Goal: Navigation & Orientation: Find specific page/section

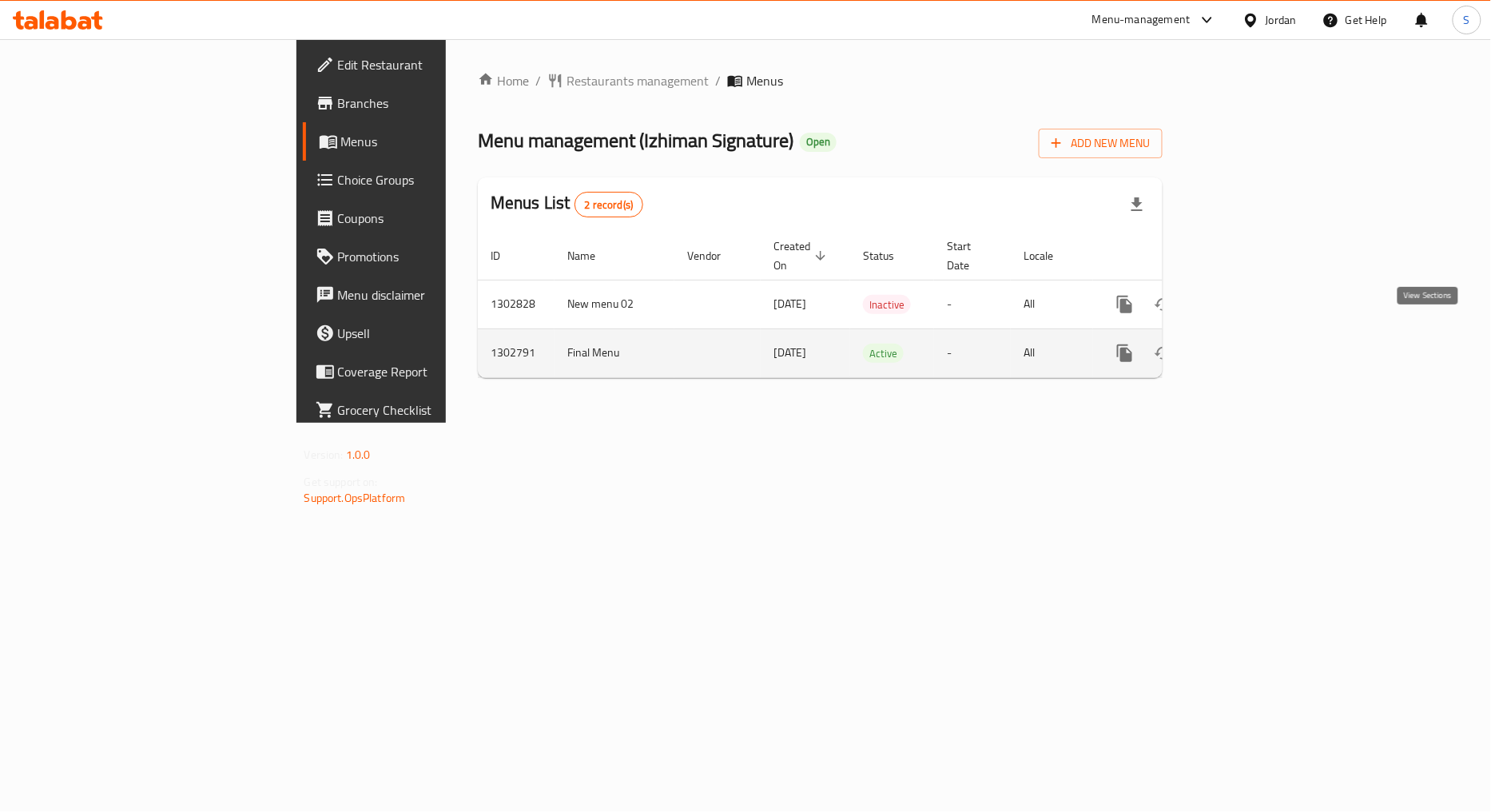
click at [1259, 342] on link "enhanced table" at bounding box center [1239, 352] width 38 height 38
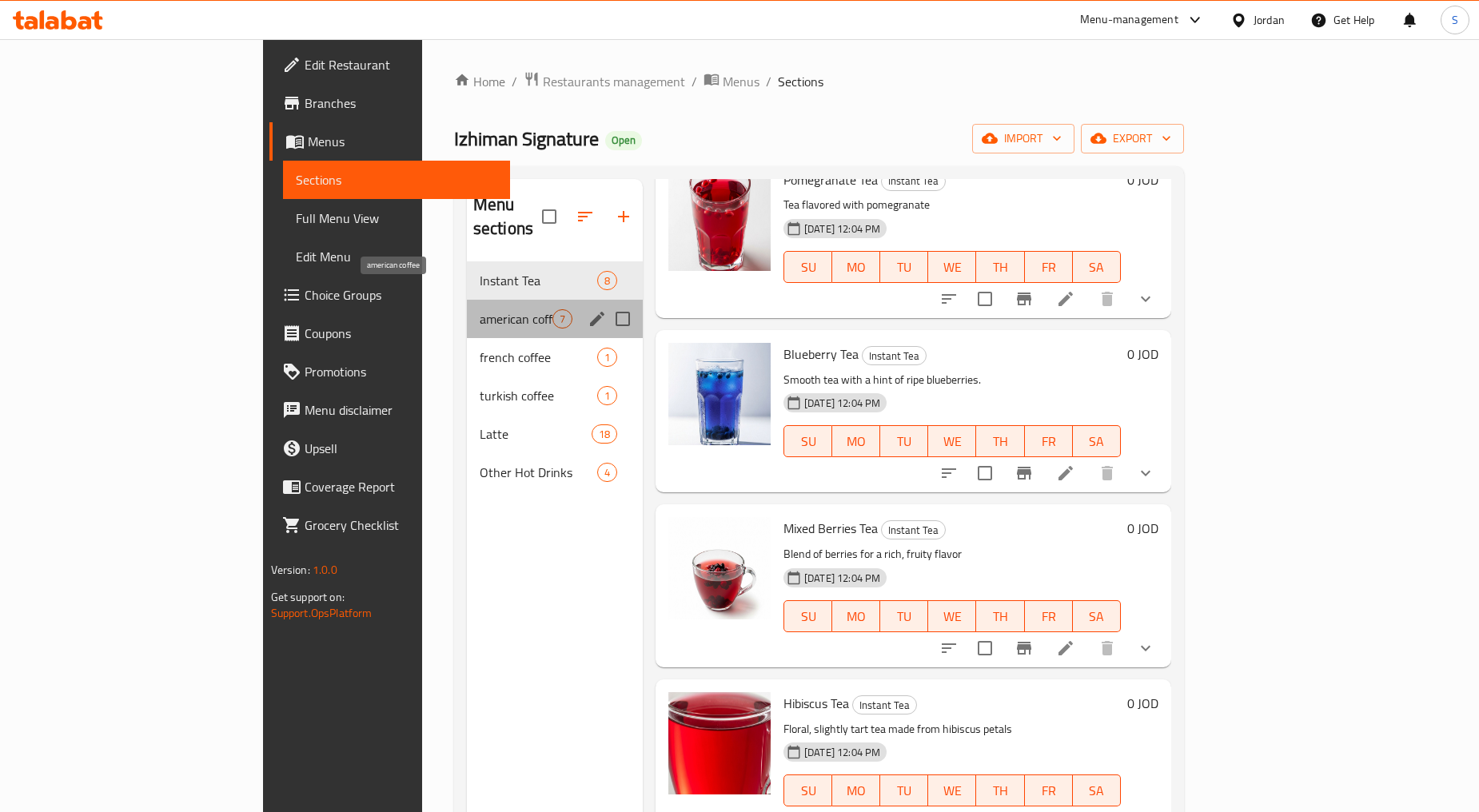
click at [480, 310] on span "american coffee" at bounding box center [516, 319] width 73 height 20
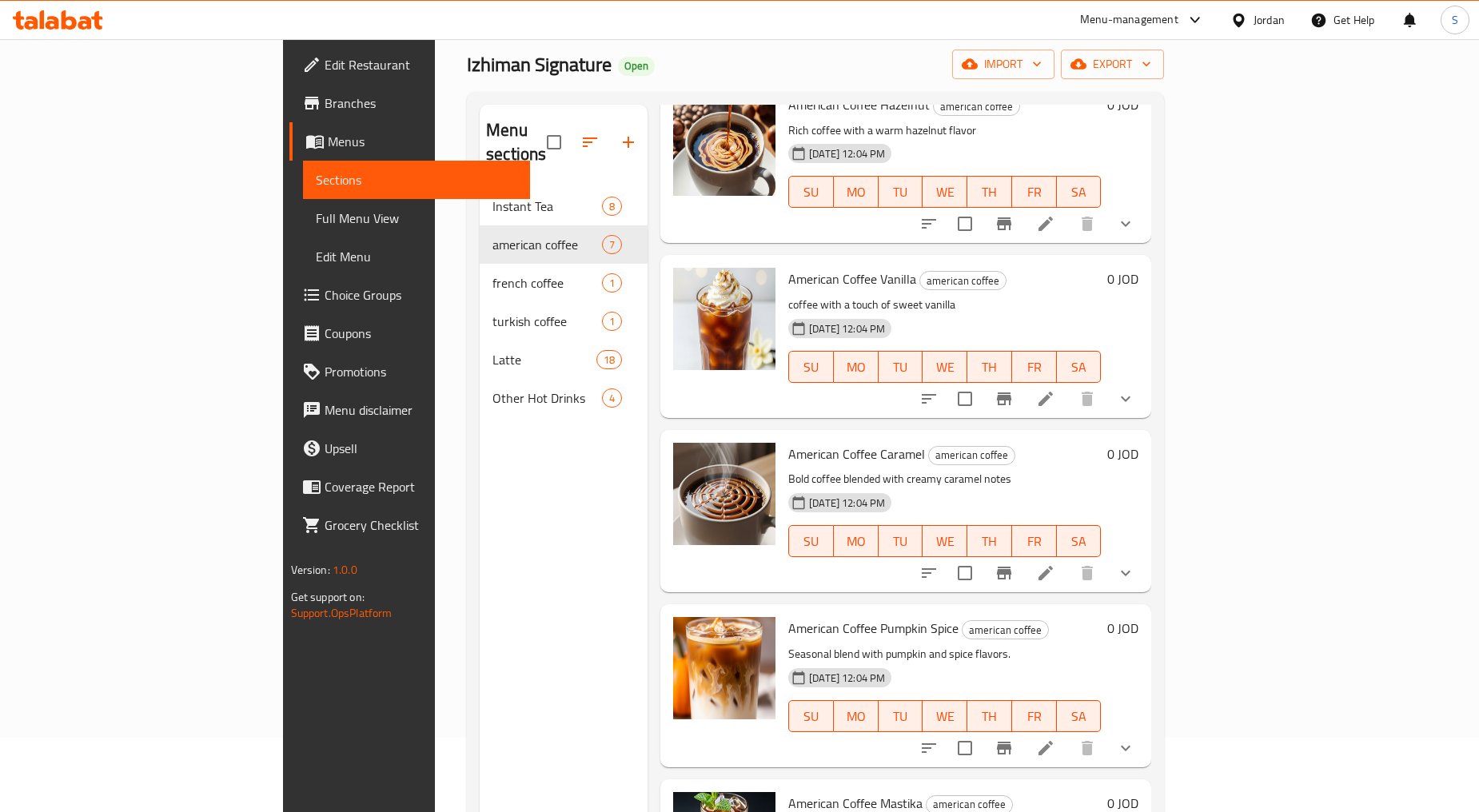
scroll to position [223, 0]
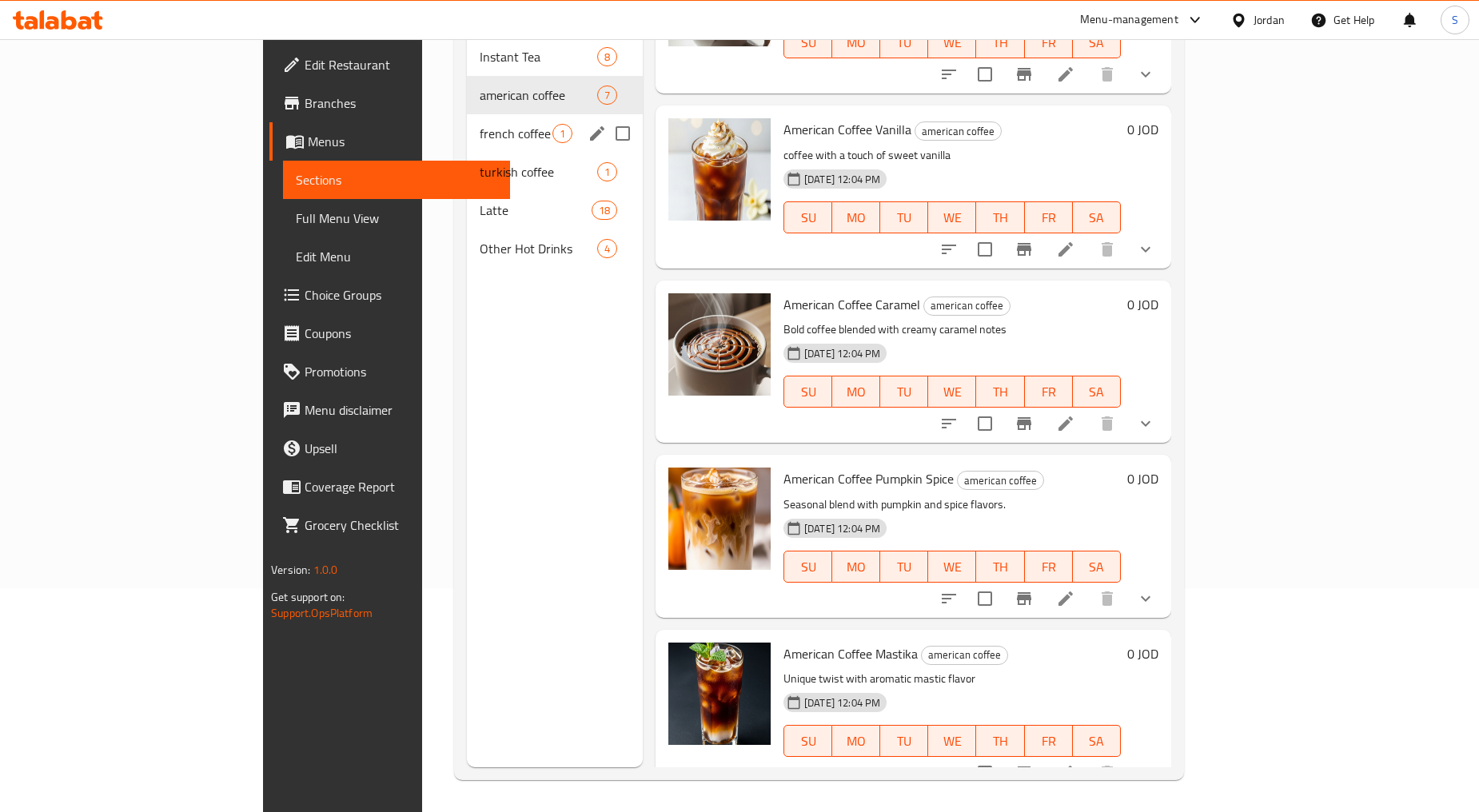
click at [480, 124] on span "french coffee" at bounding box center [516, 133] width 73 height 20
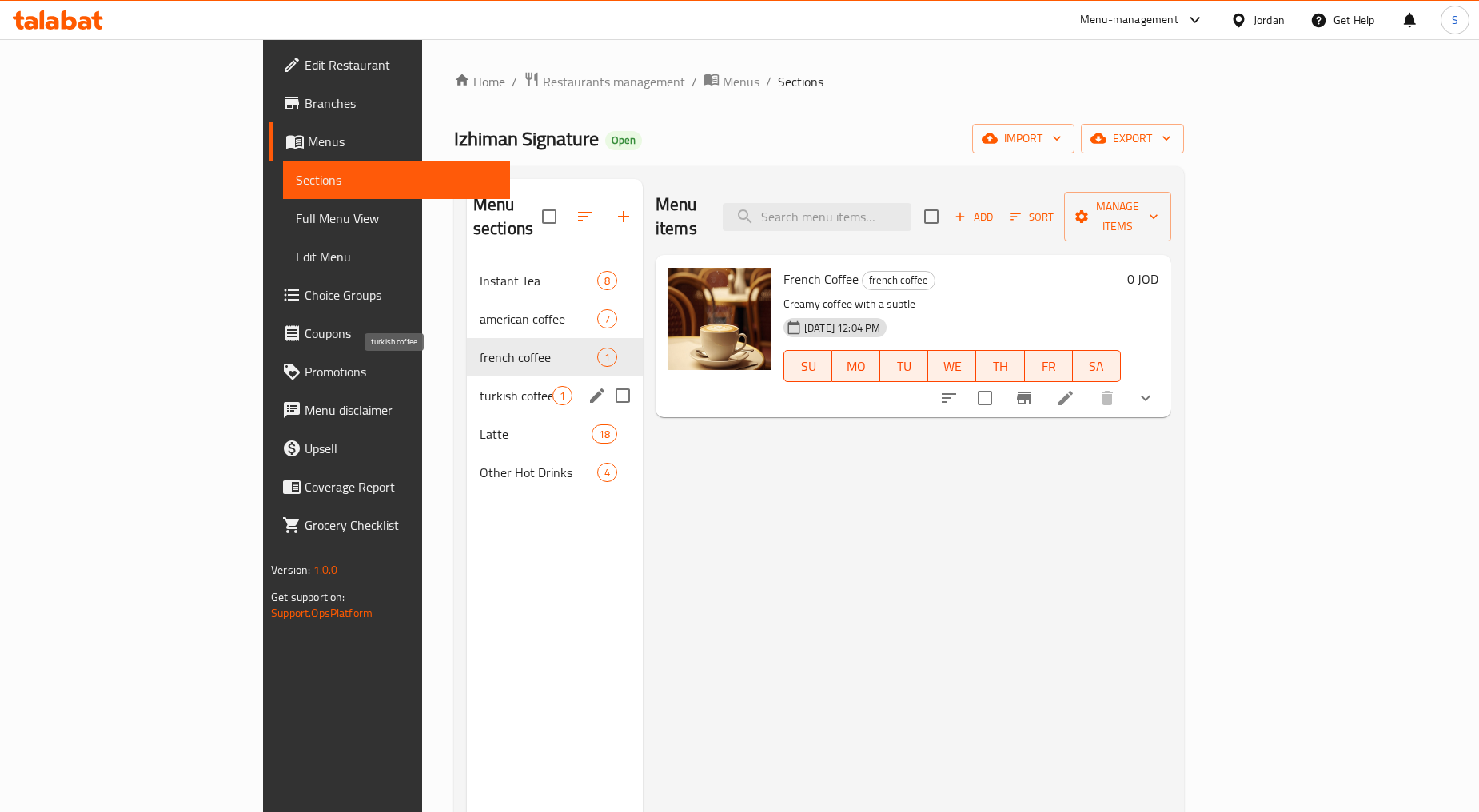
click at [480, 386] on span "turkish coffee" at bounding box center [516, 396] width 73 height 20
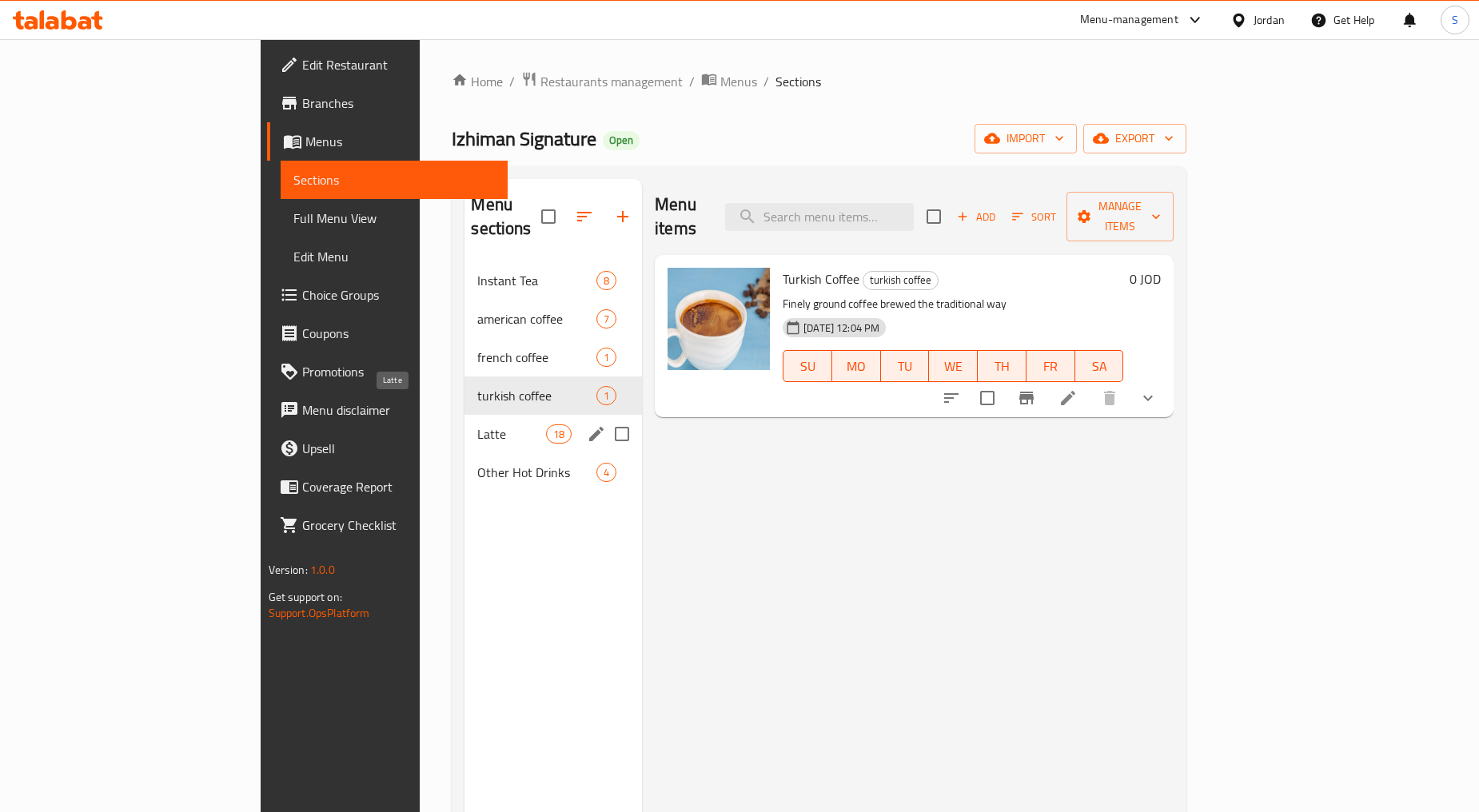
click at [477, 424] on span "Latte" at bounding box center [511, 434] width 68 height 20
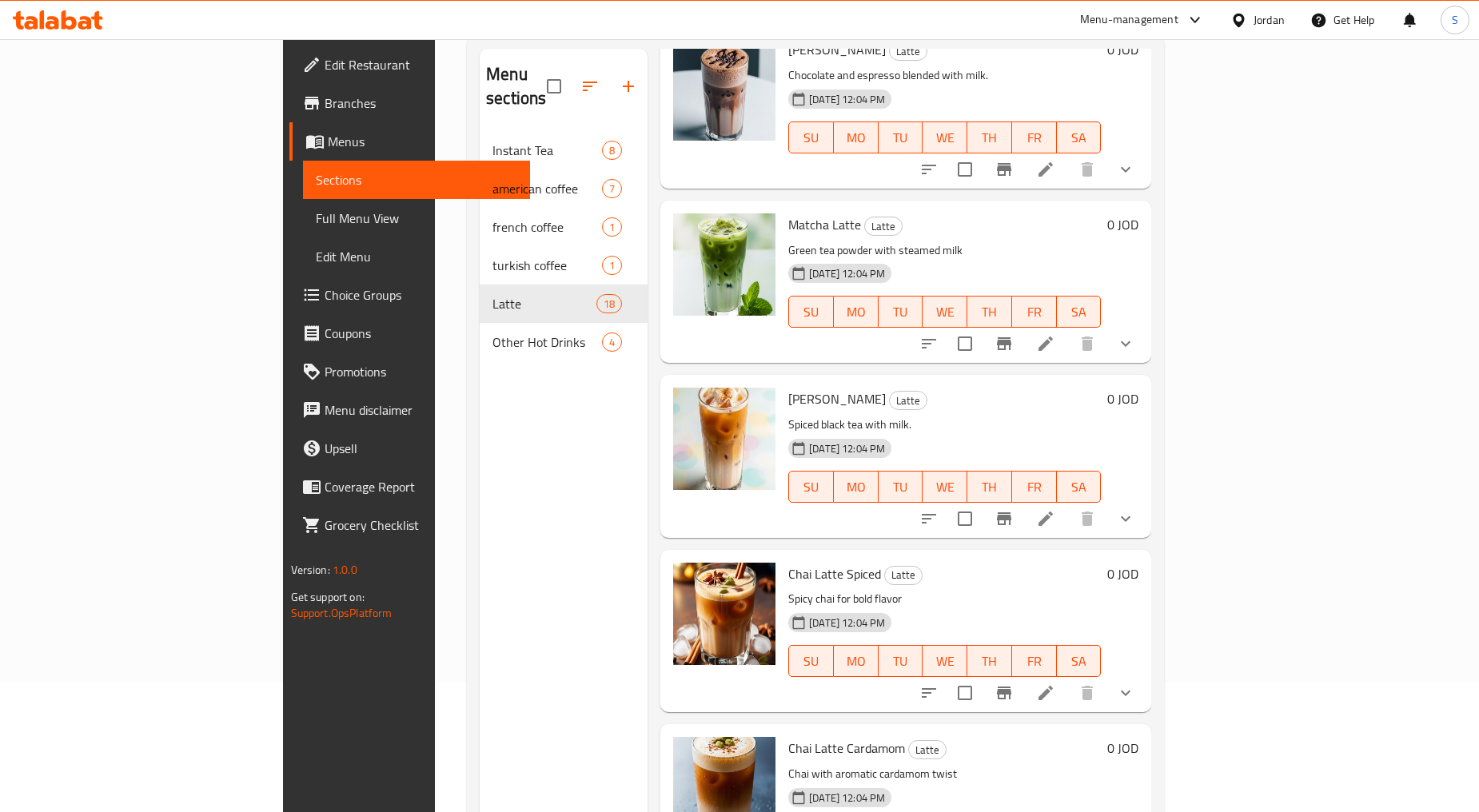
scroll to position [223, 0]
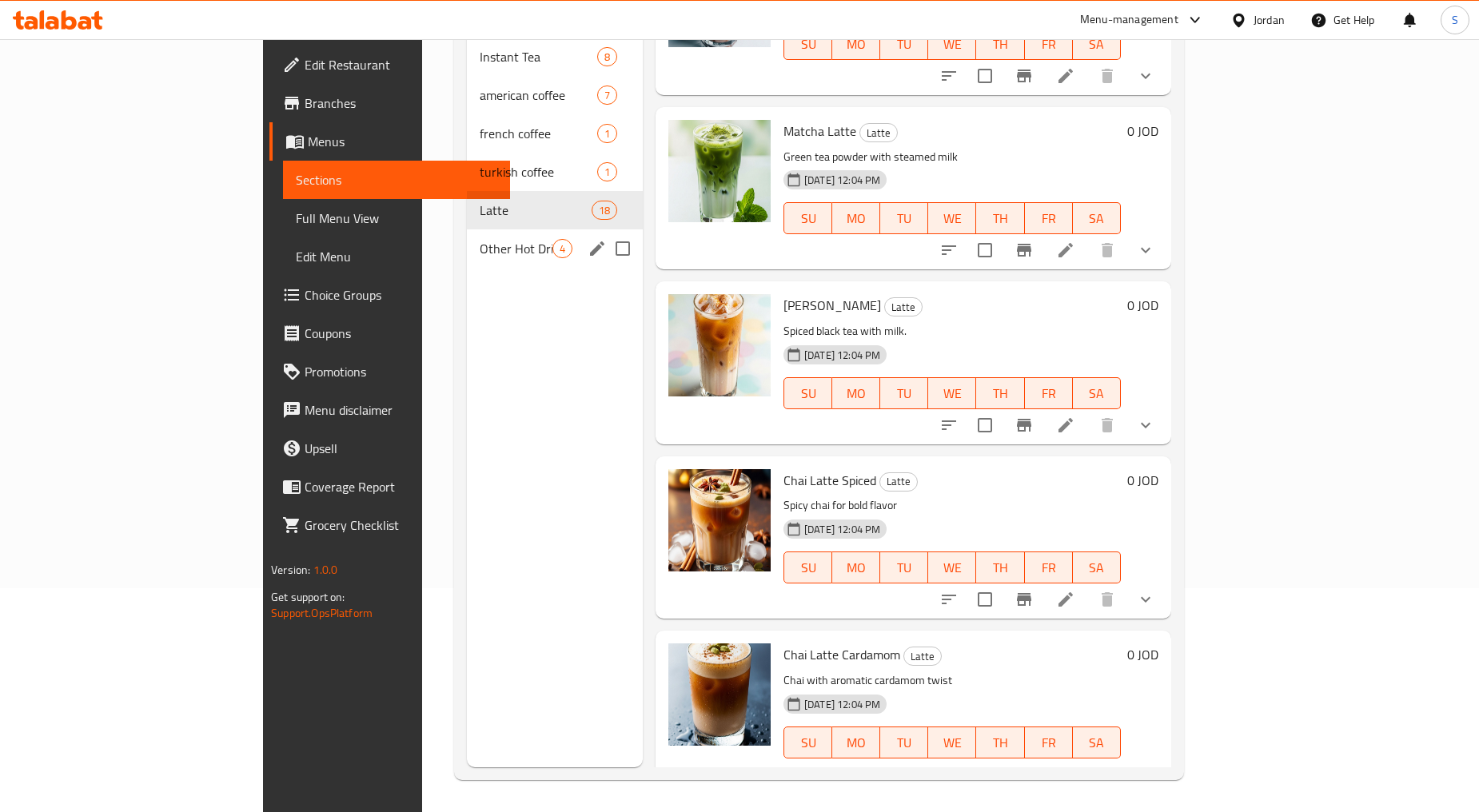
click at [467, 236] on div "Other Hot Drinks 4" at bounding box center [555, 248] width 176 height 38
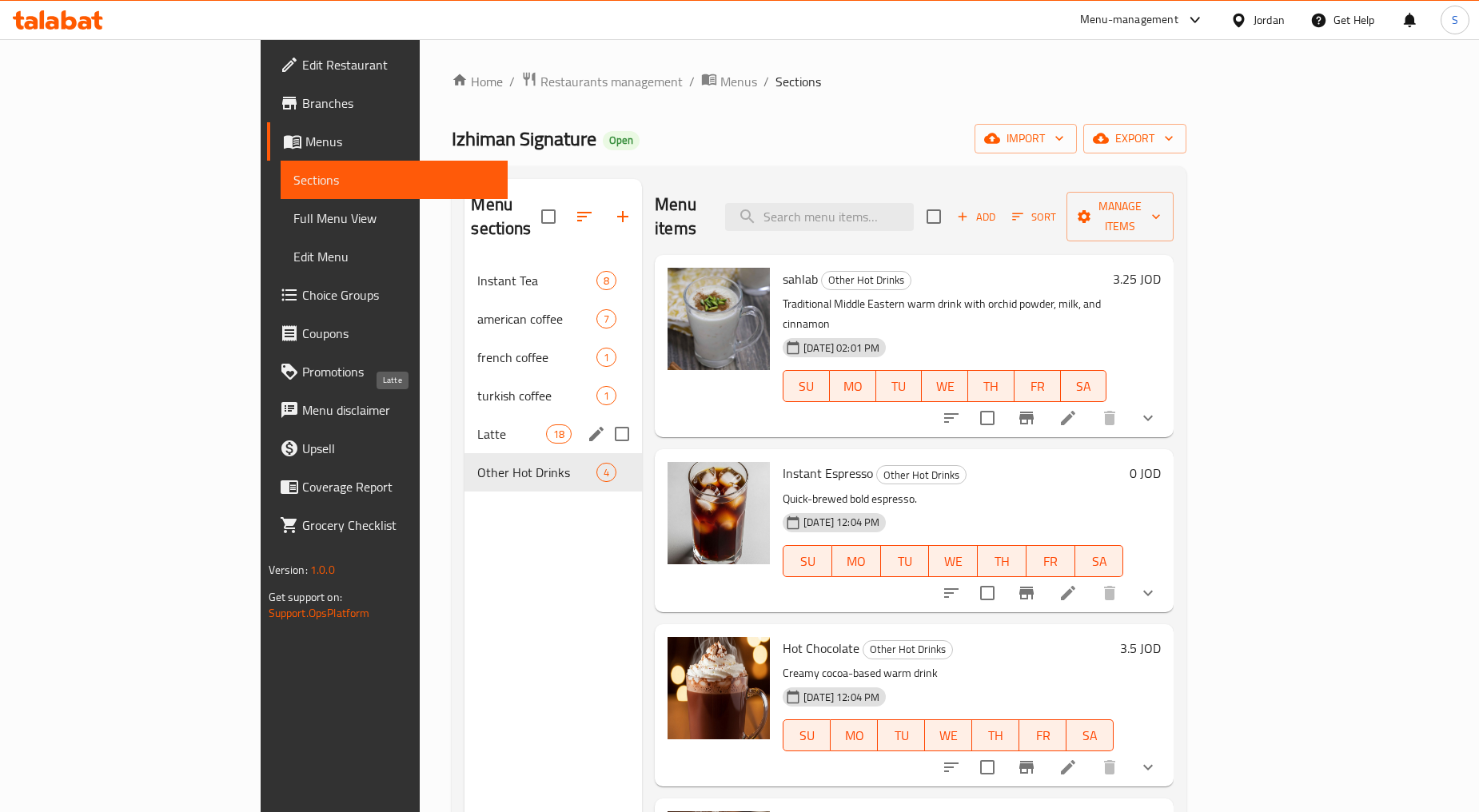
click at [477, 424] on span "Latte" at bounding box center [511, 434] width 68 height 20
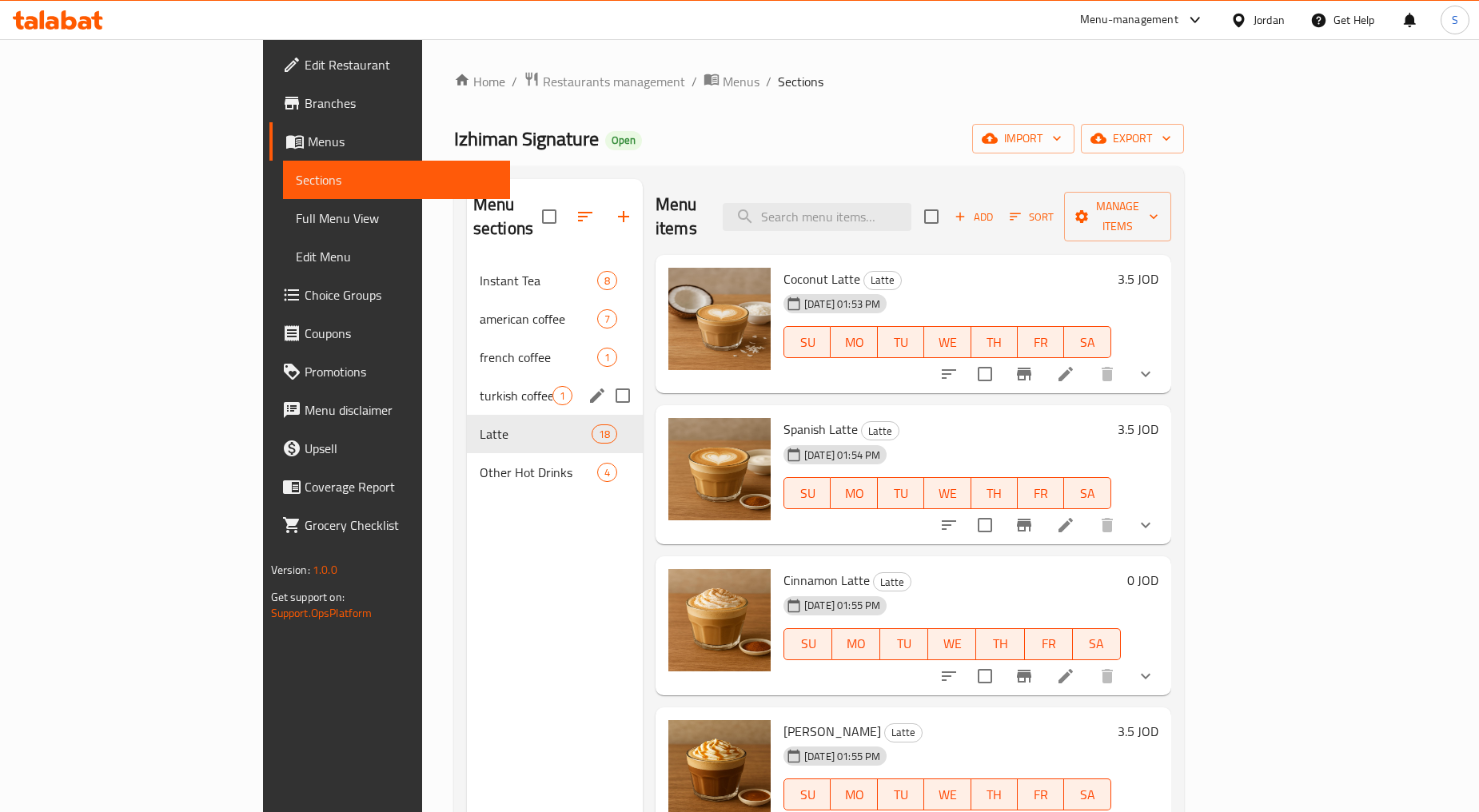
click at [480, 386] on span "turkish coffee" at bounding box center [516, 396] width 73 height 20
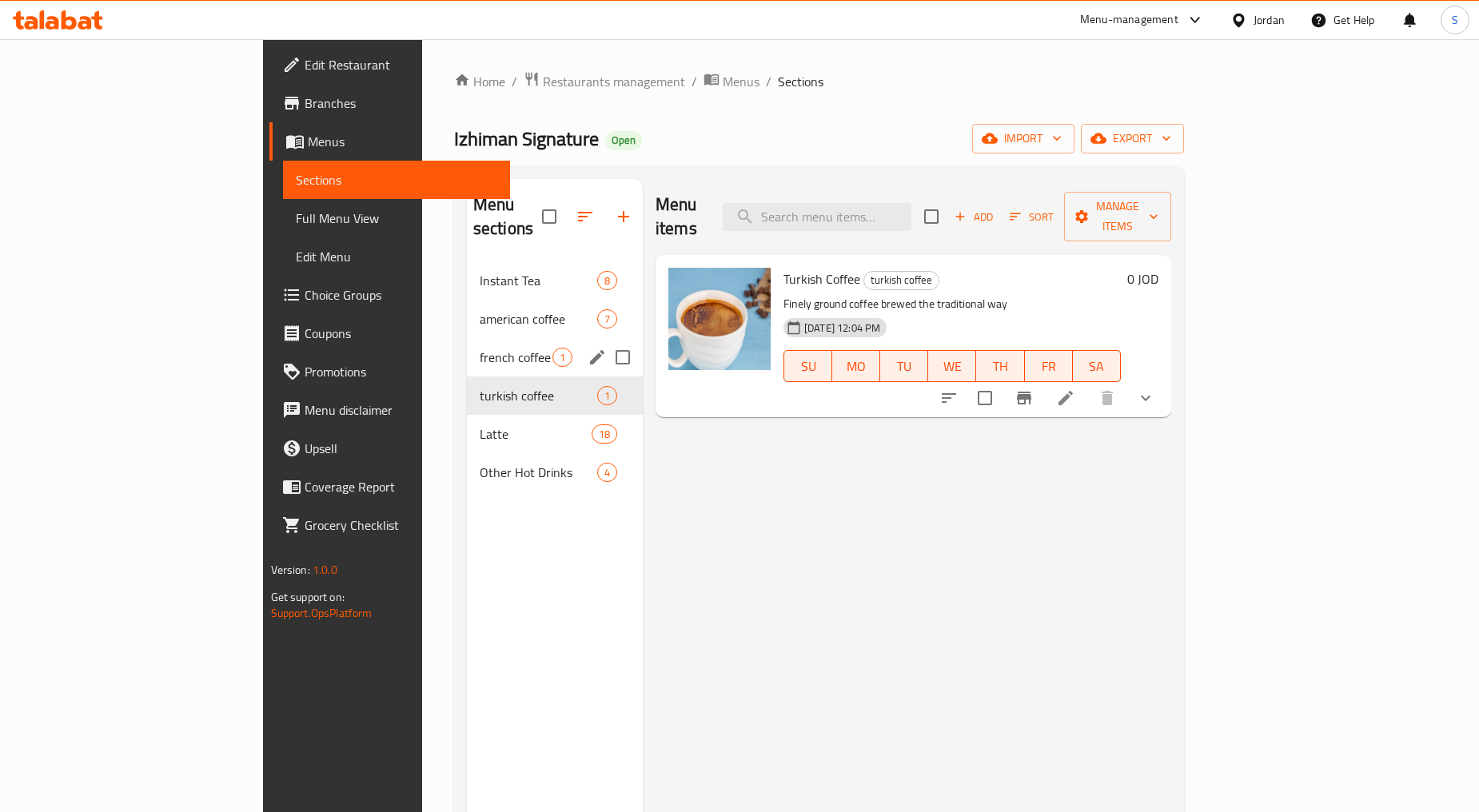
click at [480, 348] on span "french coffee" at bounding box center [516, 358] width 73 height 20
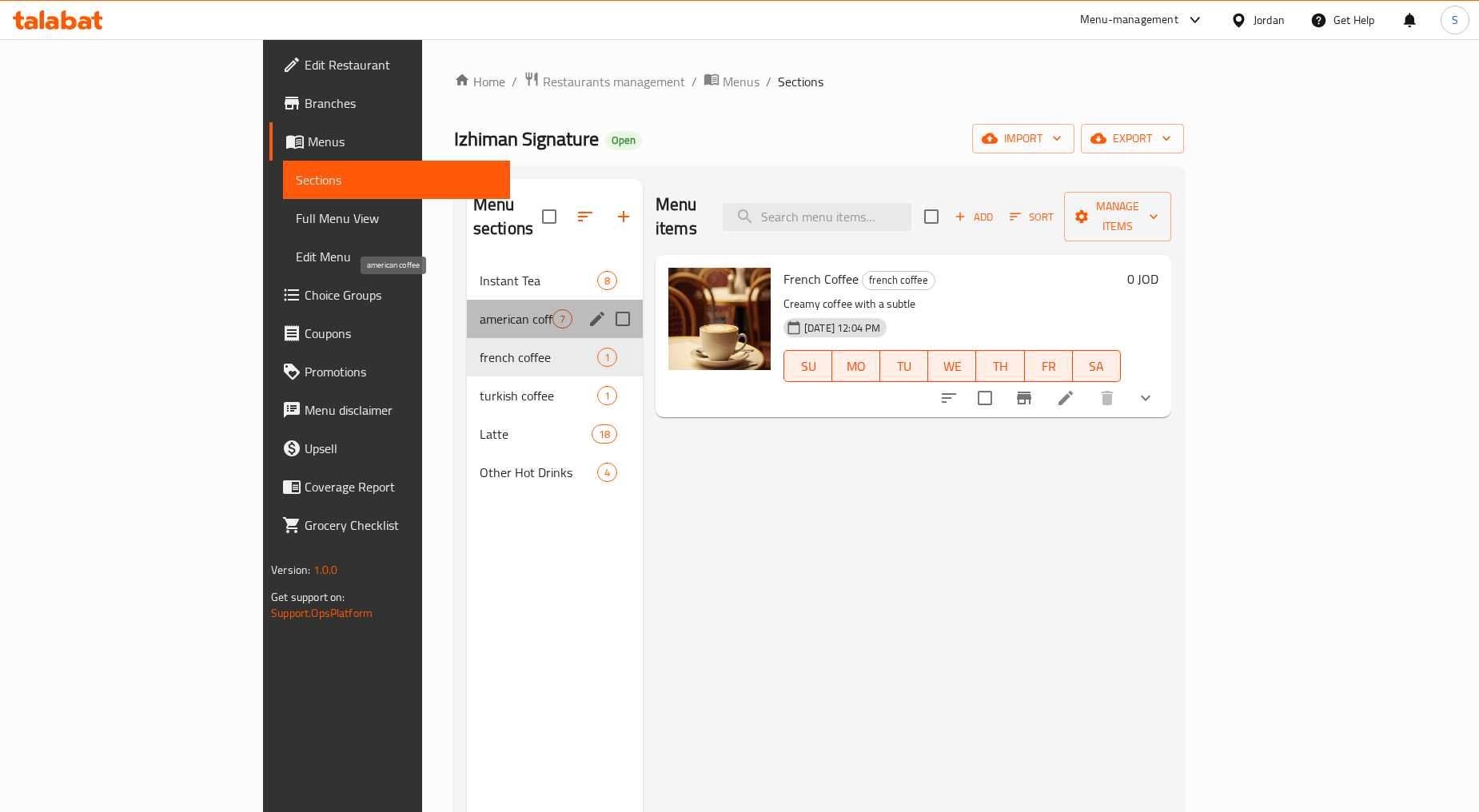
click at [480, 310] on span "american coffee" at bounding box center [516, 319] width 73 height 20
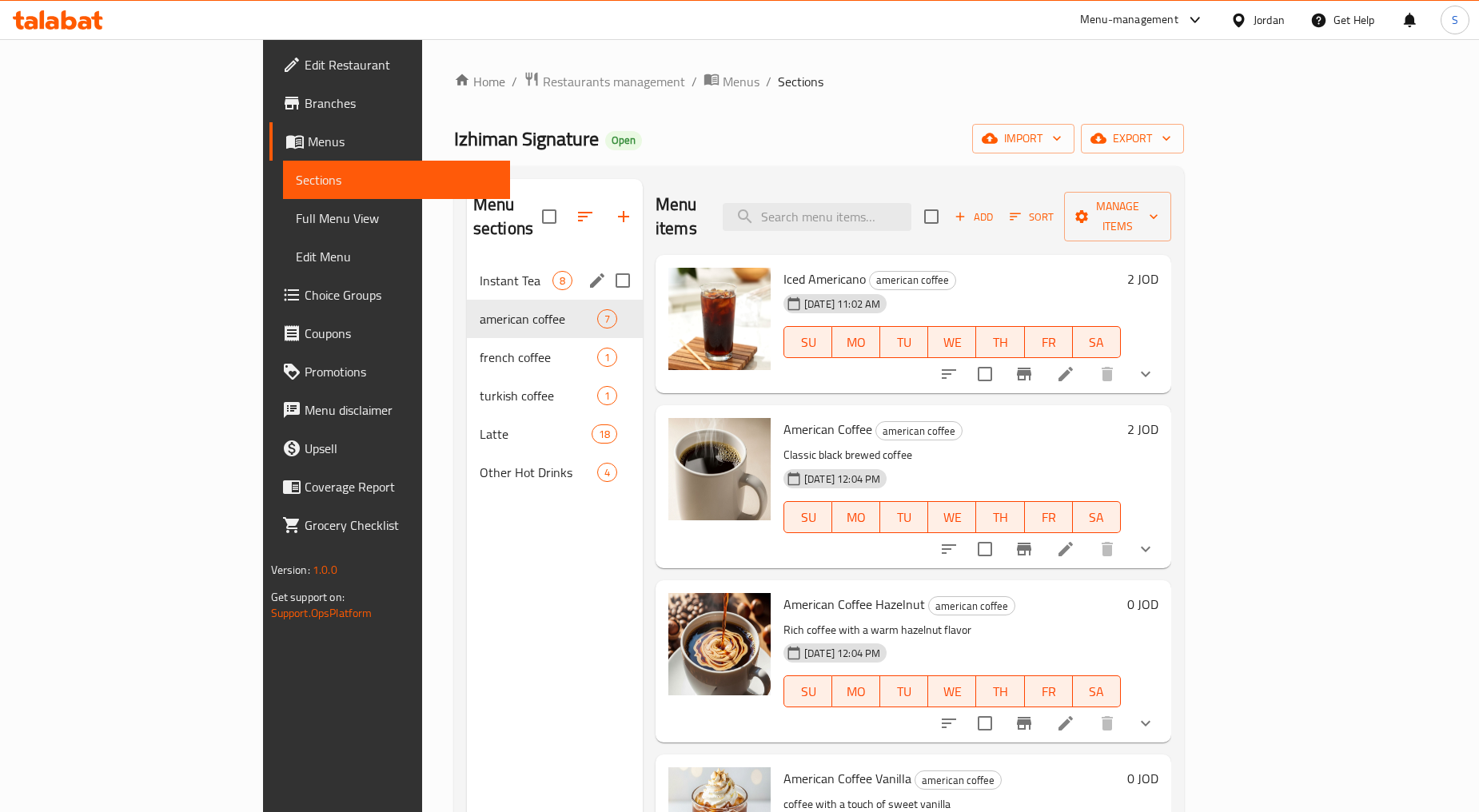
click at [480, 270] on span "Instant Tea" at bounding box center [516, 280] width 73 height 20
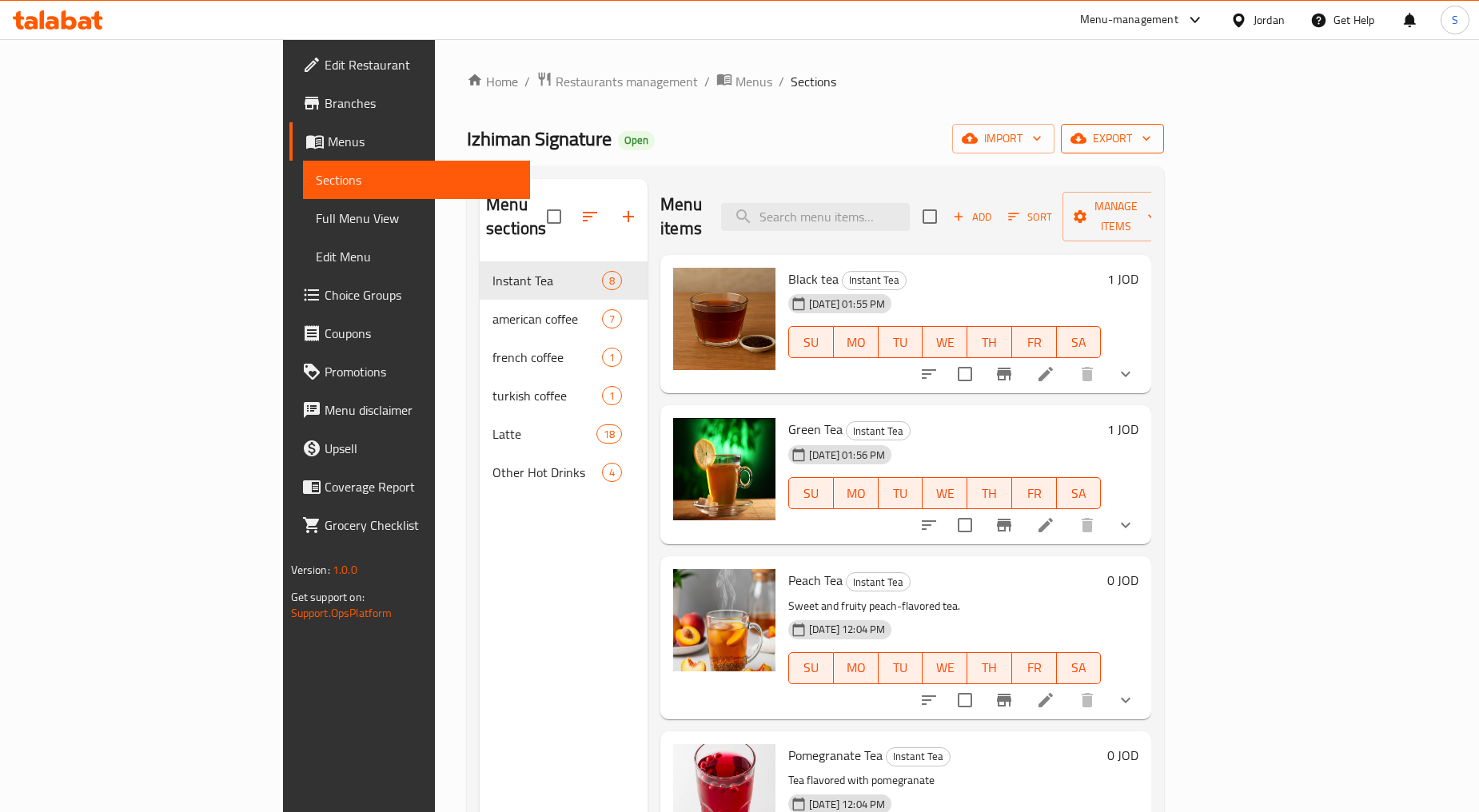
click at [1151, 137] on span "export" at bounding box center [1111, 139] width 77 height 20
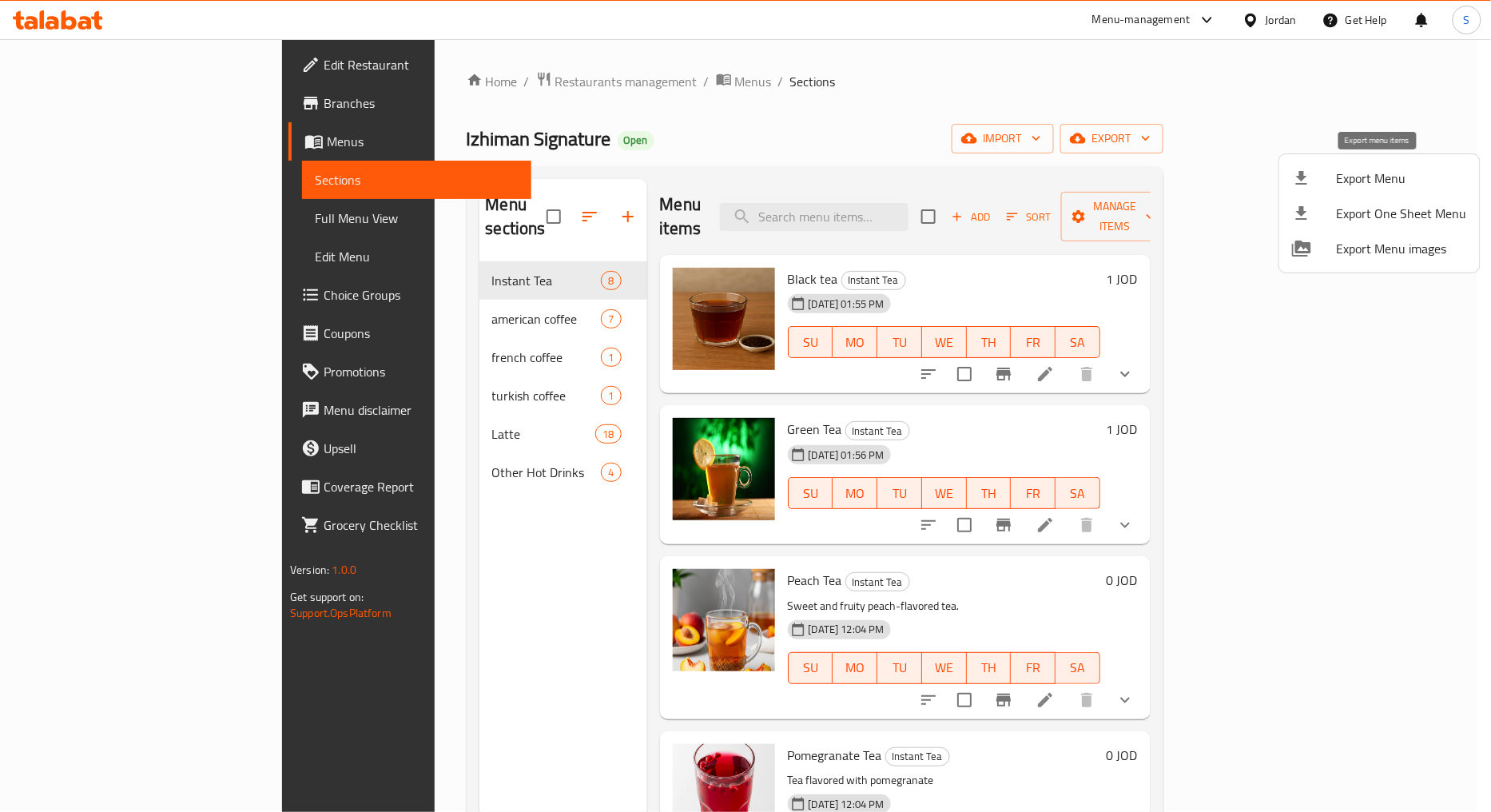
click at [1327, 171] on div at bounding box center [1314, 179] width 44 height 20
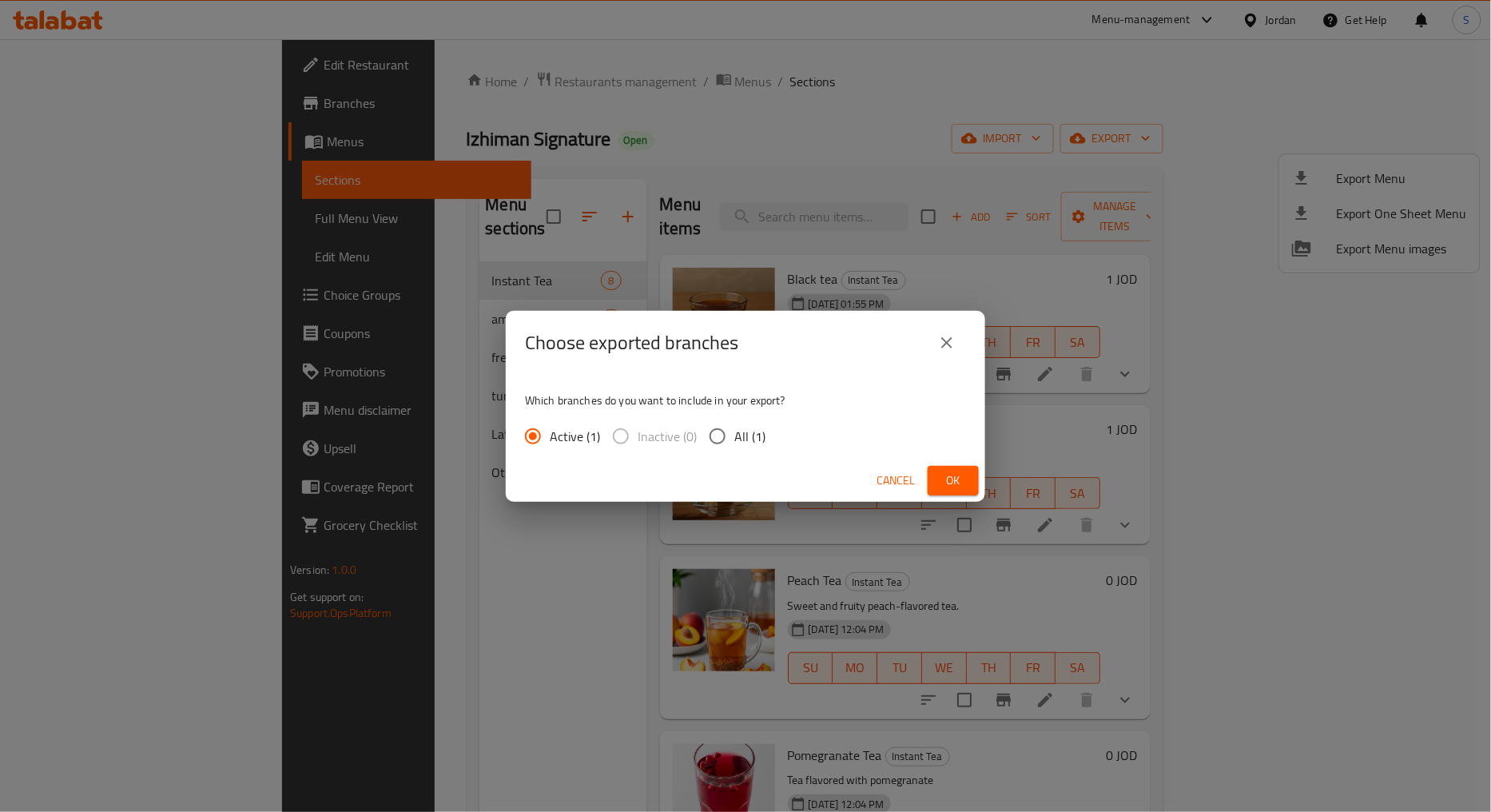
click at [747, 436] on span "All (1)" at bounding box center [749, 437] width 31 height 20
click at [734, 436] on input "All (1)" at bounding box center [718, 437] width 34 height 34
radio input "true"
click at [925, 467] on div "Cancel Ok" at bounding box center [746, 480] width 480 height 43
click at [943, 476] on span "Ok" at bounding box center [953, 480] width 26 height 20
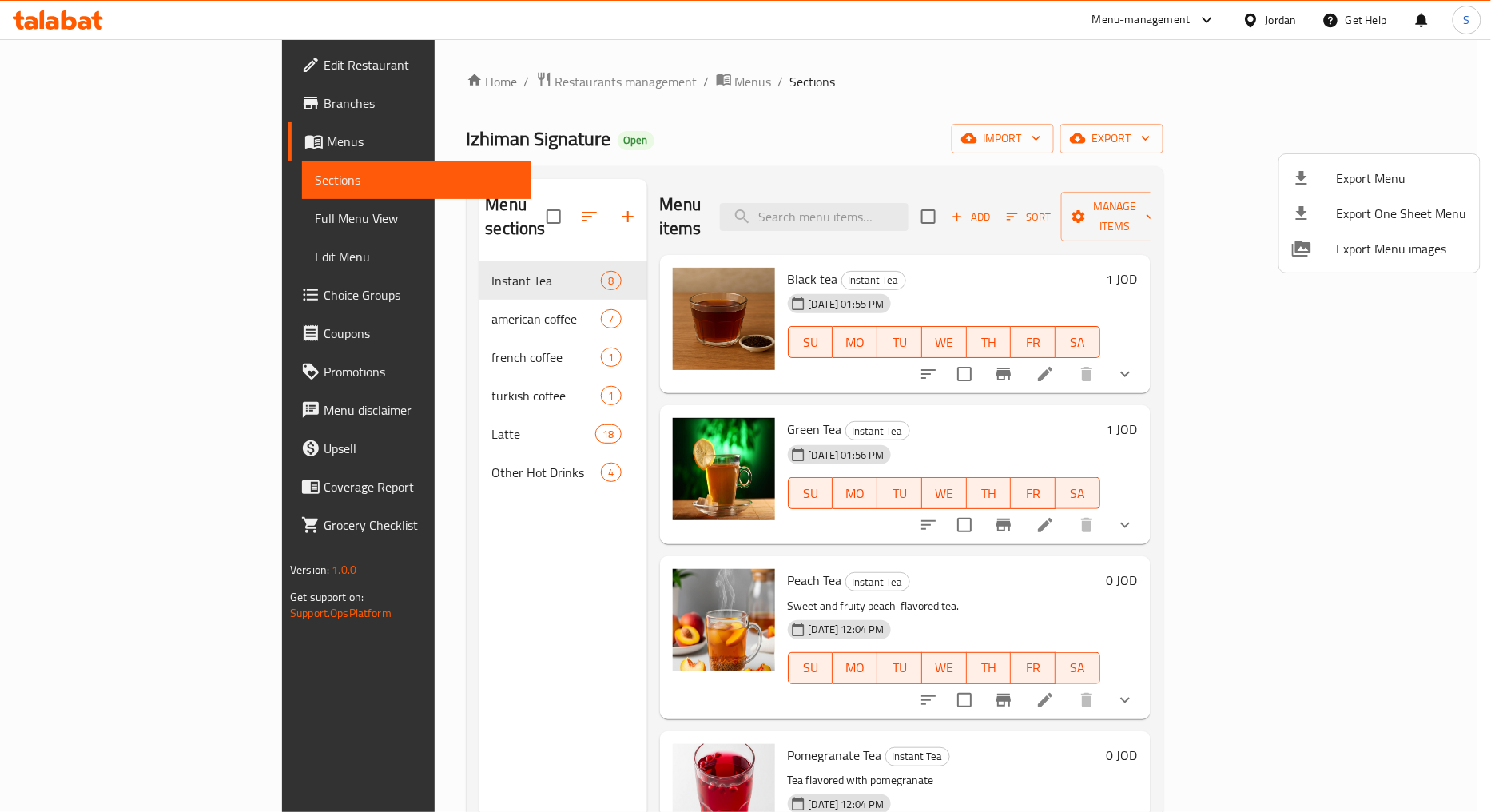
click at [544, 83] on div at bounding box center [746, 406] width 1491 height 812
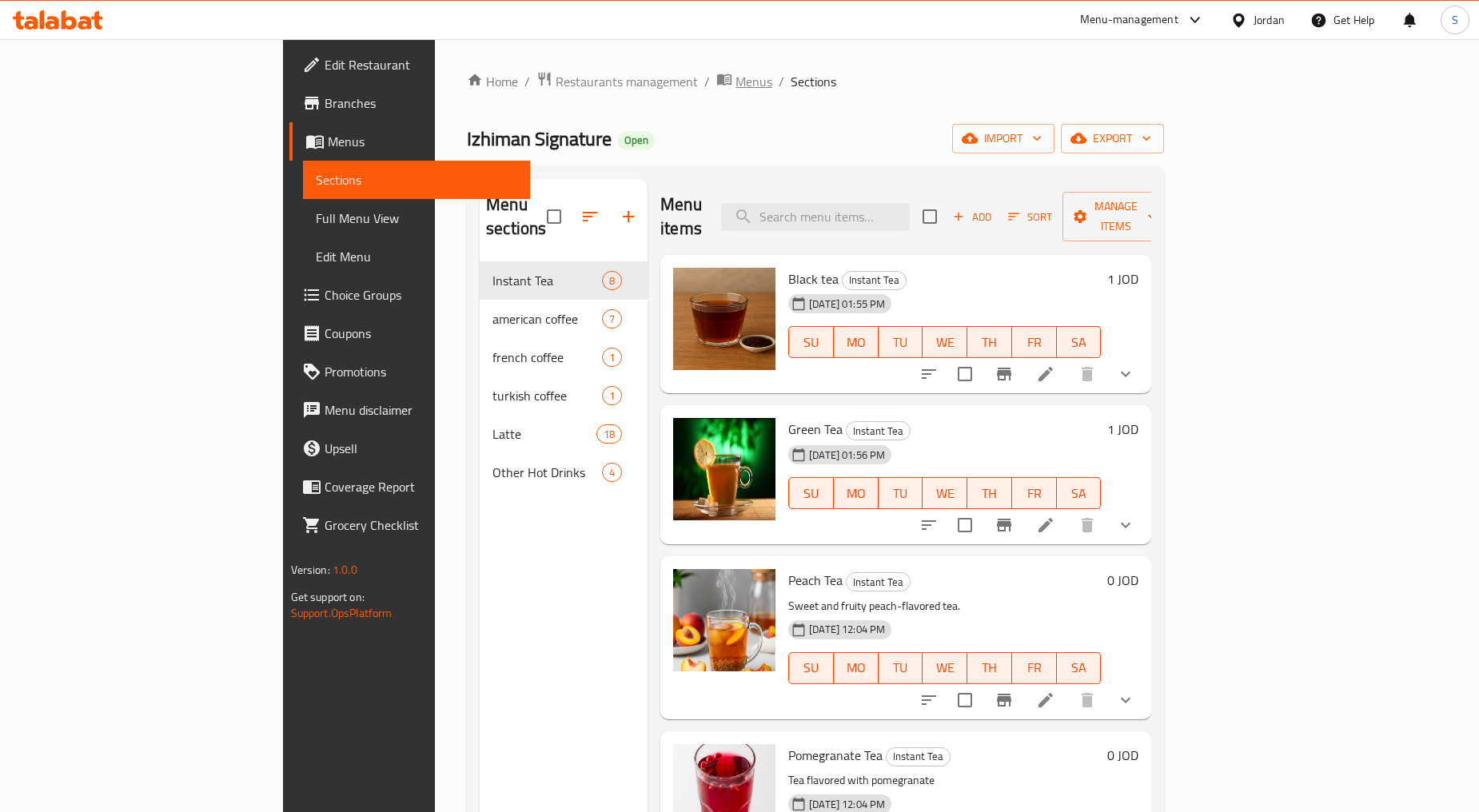
click at [735, 83] on span "Menus" at bounding box center [753, 82] width 36 height 20
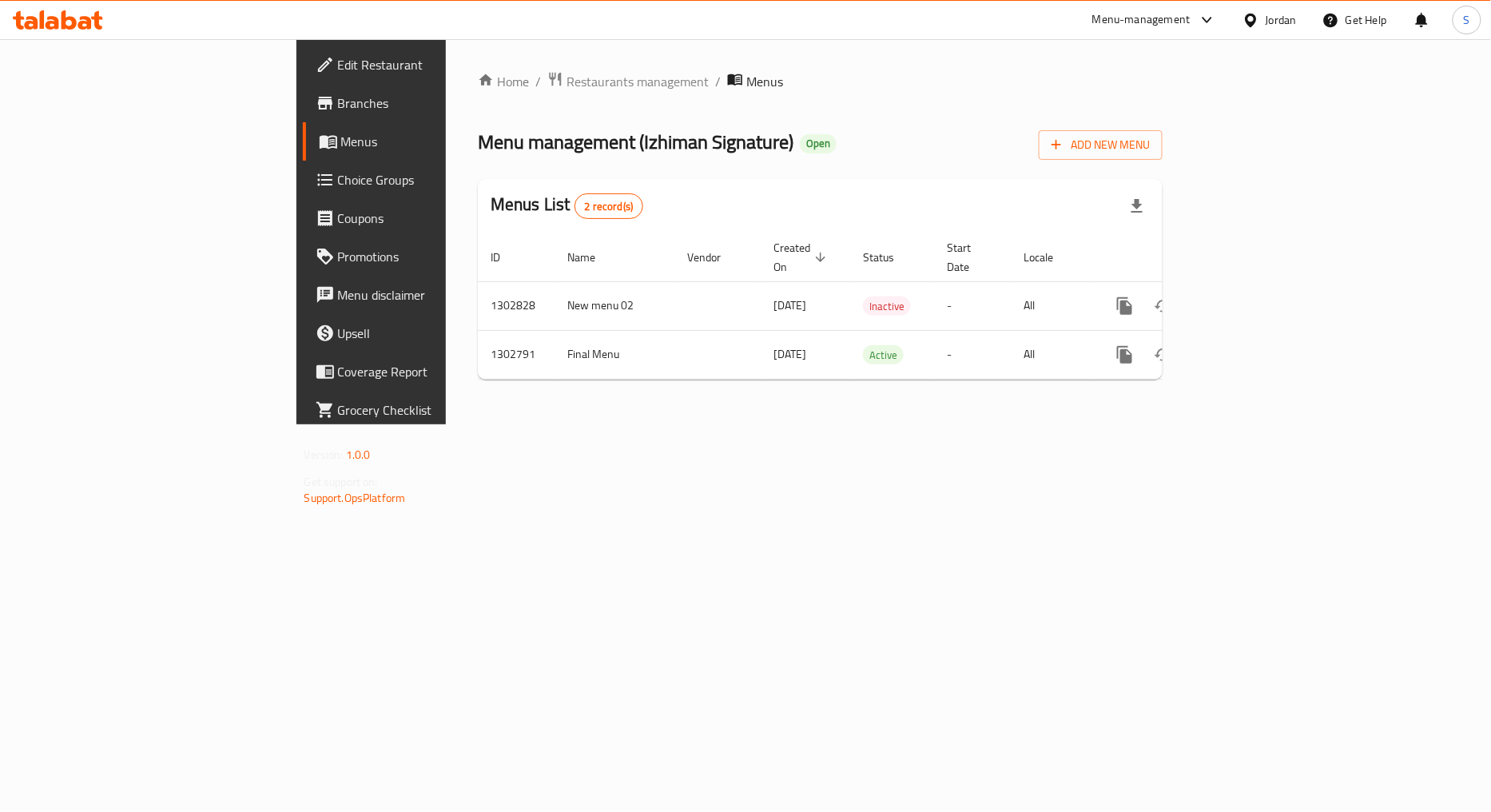
click at [338, 105] on span "Branches" at bounding box center [435, 103] width 195 height 20
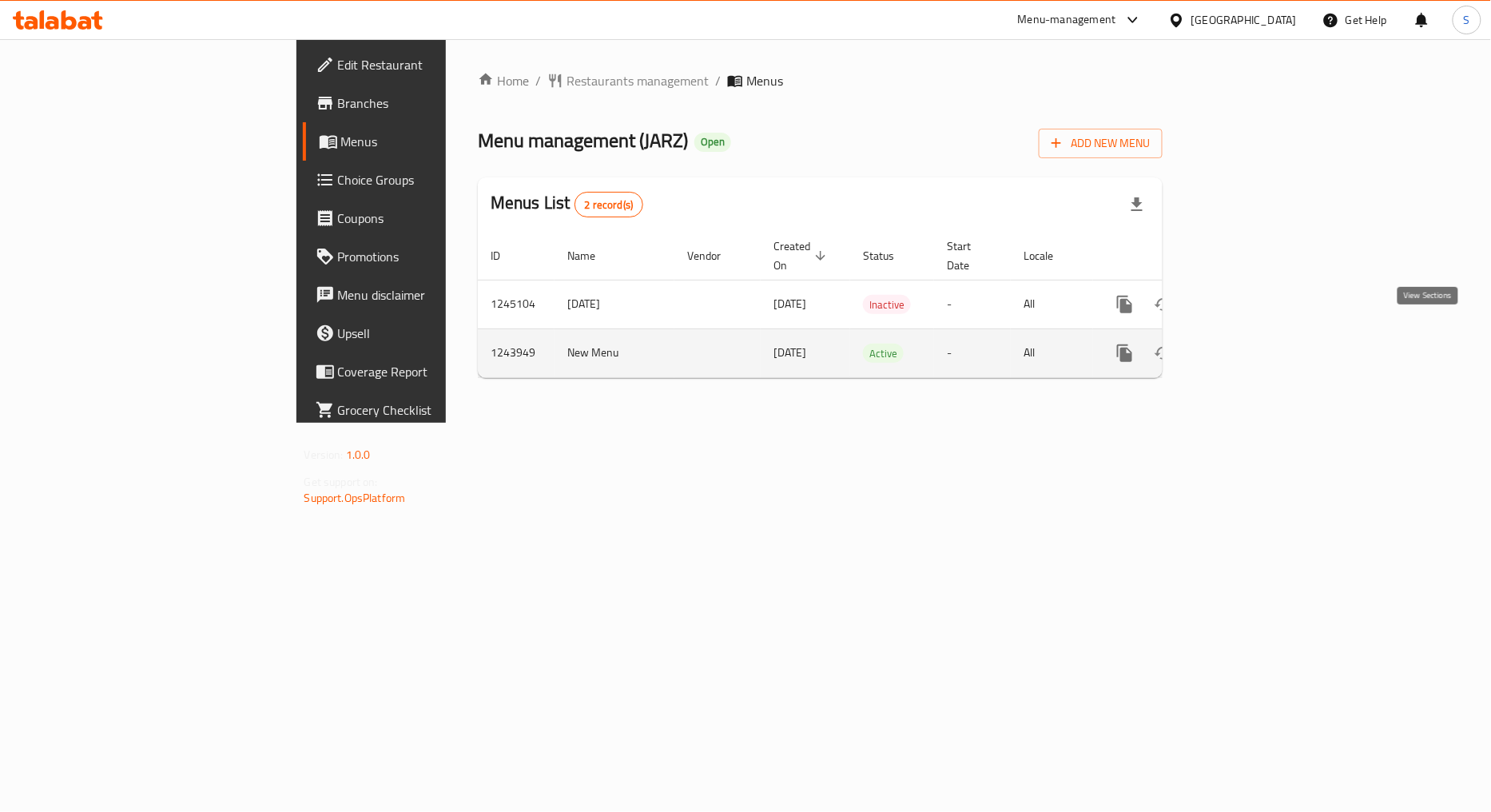
click at [1250, 343] on icon "enhanced table" at bounding box center [1240, 353] width 20 height 20
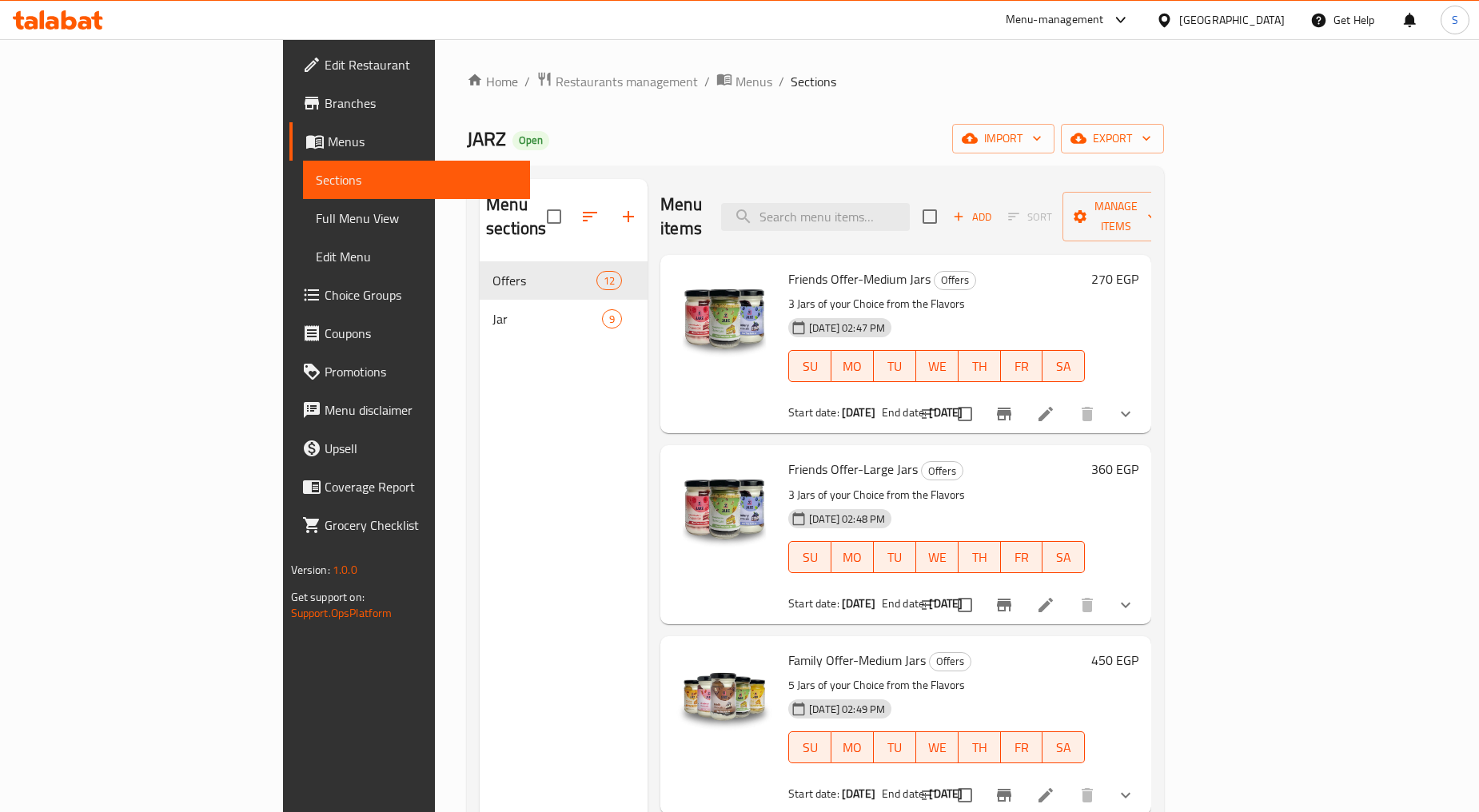
click at [1023, 396] on button "Branch-specific-item" at bounding box center [1004, 414] width 38 height 38
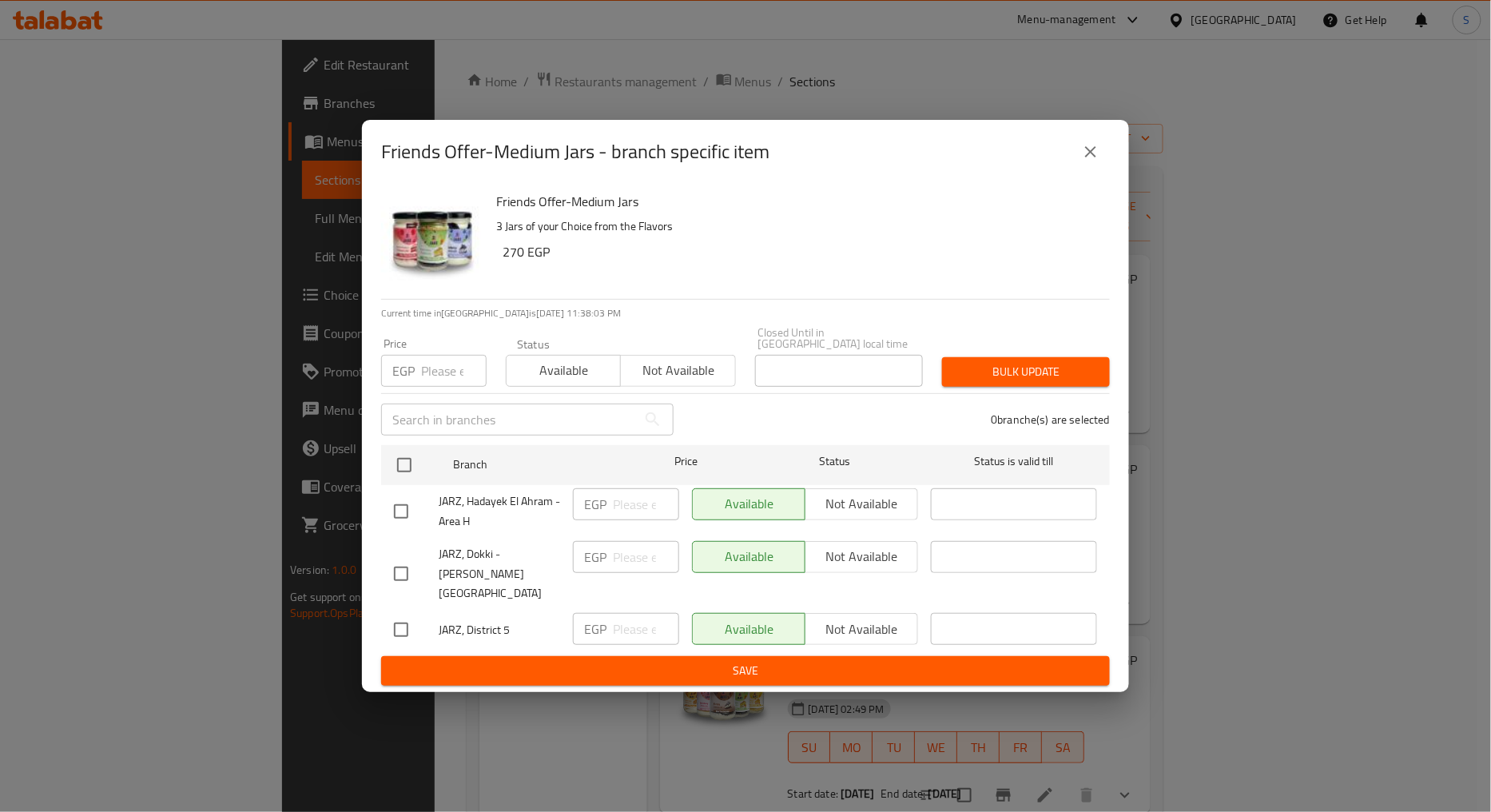
click at [1082, 161] on icon "close" at bounding box center [1091, 152] width 20 height 20
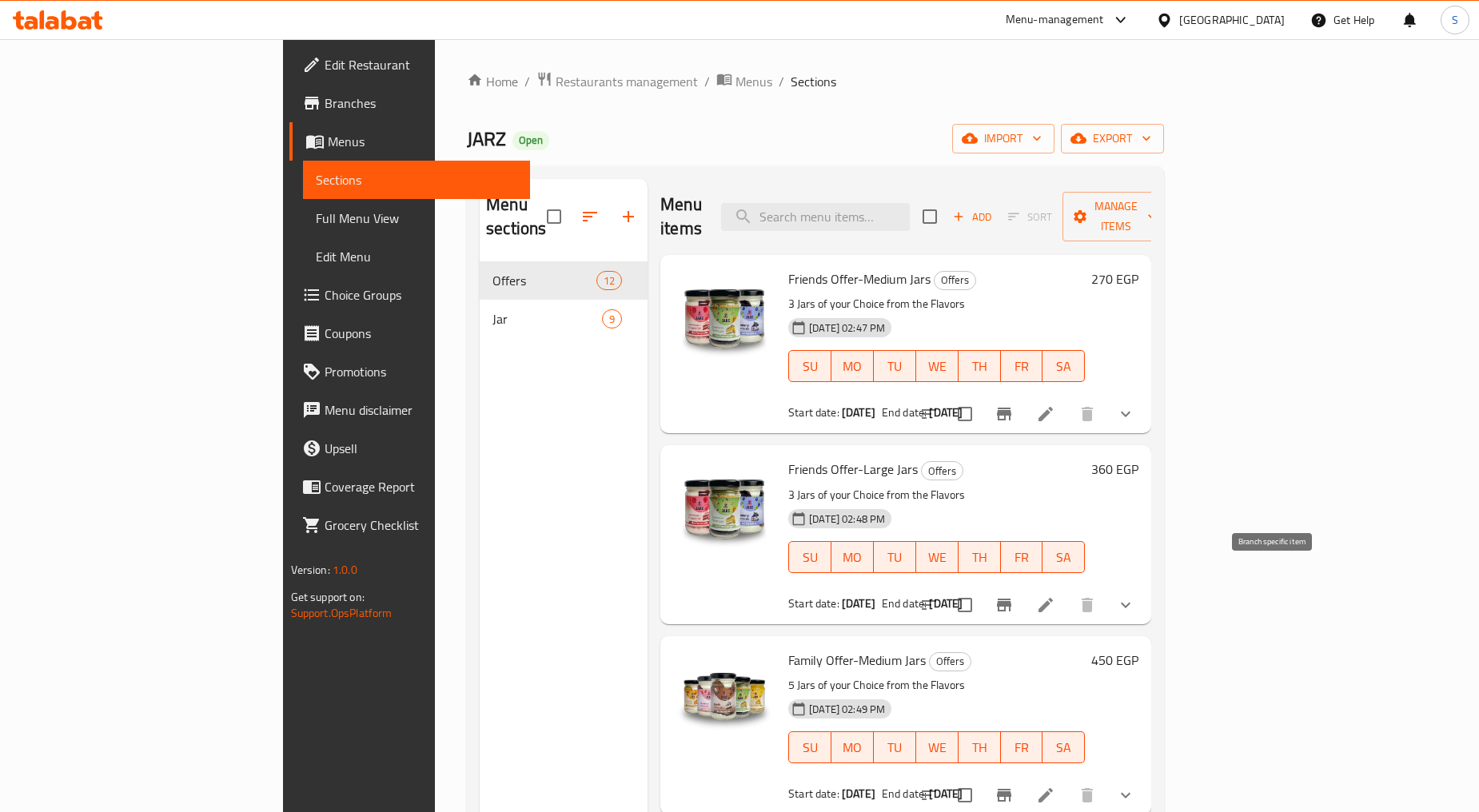
click at [1023, 585] on button "Branch-specific-item" at bounding box center [1004, 604] width 38 height 38
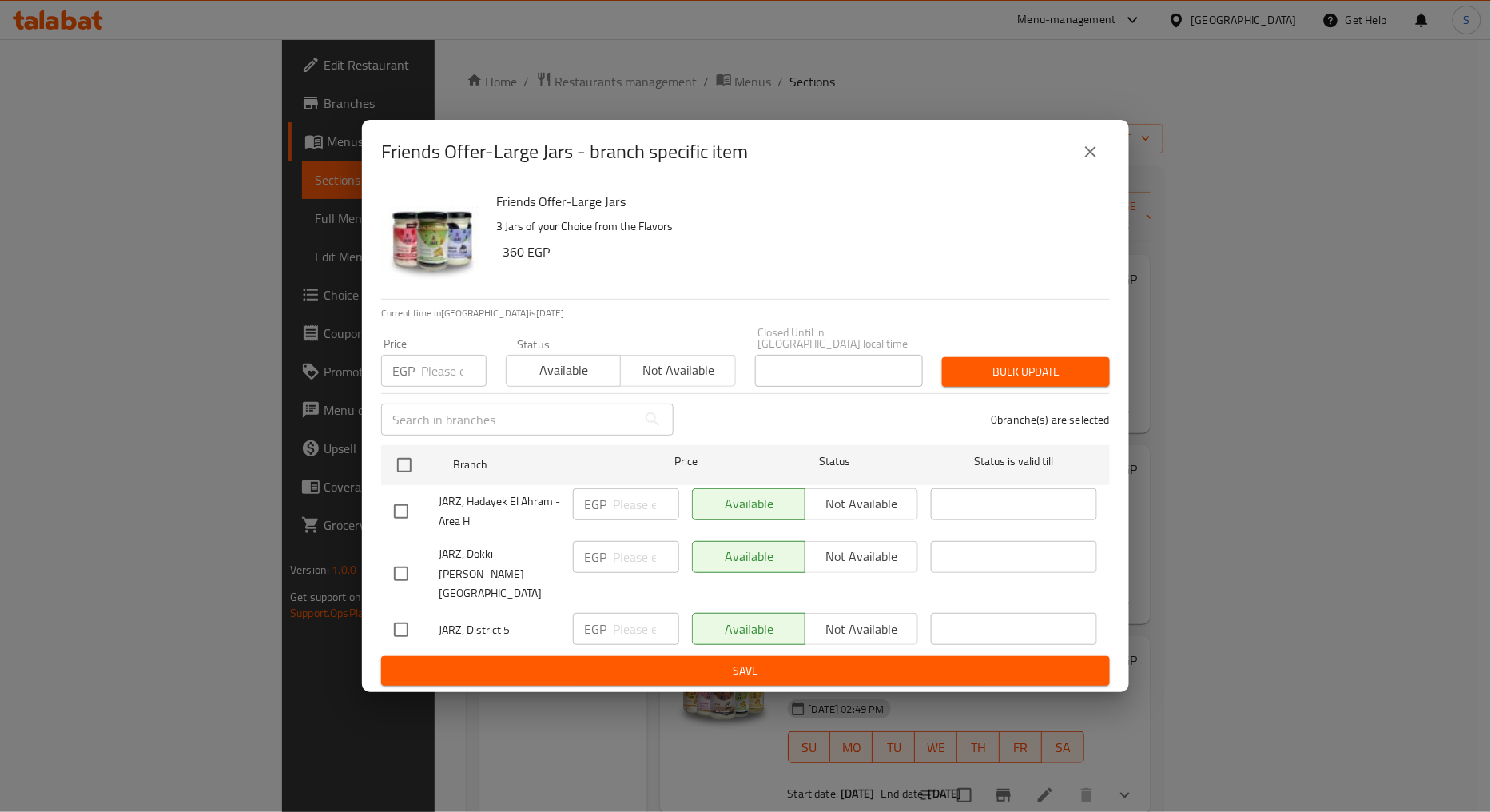
click at [1067, 171] on div "Friends Offer-Large Jars - branch specific item" at bounding box center [745, 151] width 729 height 38
click at [1082, 161] on icon "close" at bounding box center [1091, 152] width 20 height 20
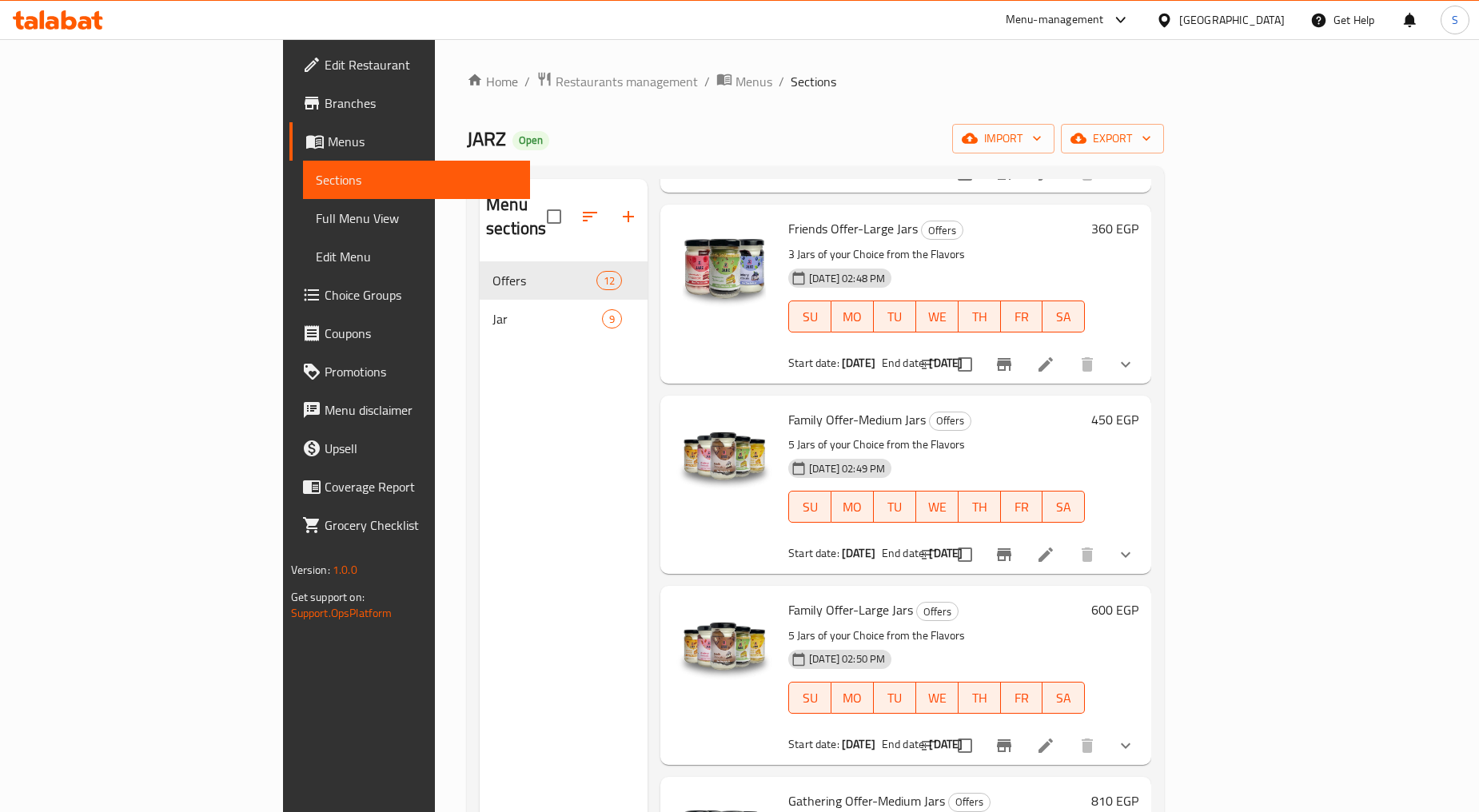
scroll to position [266, 0]
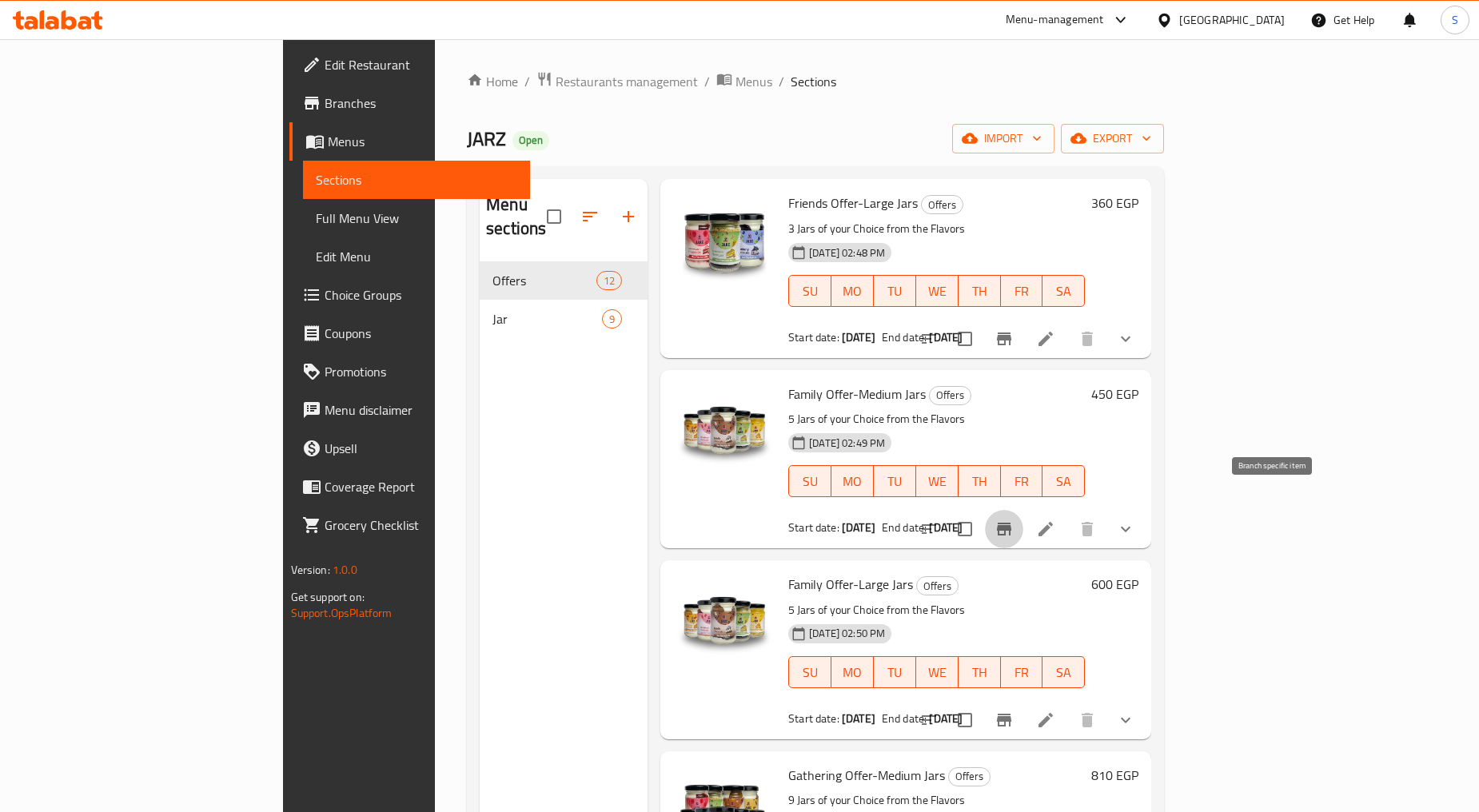
click at [1014, 519] on icon "Branch-specific-item" at bounding box center [1004, 529] width 20 height 20
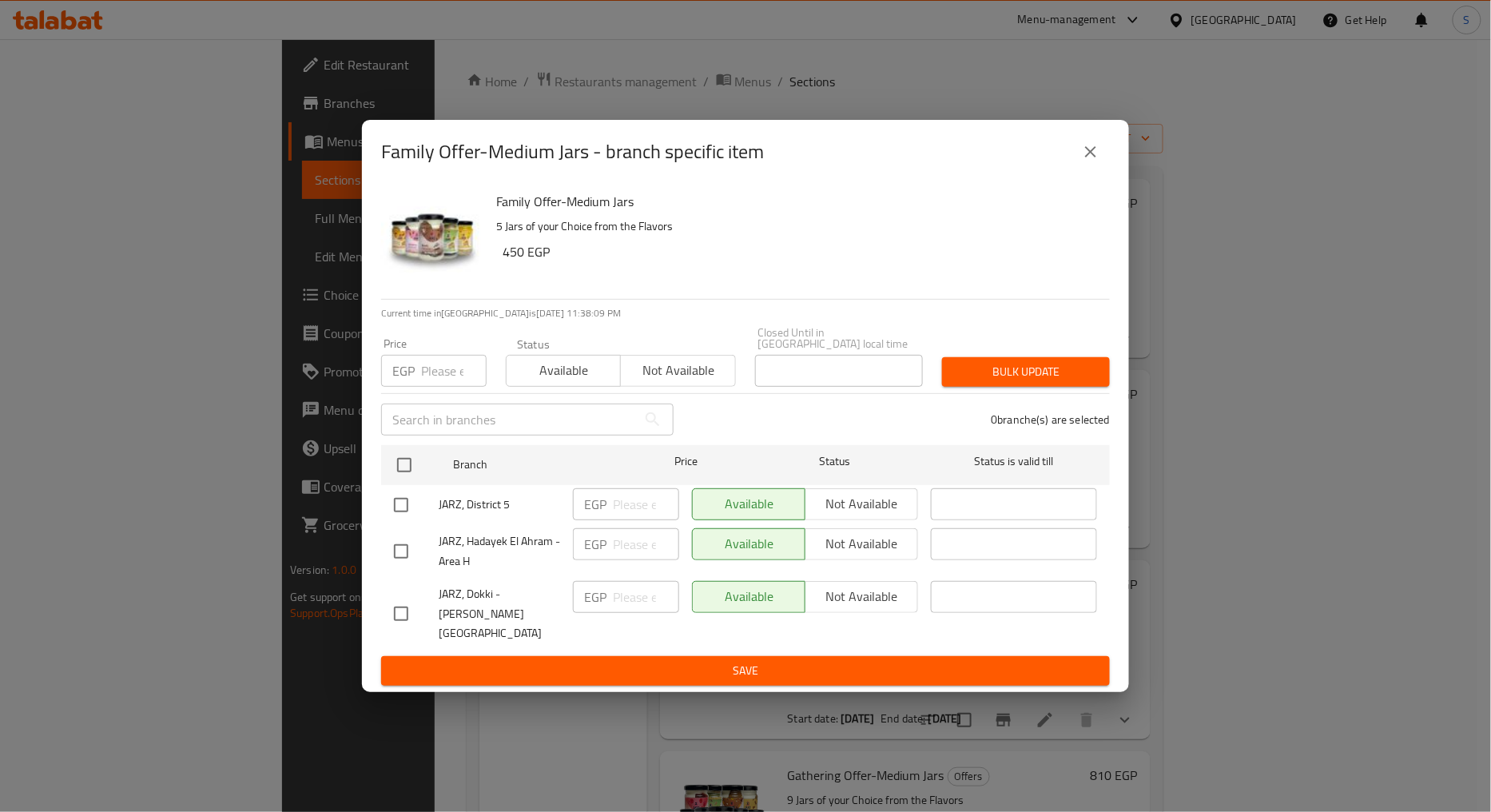
click at [1069, 170] on div "Family Offer-Medium Jars - branch specific item" at bounding box center [745, 151] width 729 height 38
click at [1098, 161] on icon "close" at bounding box center [1091, 152] width 20 height 20
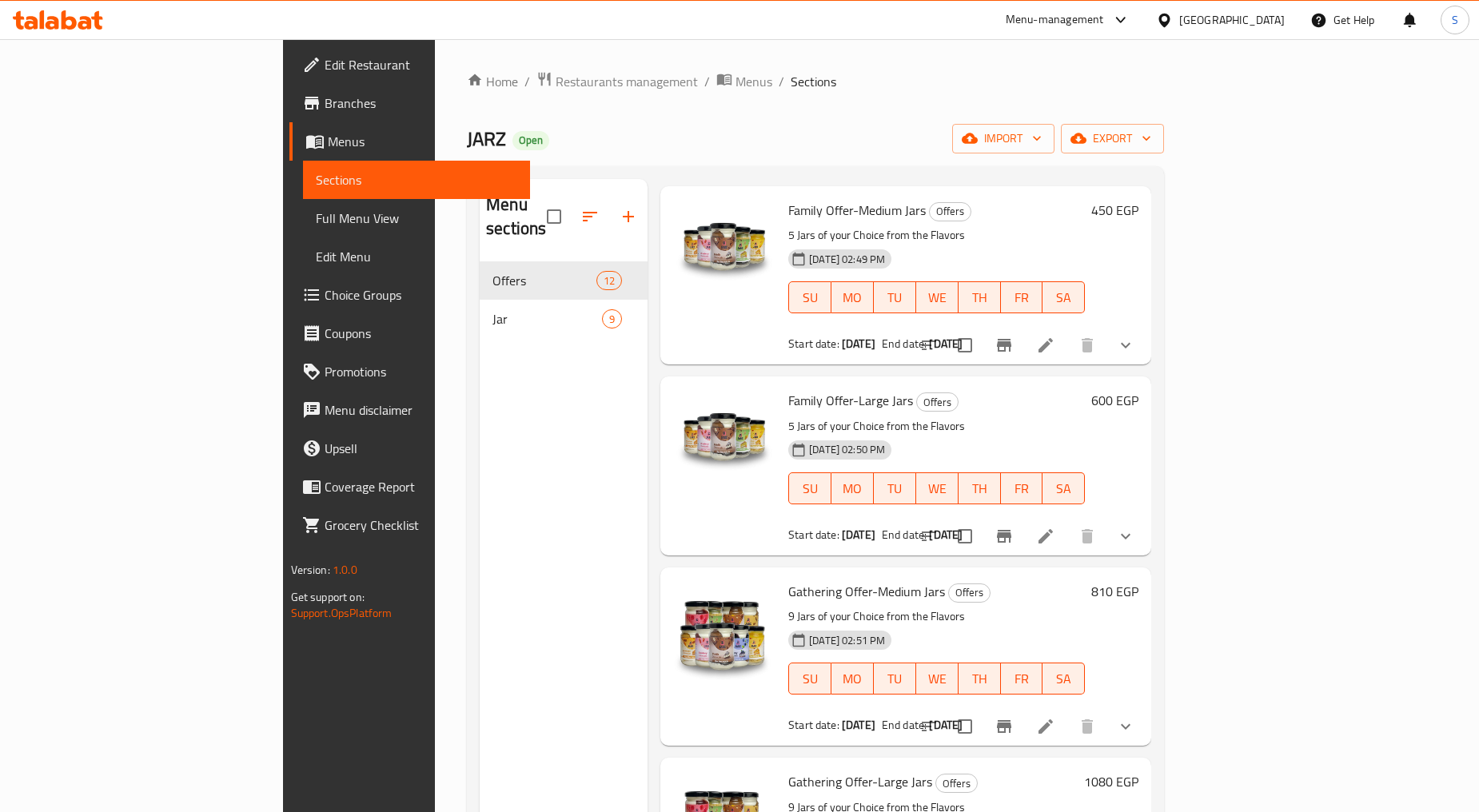
scroll to position [532, 0]
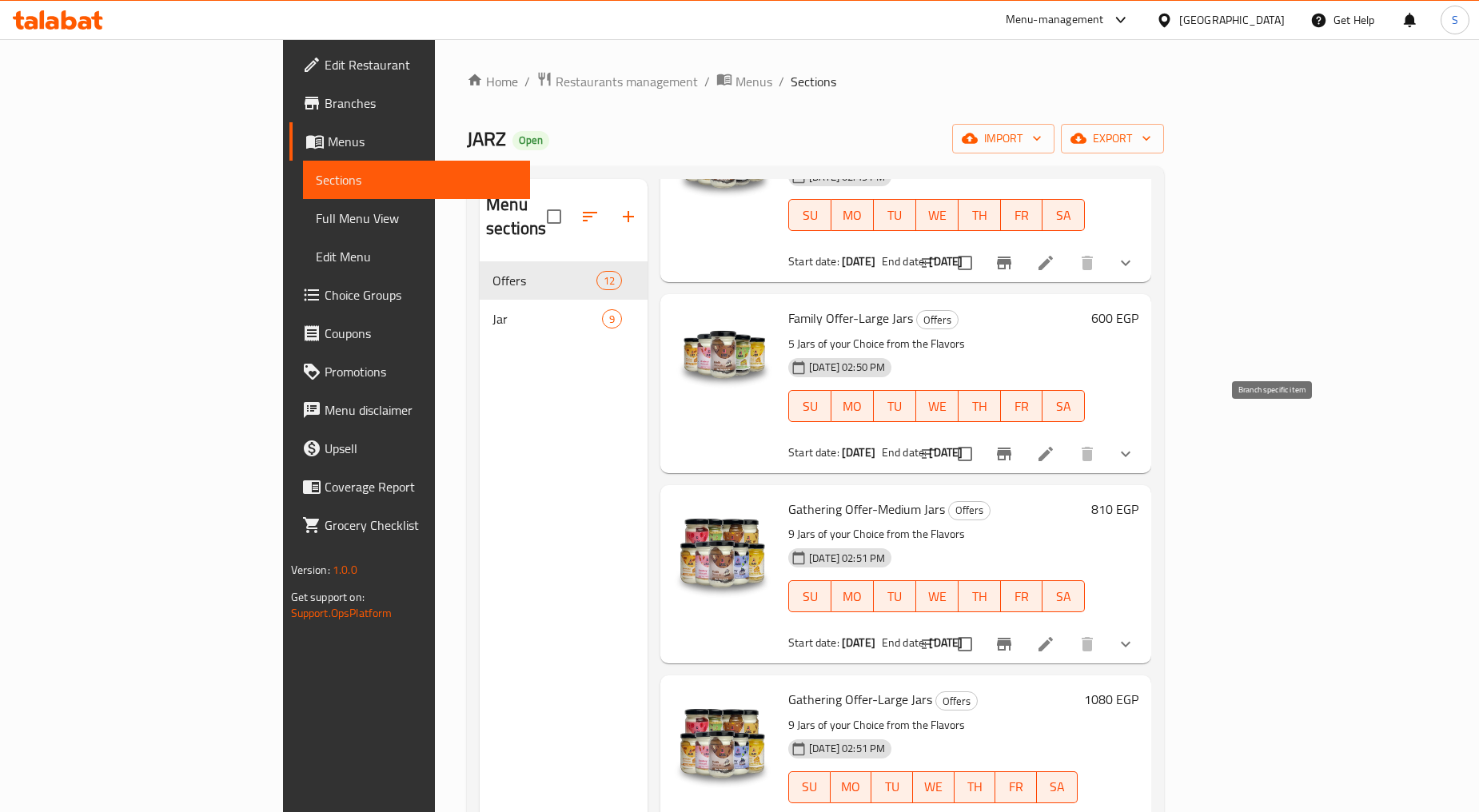
click at [1023, 435] on button "Branch-specific-item" at bounding box center [1004, 454] width 38 height 38
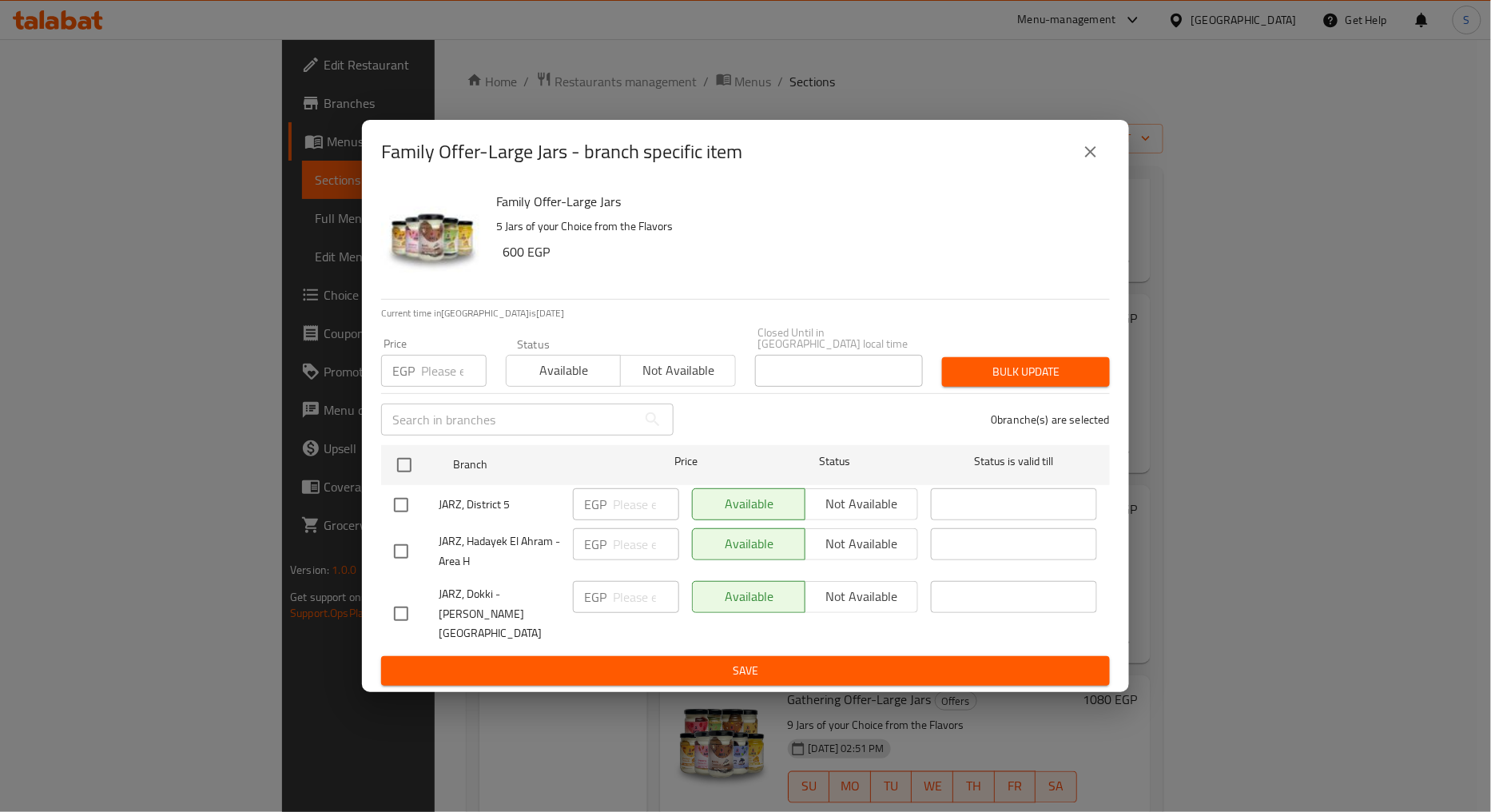
click at [1077, 163] on button "close" at bounding box center [1090, 151] width 38 height 38
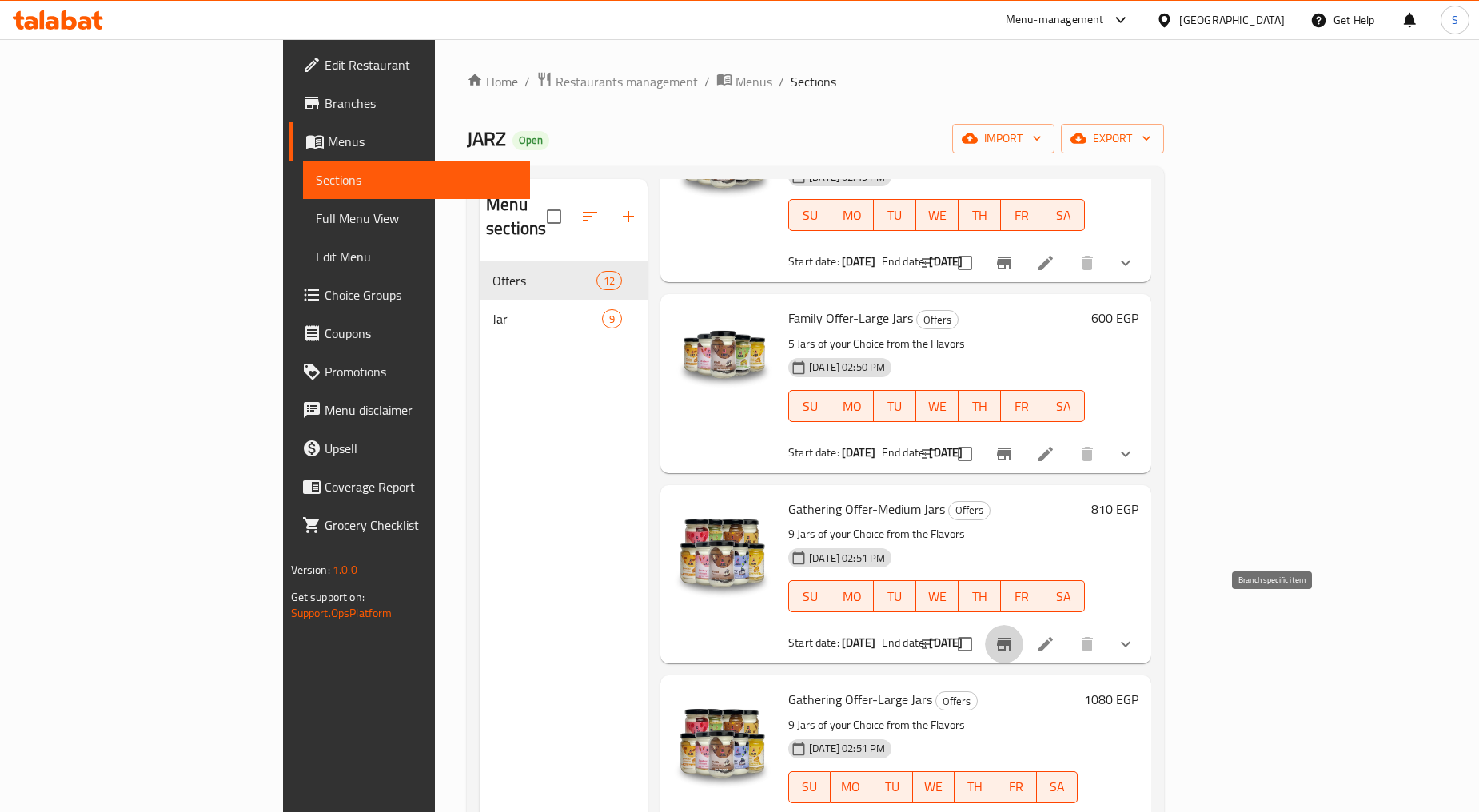
click at [1023, 624] on button "Branch-specific-item" at bounding box center [1004, 643] width 38 height 38
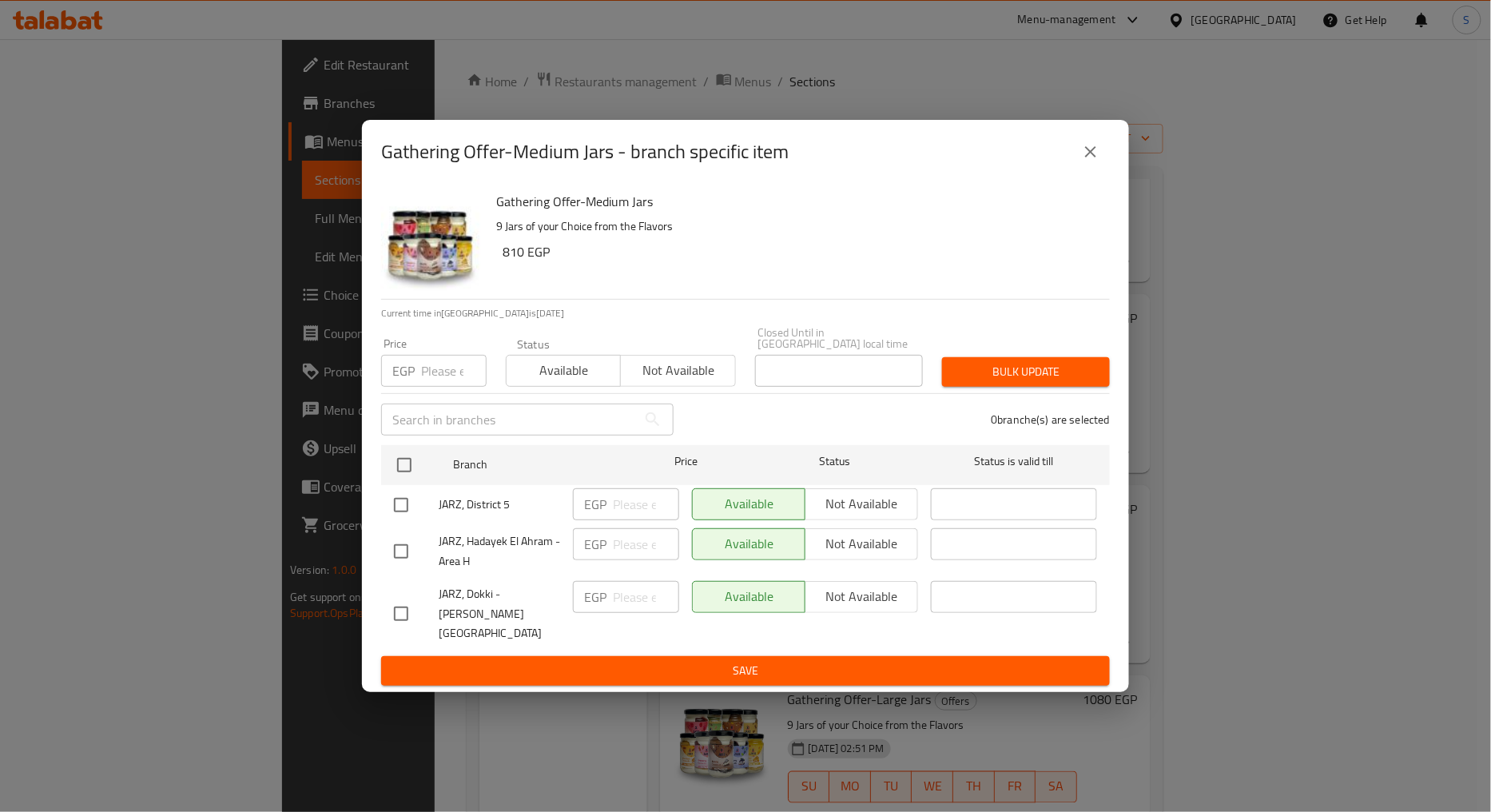
click at [1084, 171] on button "close" at bounding box center [1090, 151] width 38 height 38
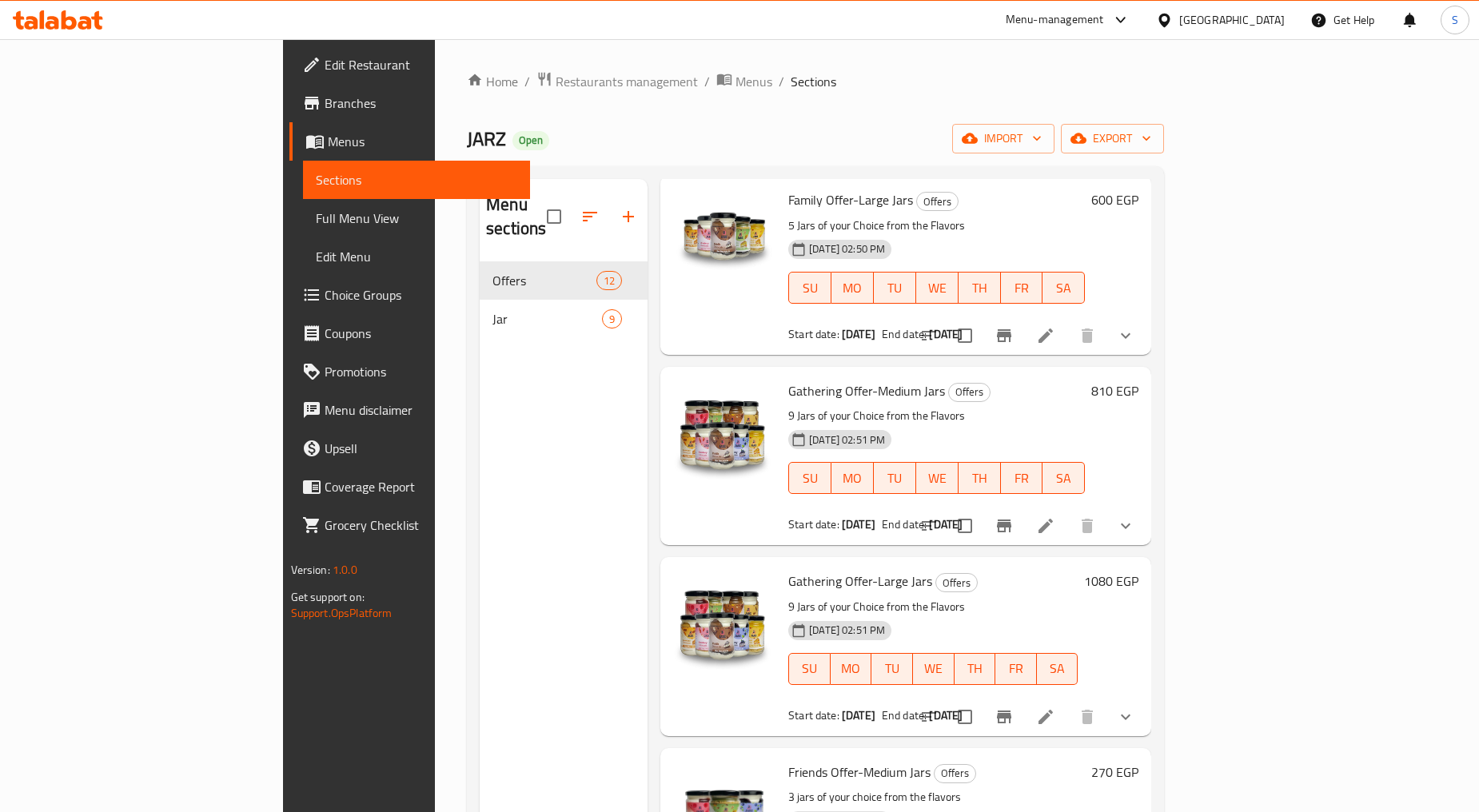
scroll to position [1065, 0]
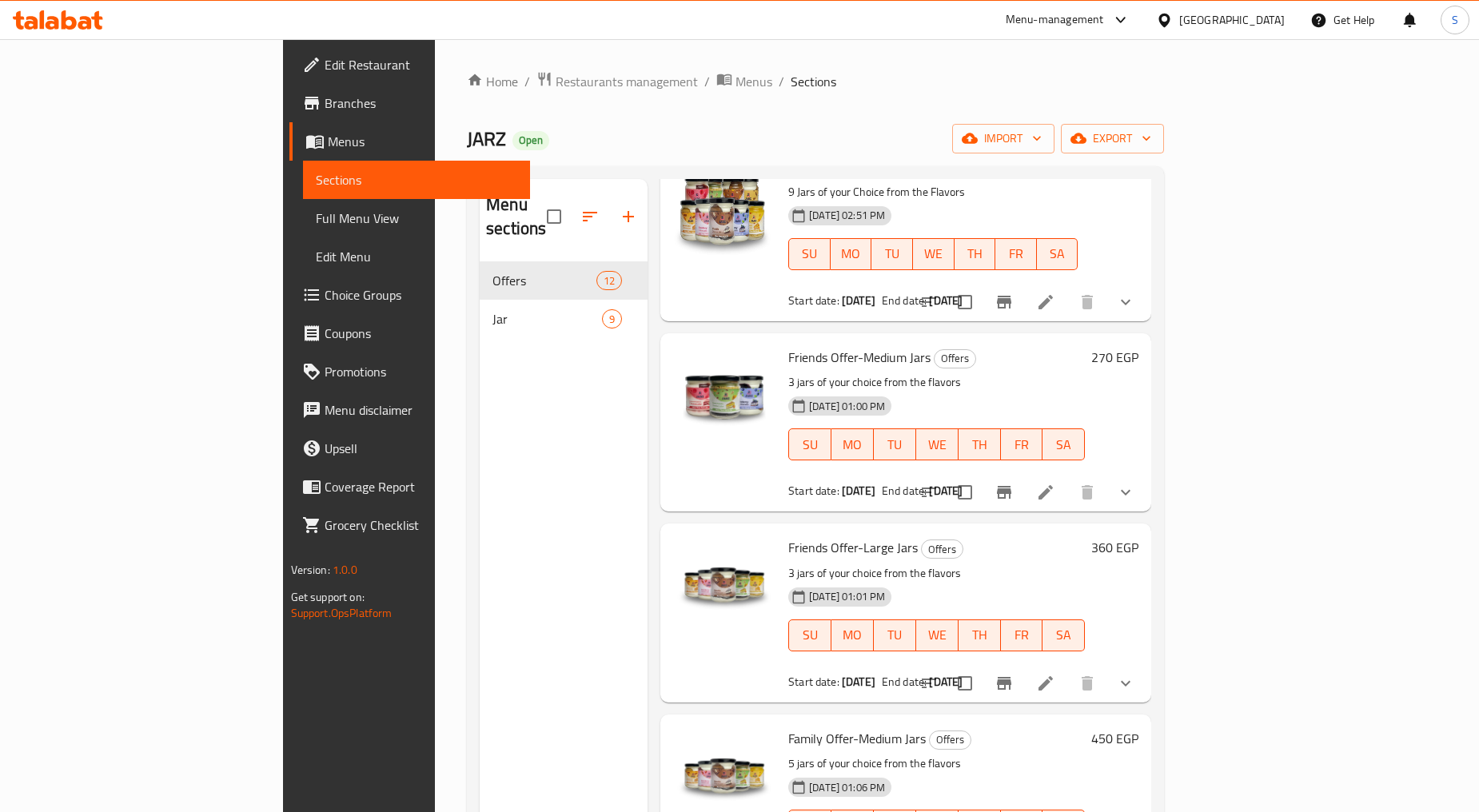
click at [1014, 482] on icon "Branch-specific-item" at bounding box center [1004, 492] width 20 height 20
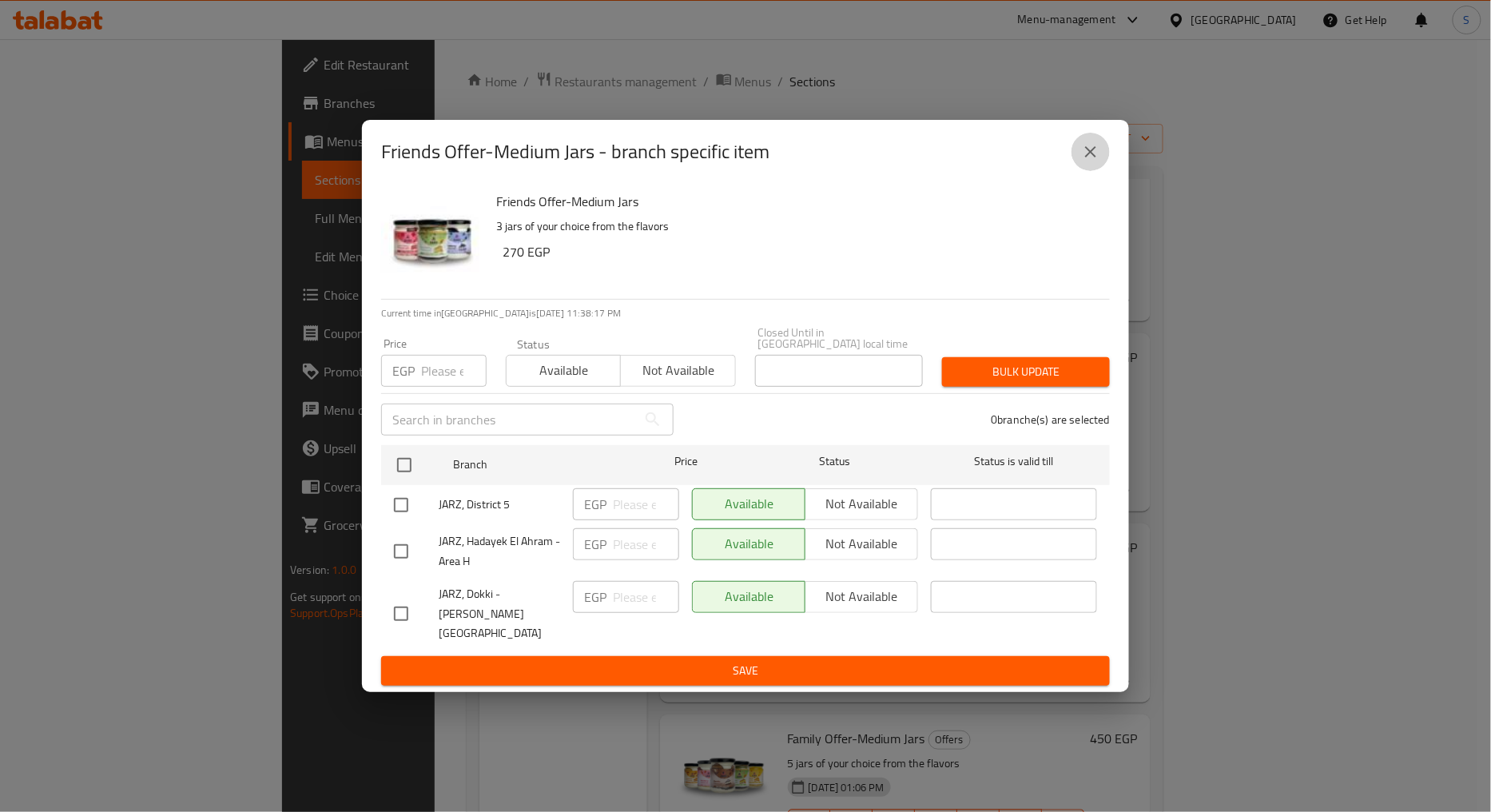
click at [1100, 168] on button "close" at bounding box center [1090, 151] width 38 height 38
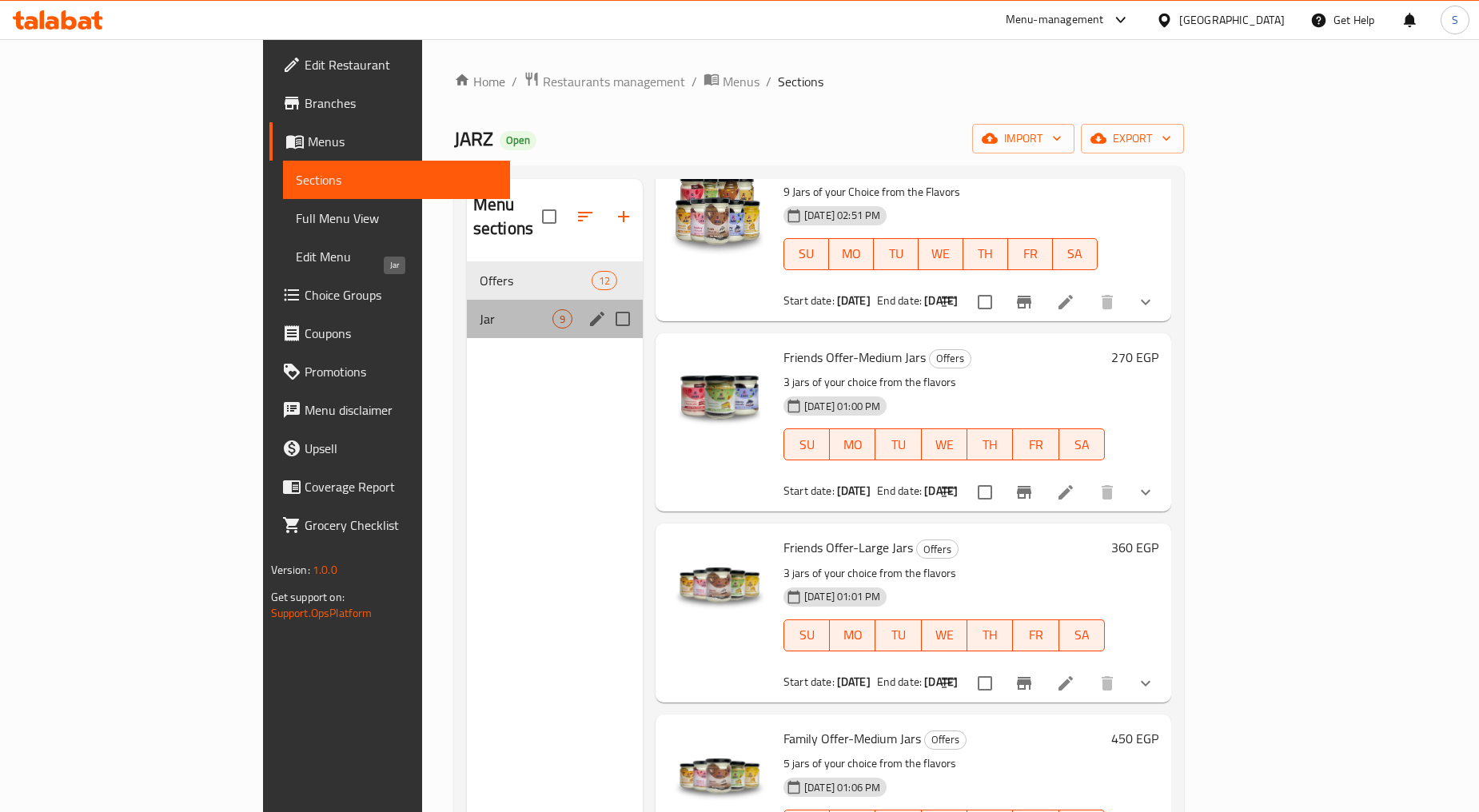
click at [480, 310] on span "Jar" at bounding box center [516, 319] width 73 height 20
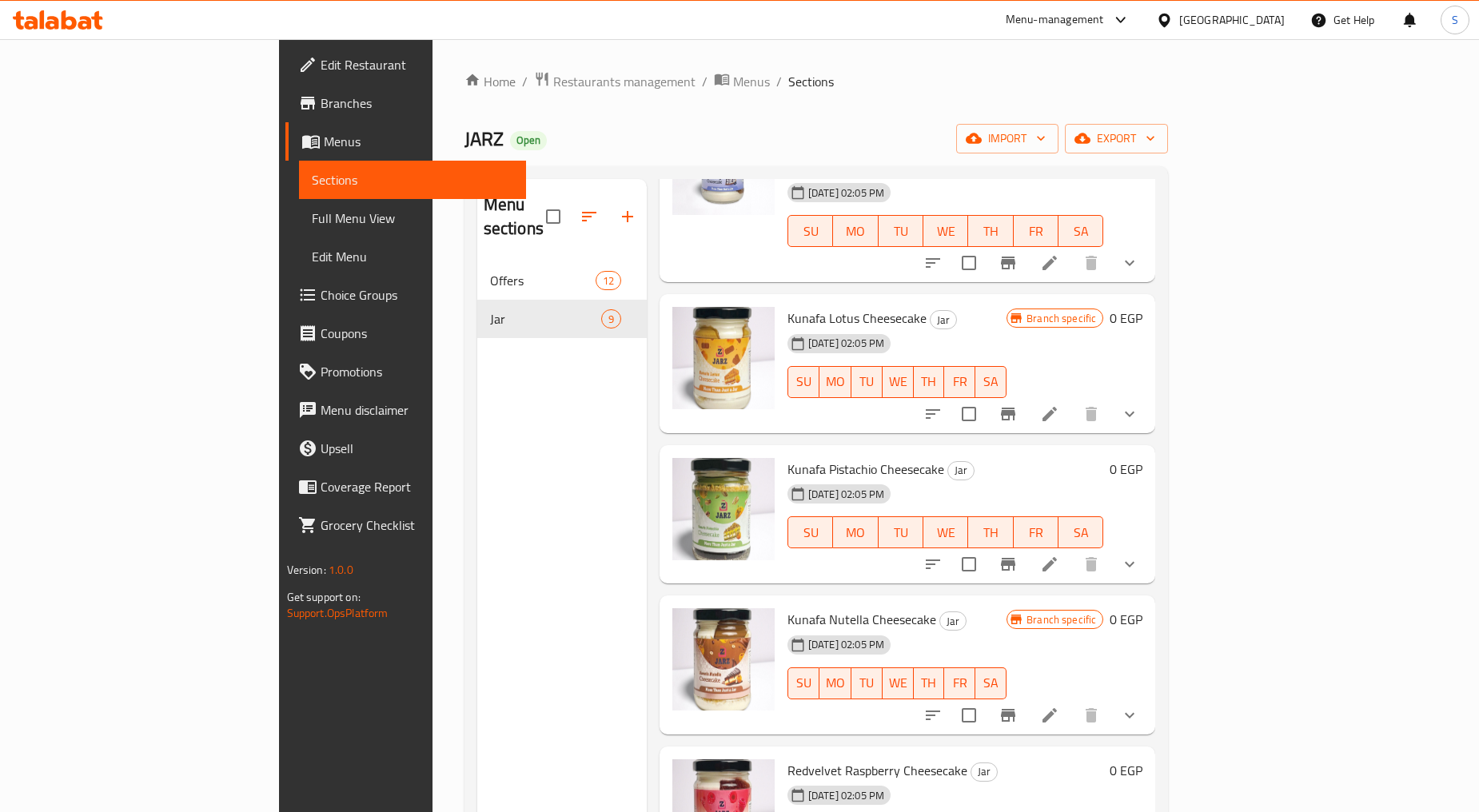
click at [1071, 399] on li at bounding box center [1049, 414] width 44 height 28
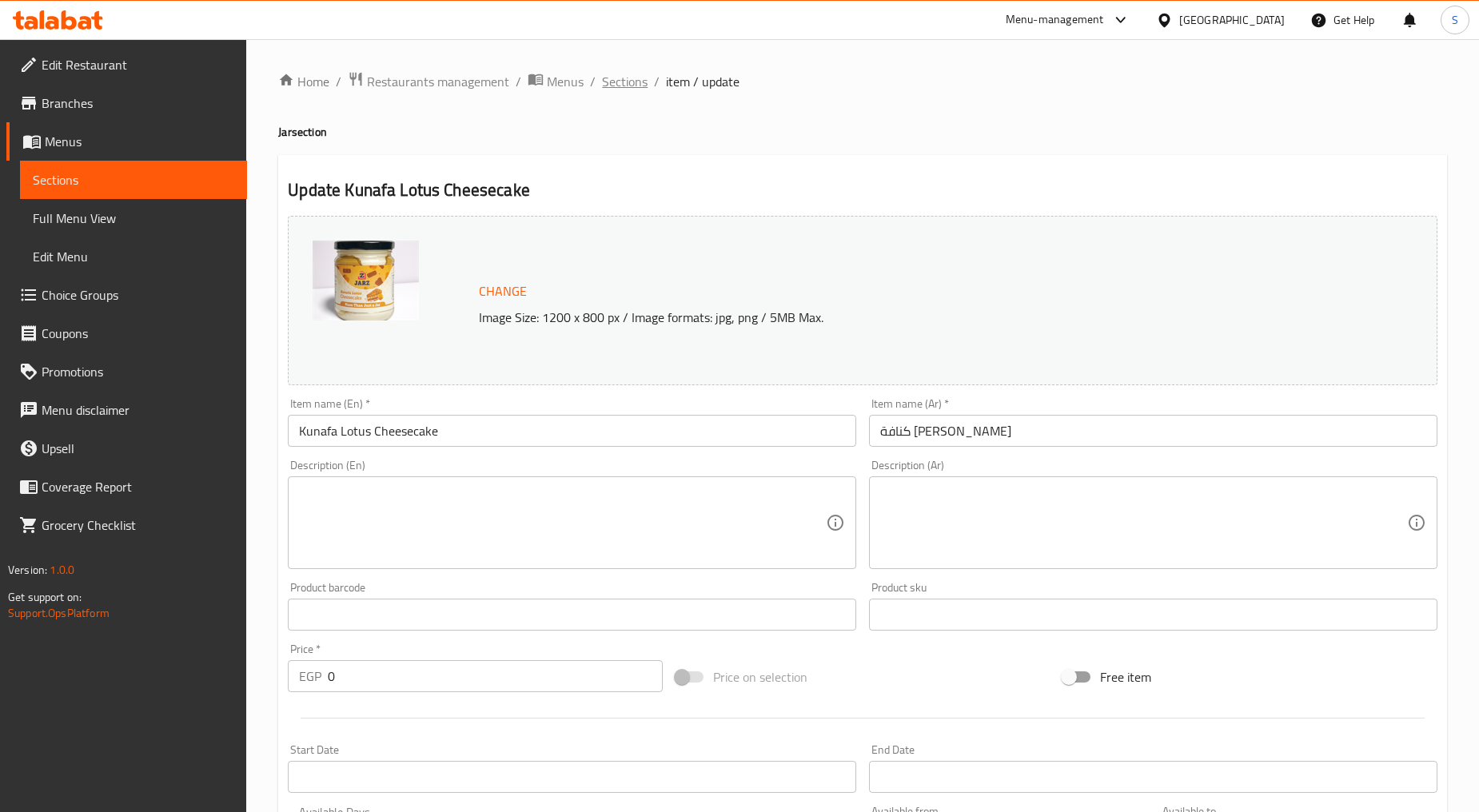
click at [608, 78] on span "Sections" at bounding box center [624, 82] width 45 height 20
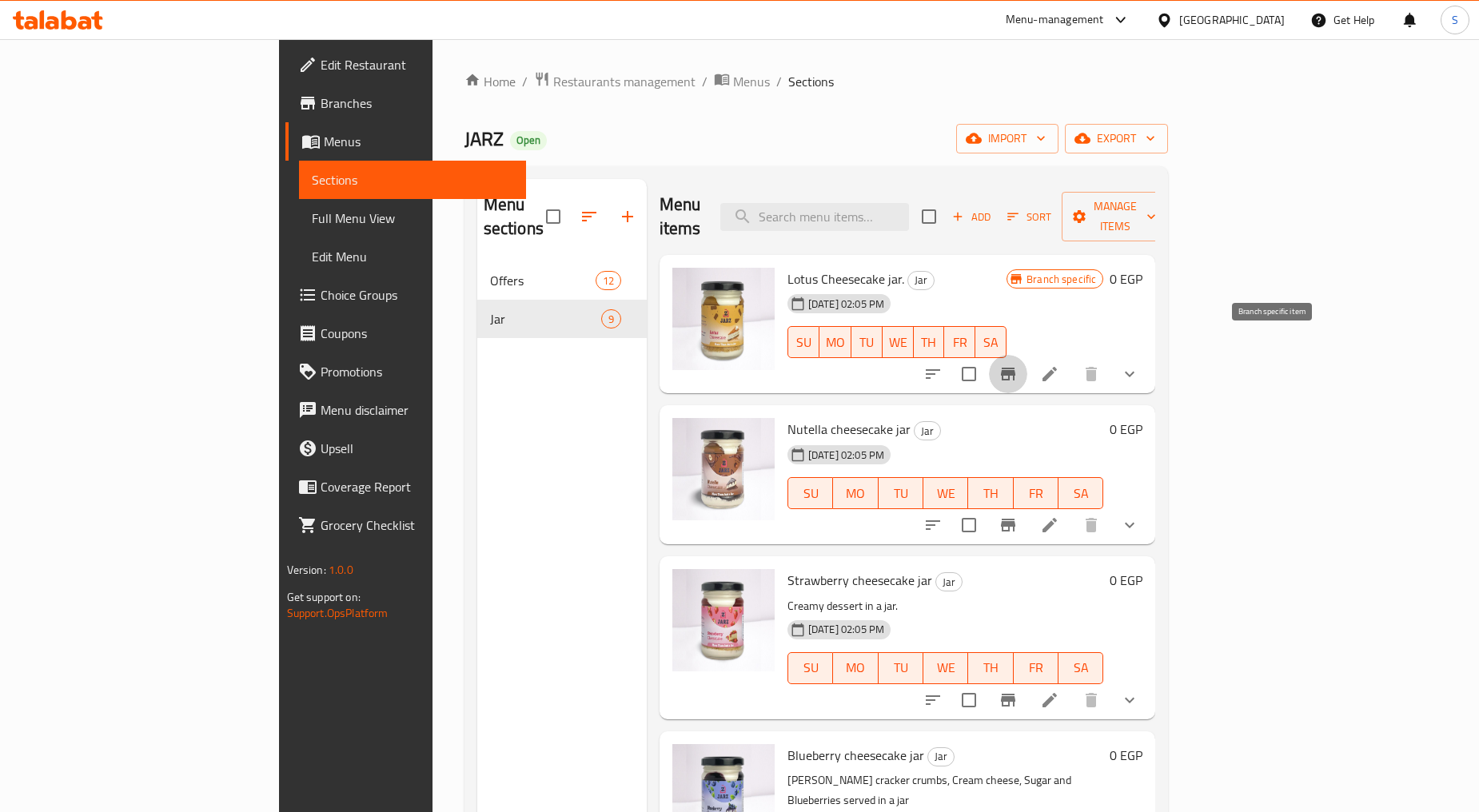
click at [1027, 365] on button "Branch-specific-item" at bounding box center [1007, 374] width 38 height 38
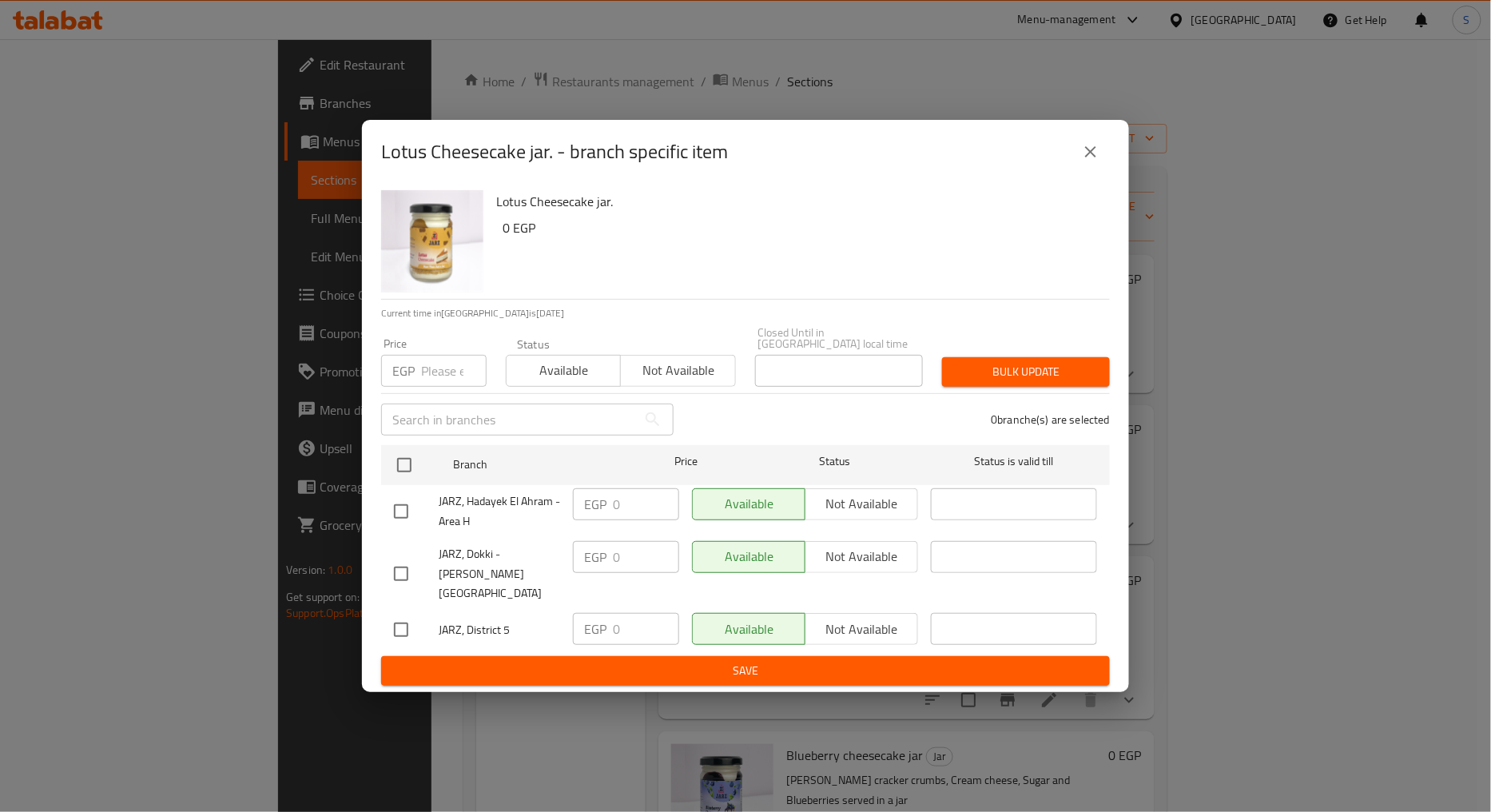
click at [1091, 161] on icon "close" at bounding box center [1091, 152] width 20 height 20
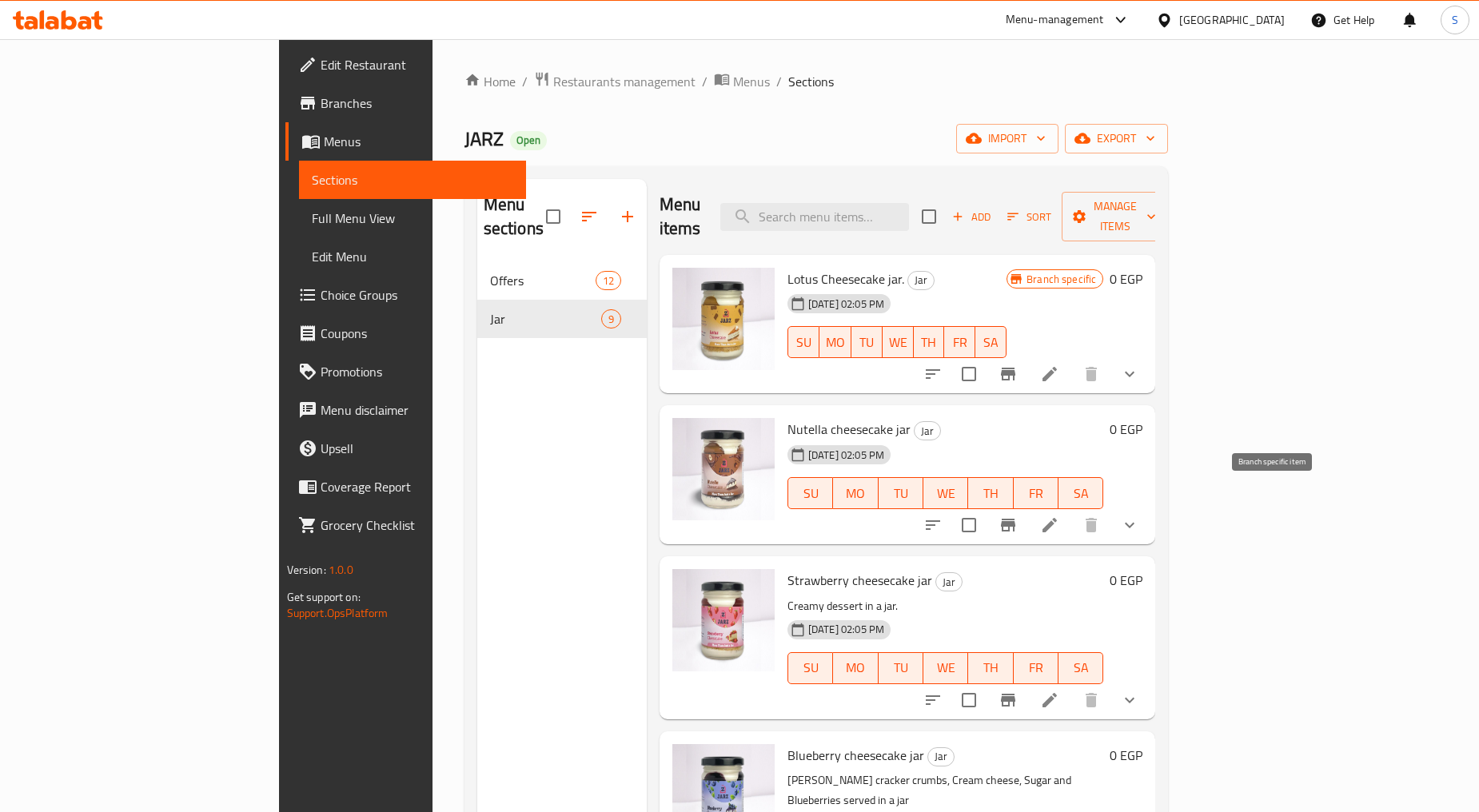
click at [1017, 515] on icon "Branch-specific-item" at bounding box center [1008, 525] width 20 height 20
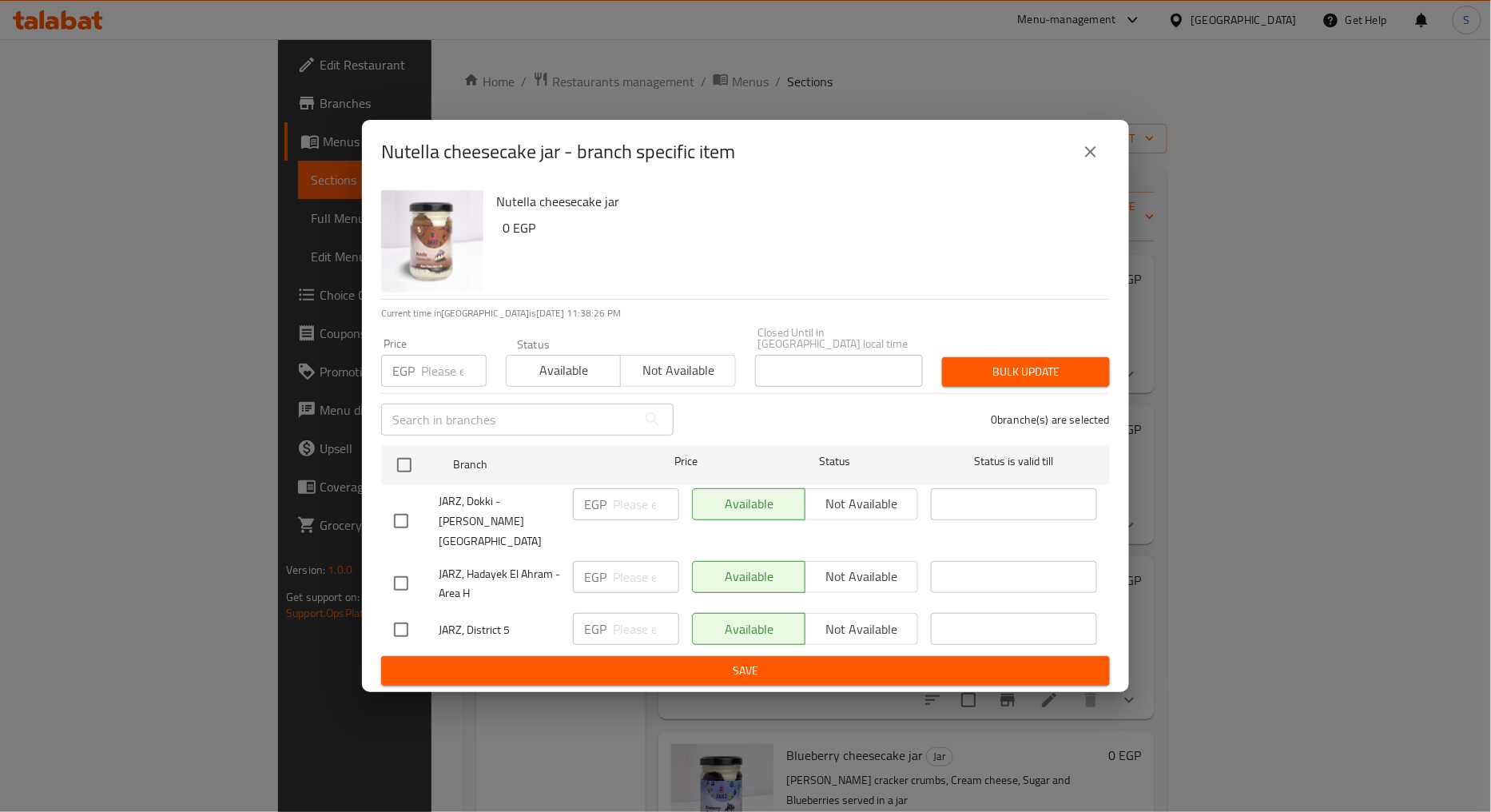
click at [1072, 170] on button "close" at bounding box center [1090, 151] width 38 height 38
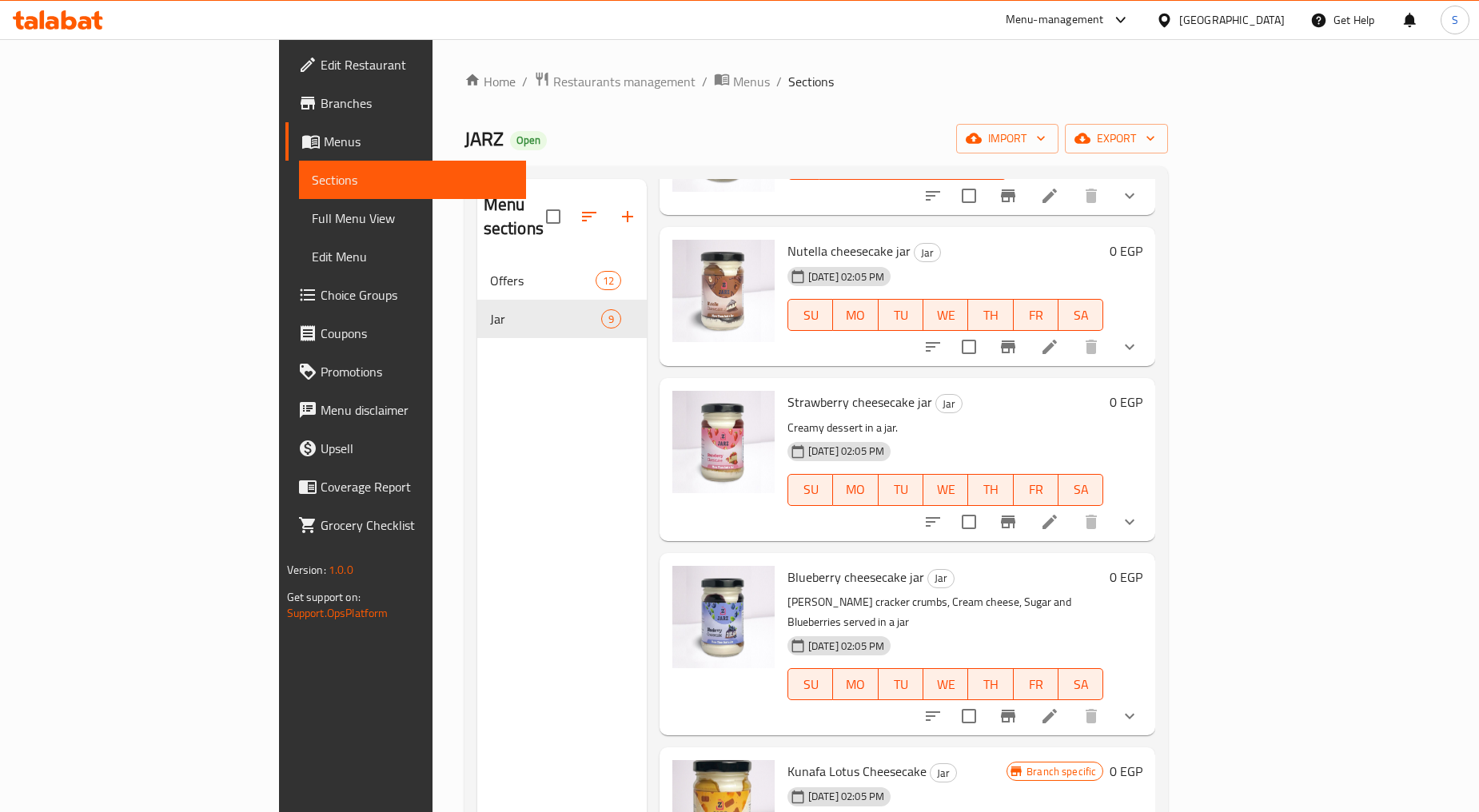
scroll to position [266, 0]
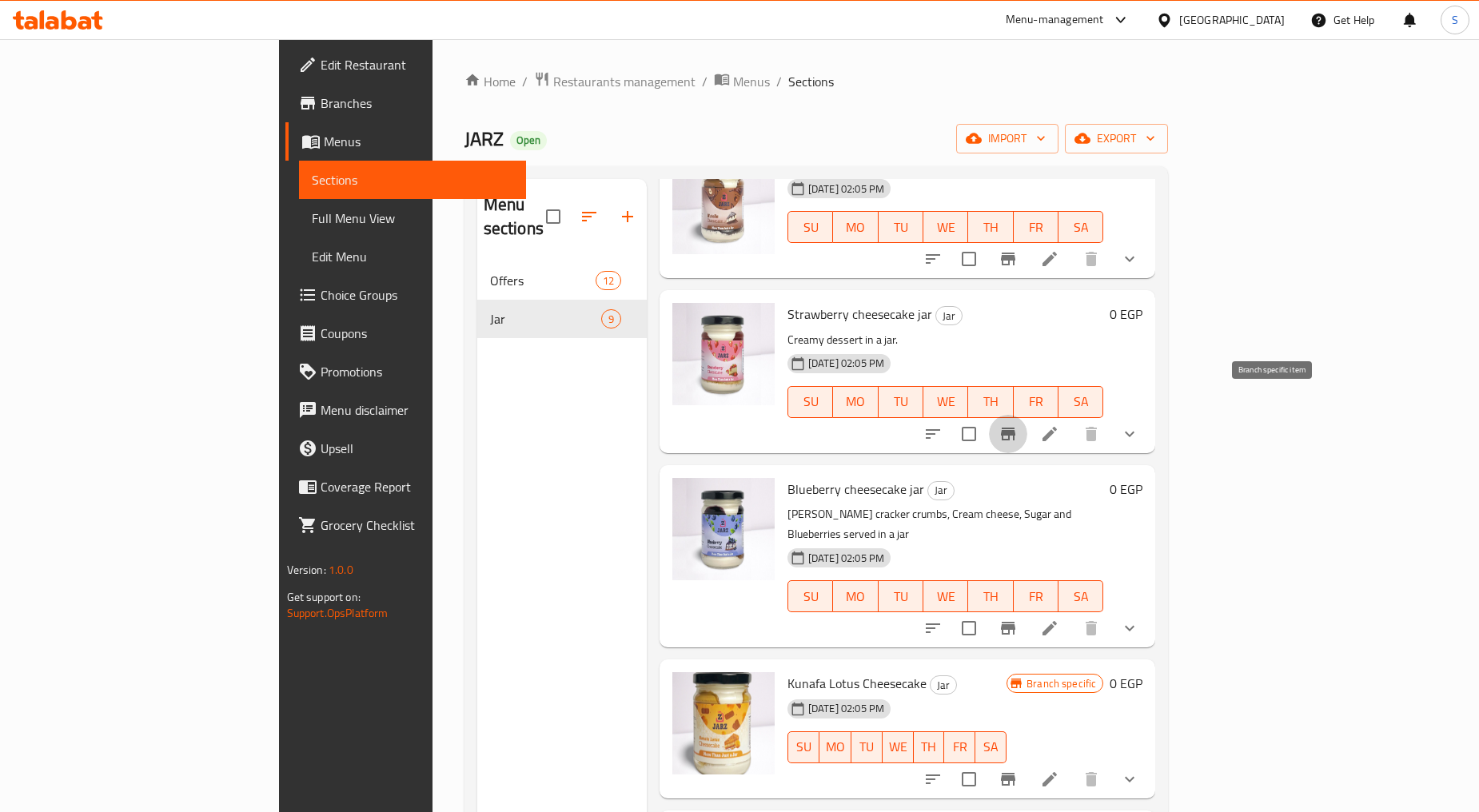
click at [1027, 414] on button "Branch-specific-item" at bounding box center [1007, 433] width 38 height 38
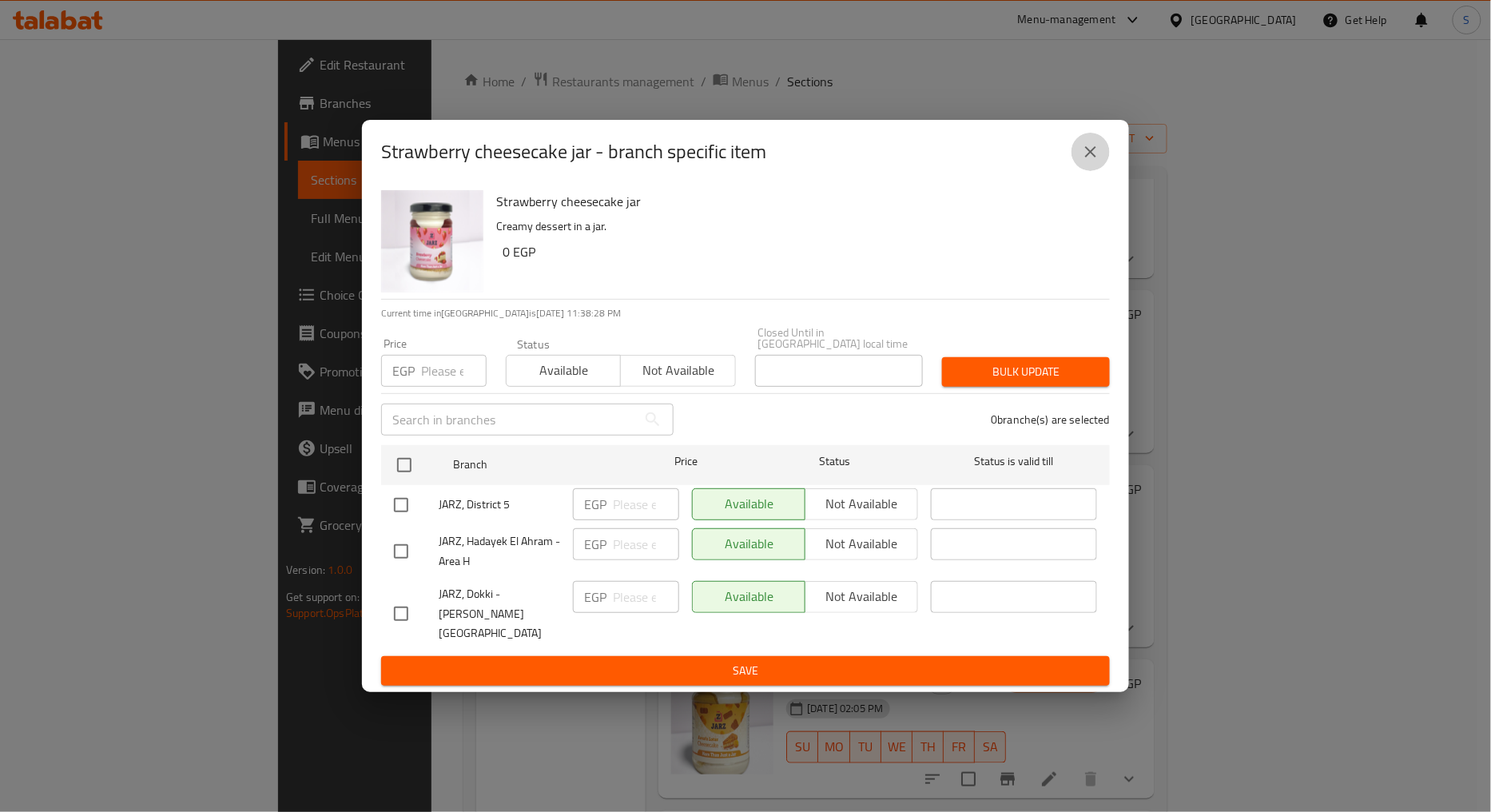
click at [1100, 161] on icon "close" at bounding box center [1091, 152] width 20 height 20
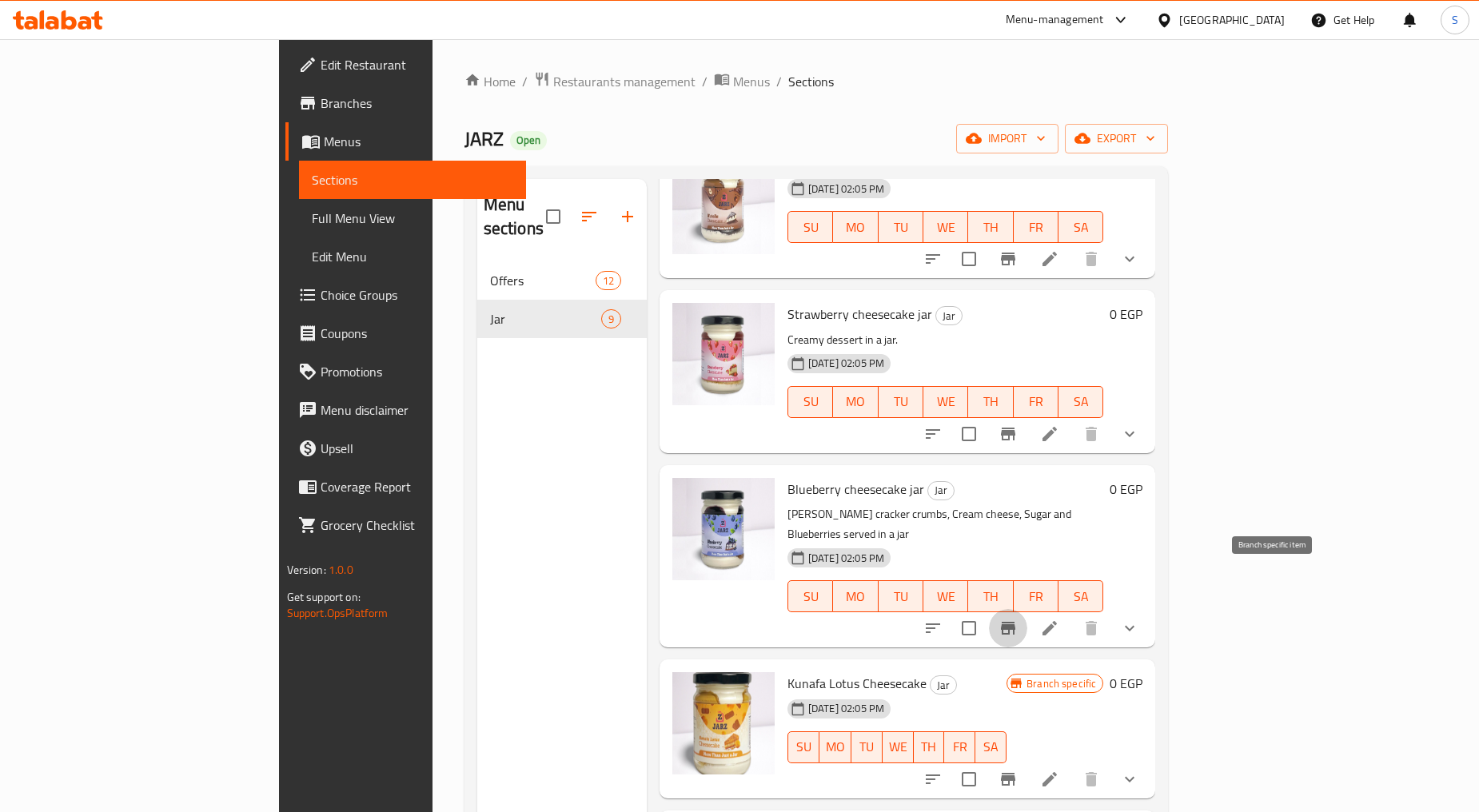
click at [1015, 622] on icon "Branch-specific-item" at bounding box center [1007, 628] width 14 height 12
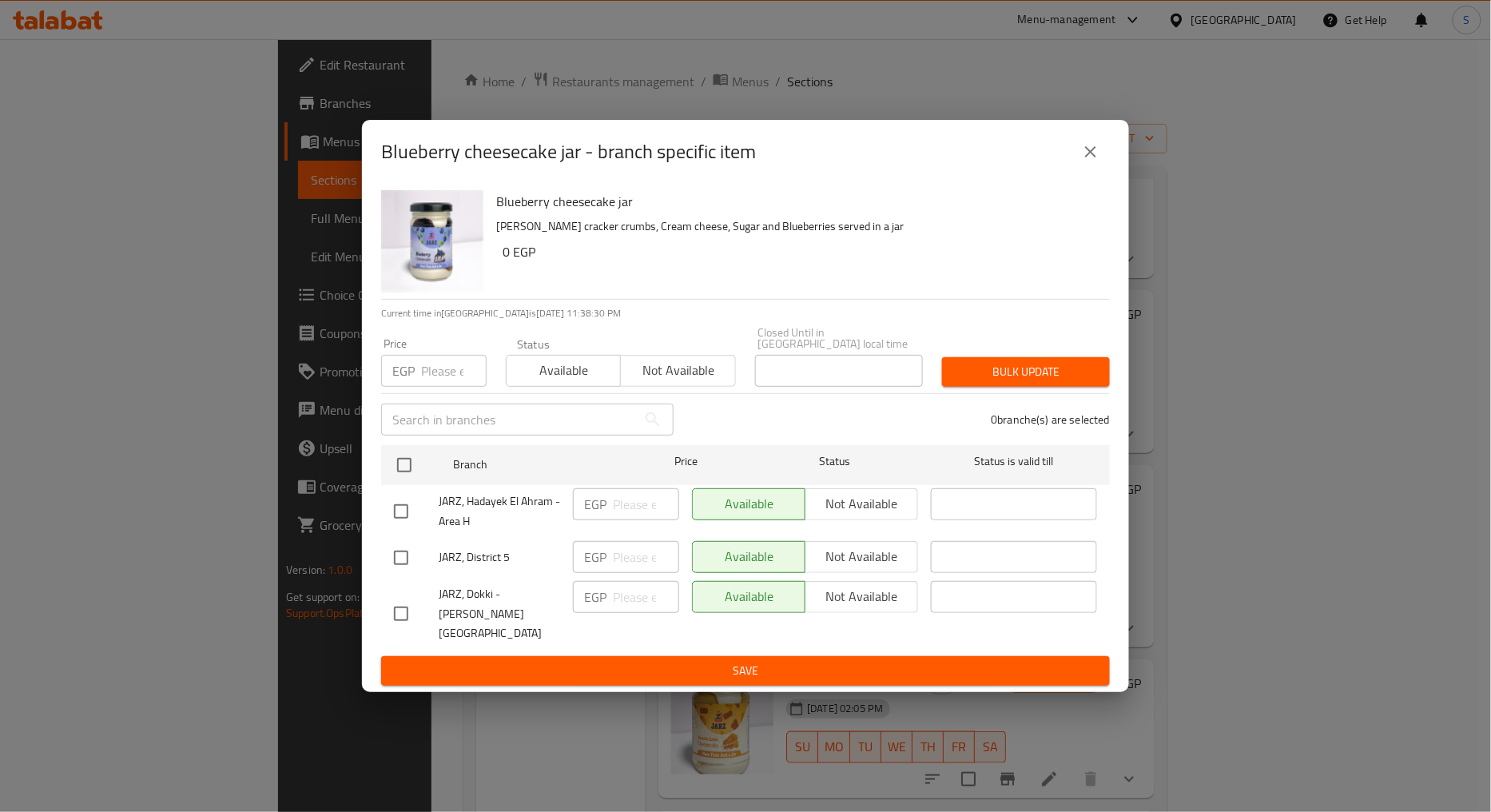
click at [1069, 171] on div "Blueberry cheesecake jar - branch specific item" at bounding box center [745, 151] width 729 height 38
click at [1077, 171] on button "close" at bounding box center [1090, 151] width 38 height 38
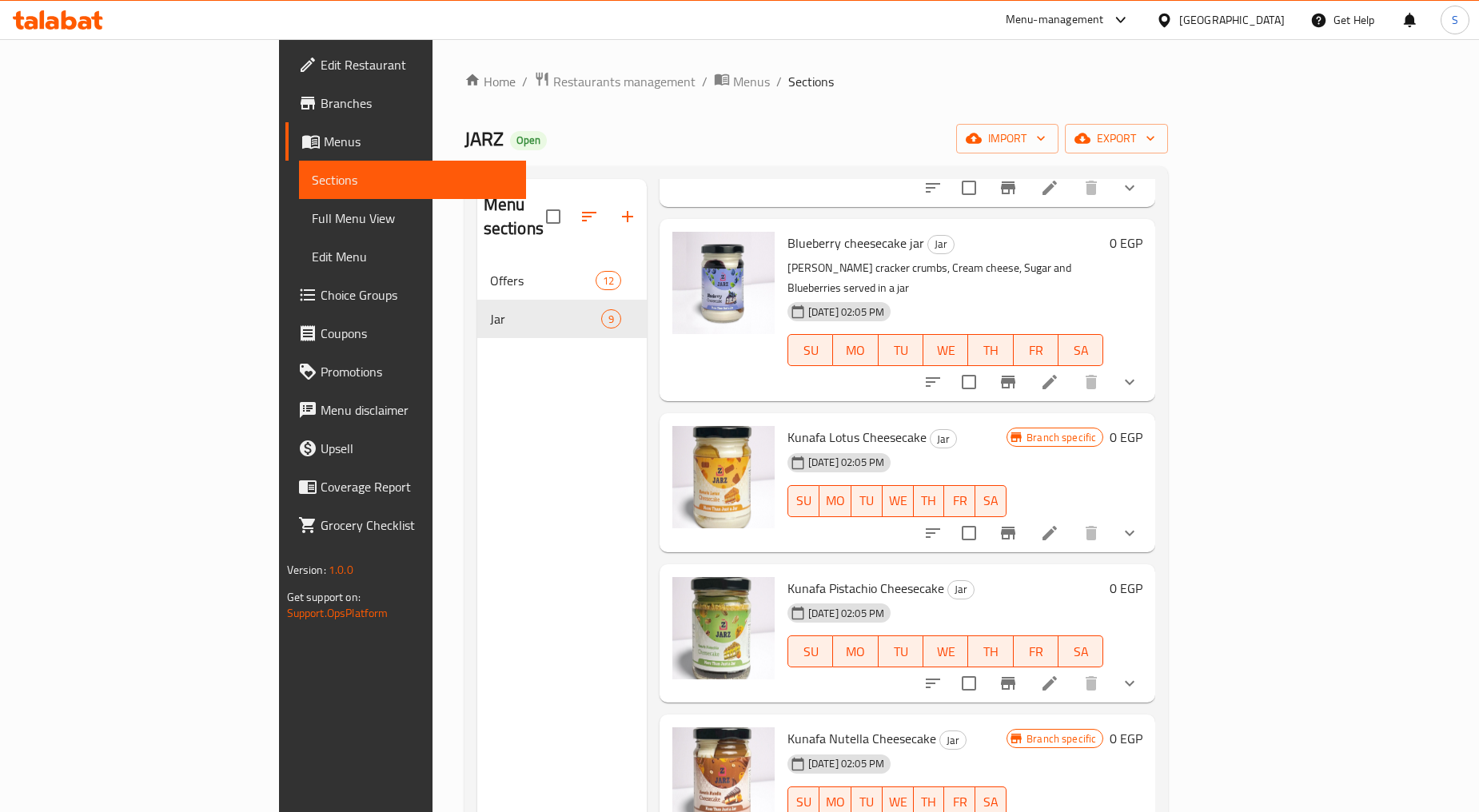
scroll to position [532, 0]
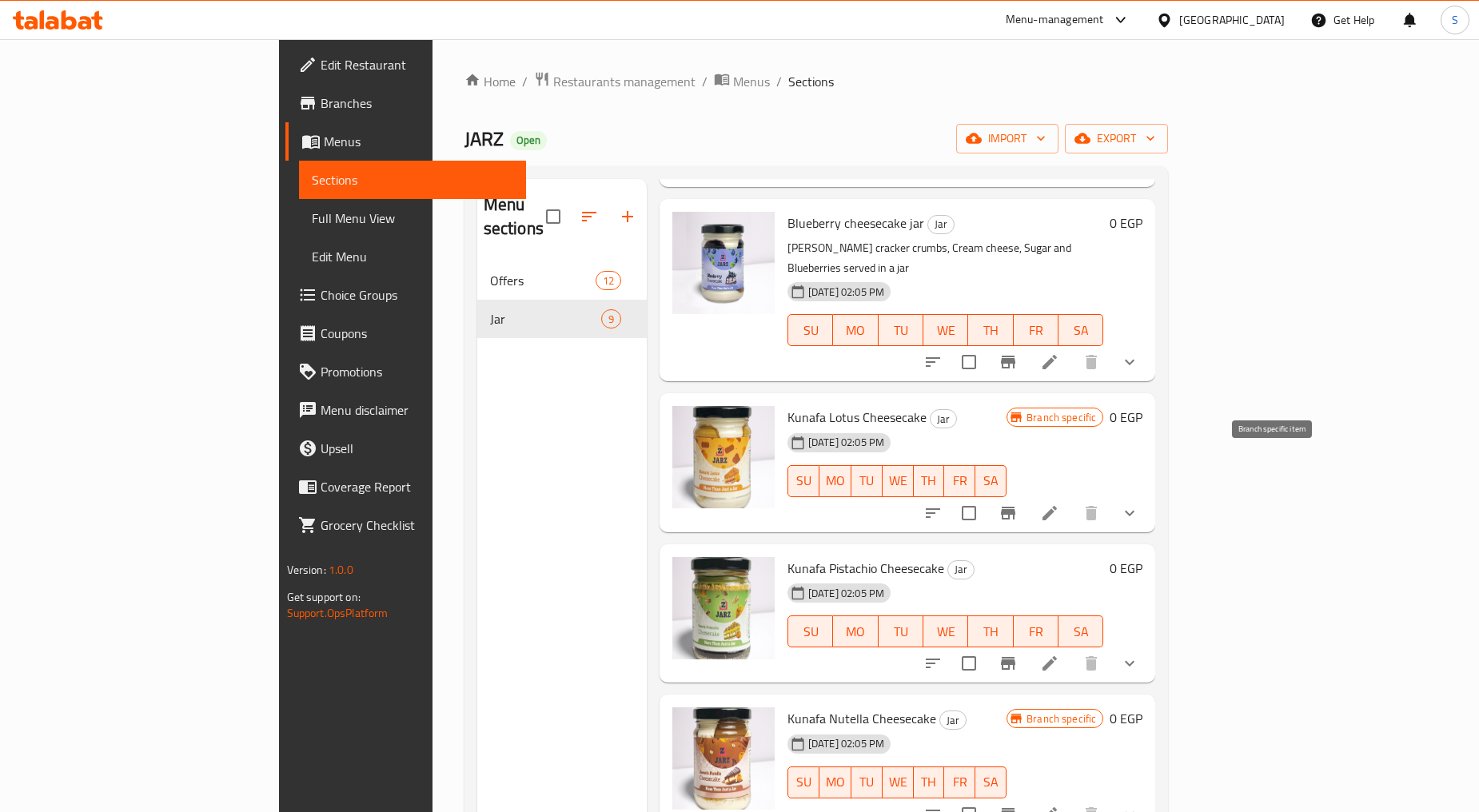
click at [1027, 494] on button "Branch-specific-item" at bounding box center [1007, 512] width 38 height 38
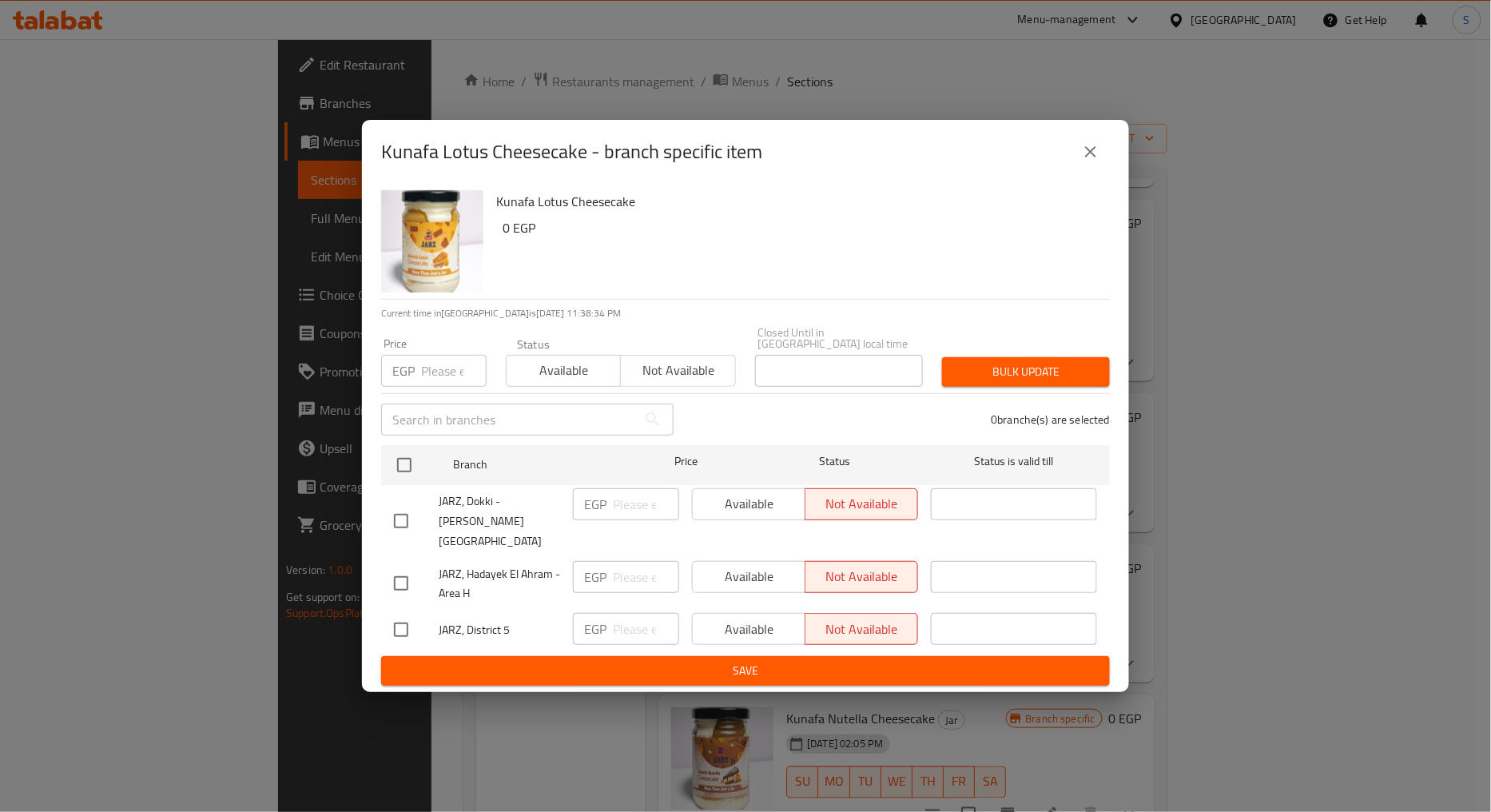
click at [1093, 161] on icon "close" at bounding box center [1091, 152] width 20 height 20
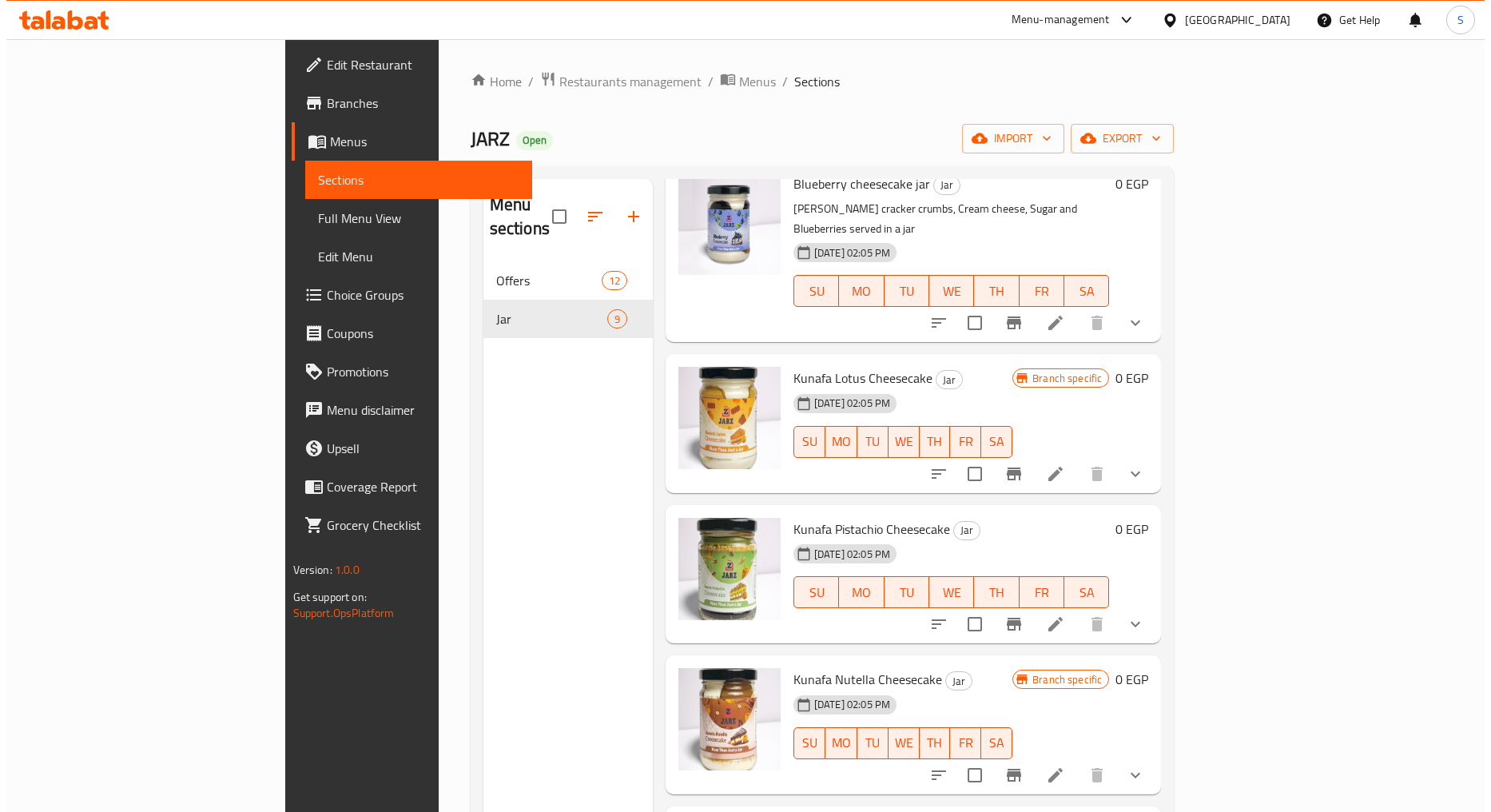
scroll to position [630, 0]
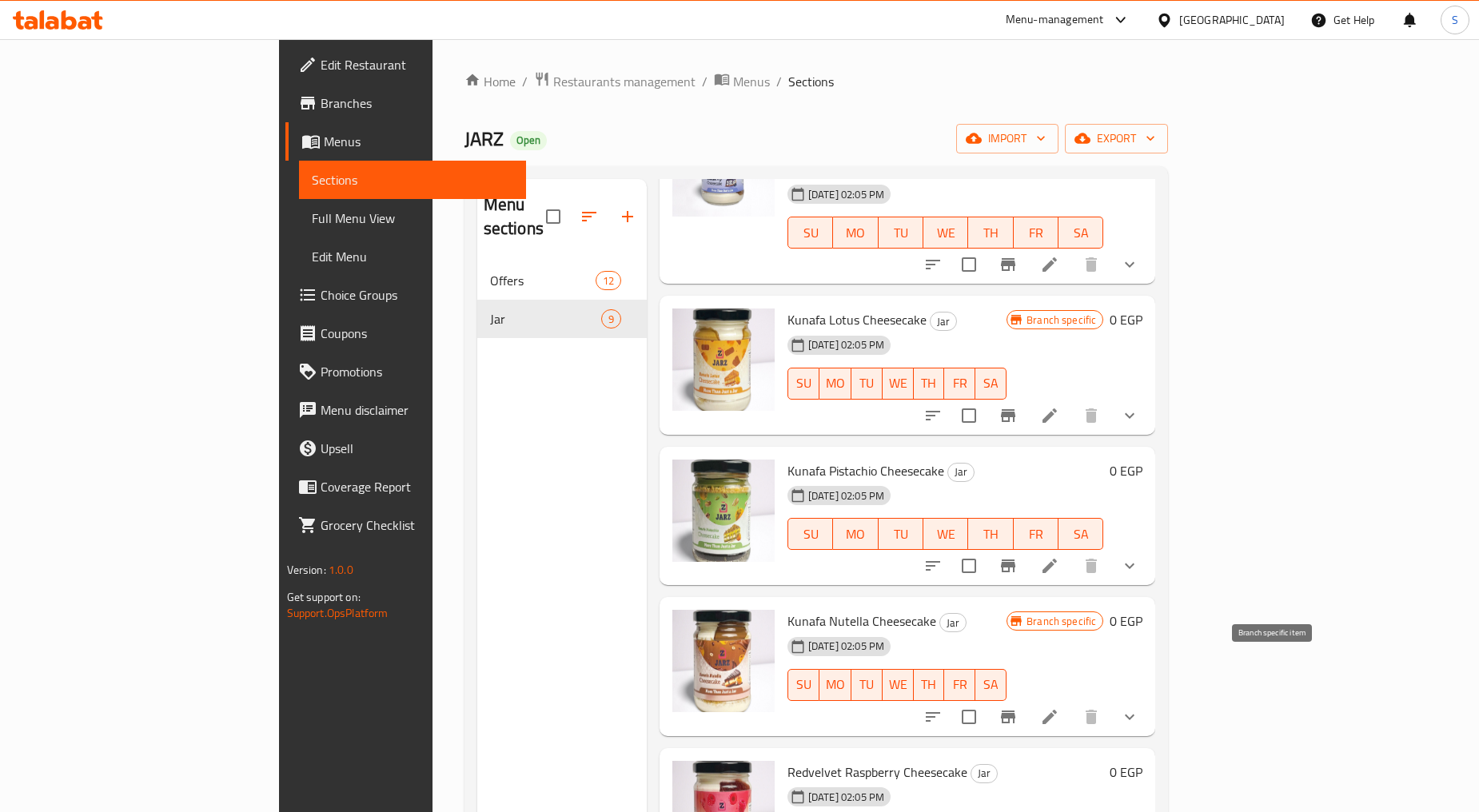
click at [1027, 697] on button "Branch-specific-item" at bounding box center [1007, 716] width 38 height 38
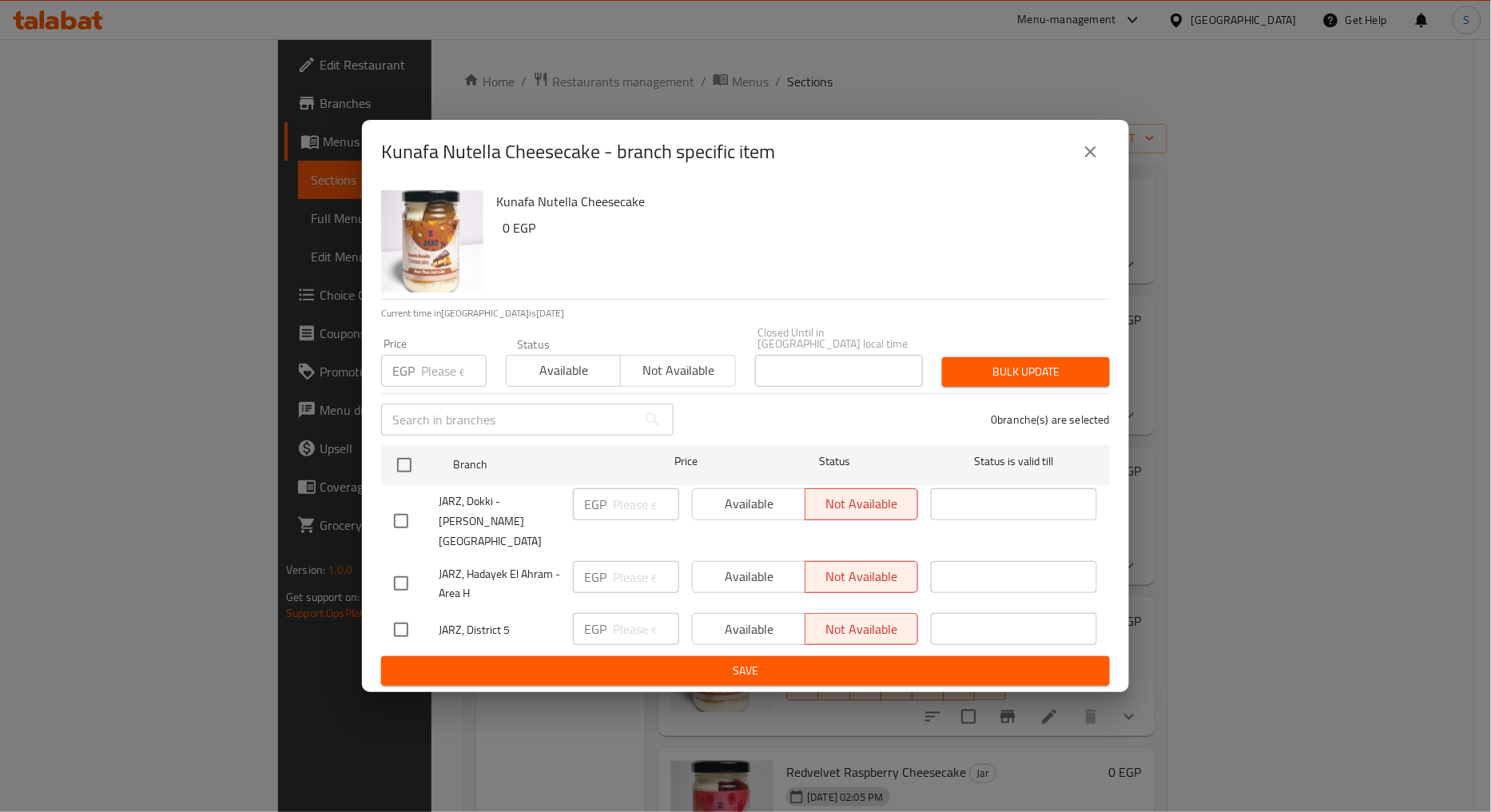
click at [1088, 157] on icon "close" at bounding box center [1091, 152] width 20 height 20
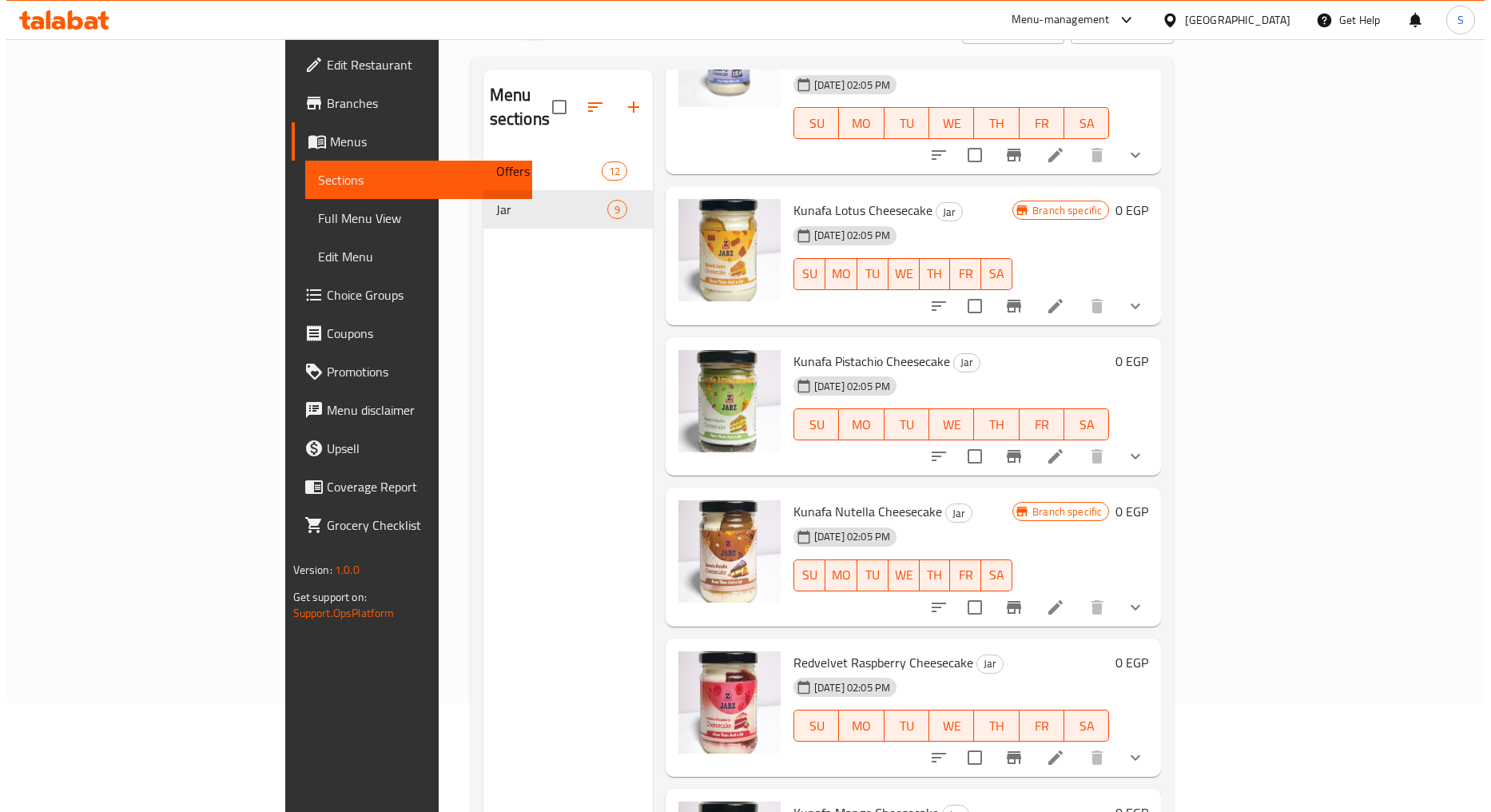
scroll to position [223, 0]
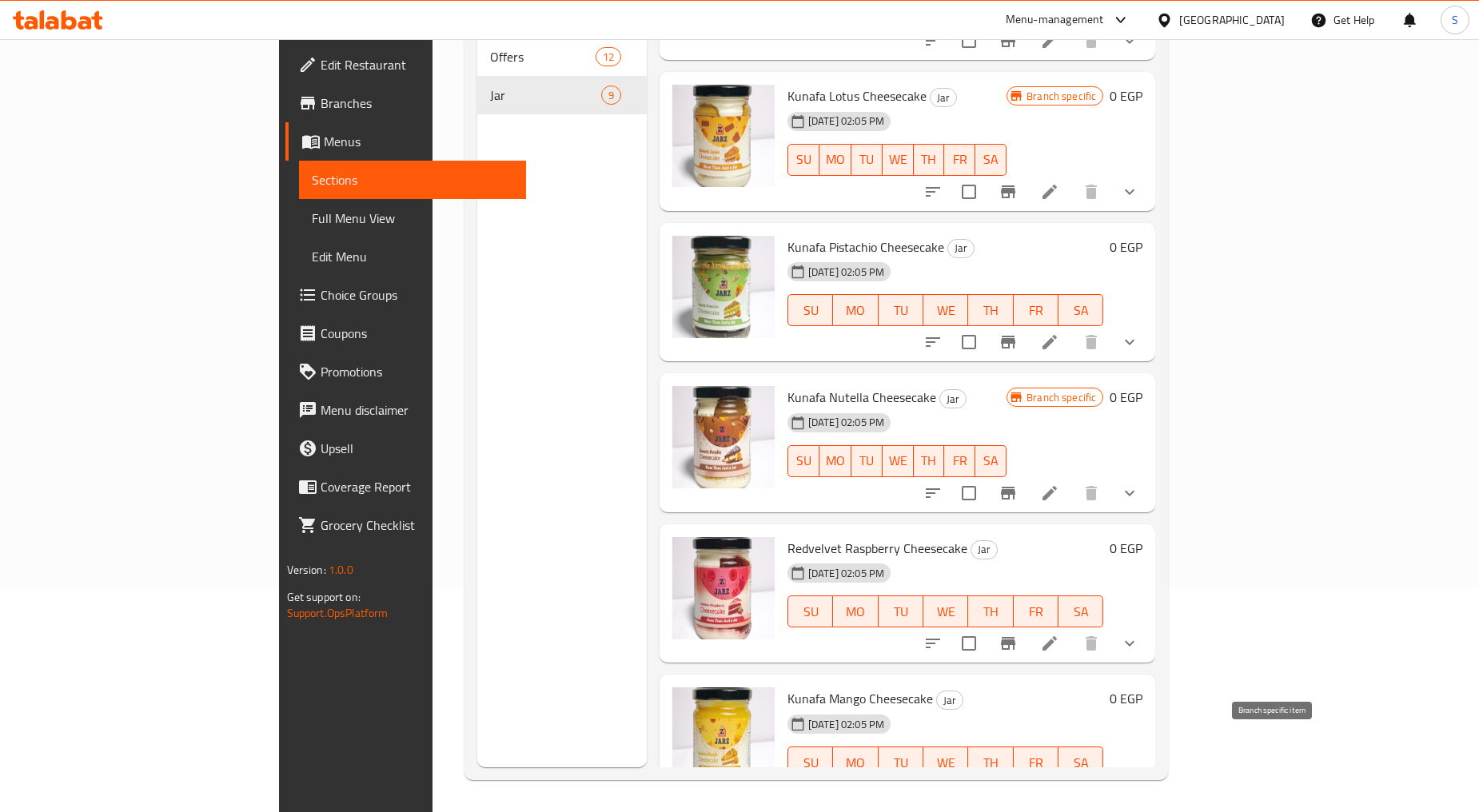
click at [1017, 784] on icon "Branch-specific-item" at bounding box center [1008, 794] width 20 height 20
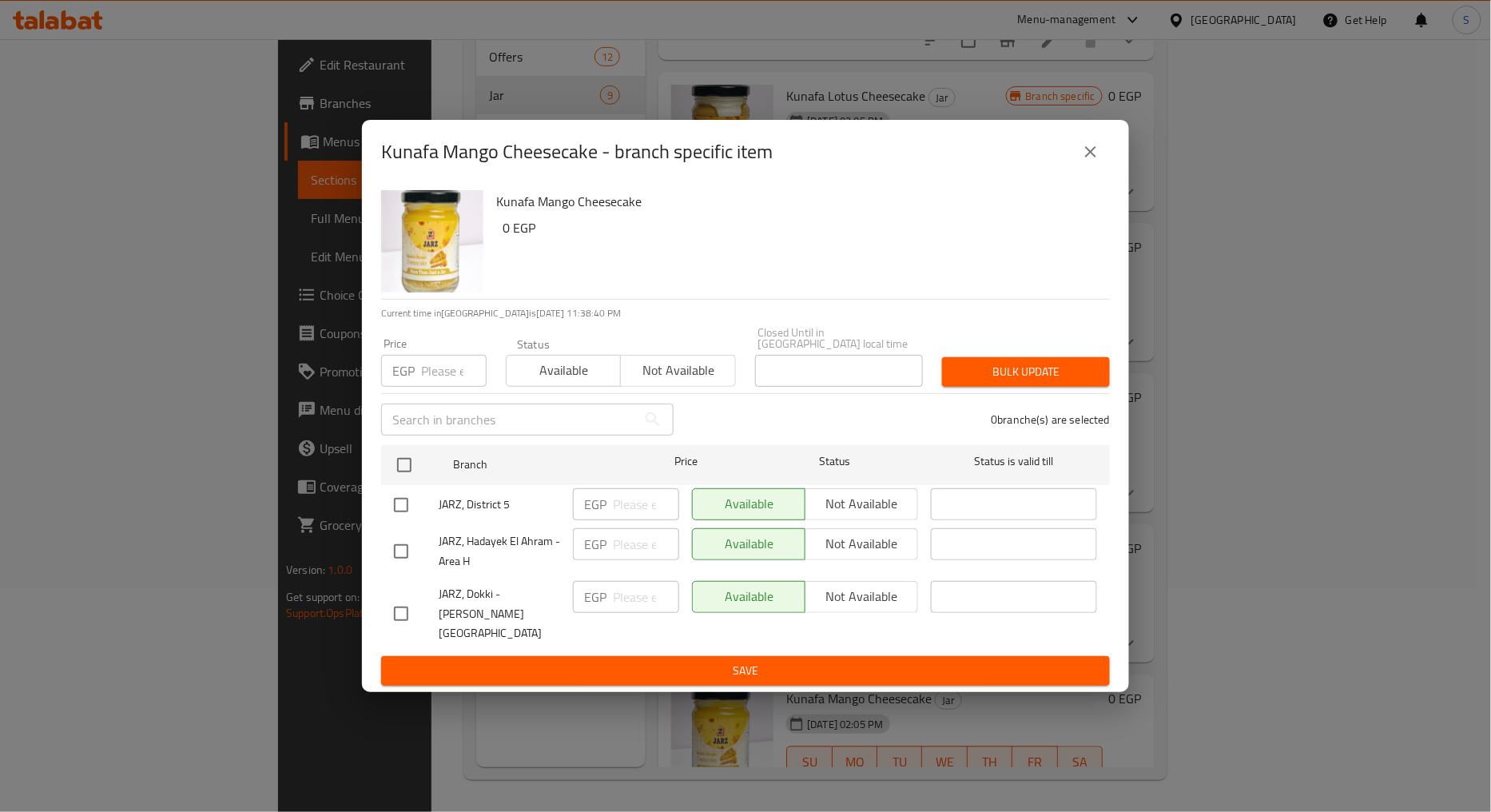
click at [1092, 157] on icon "close" at bounding box center [1091, 151] width 12 height 12
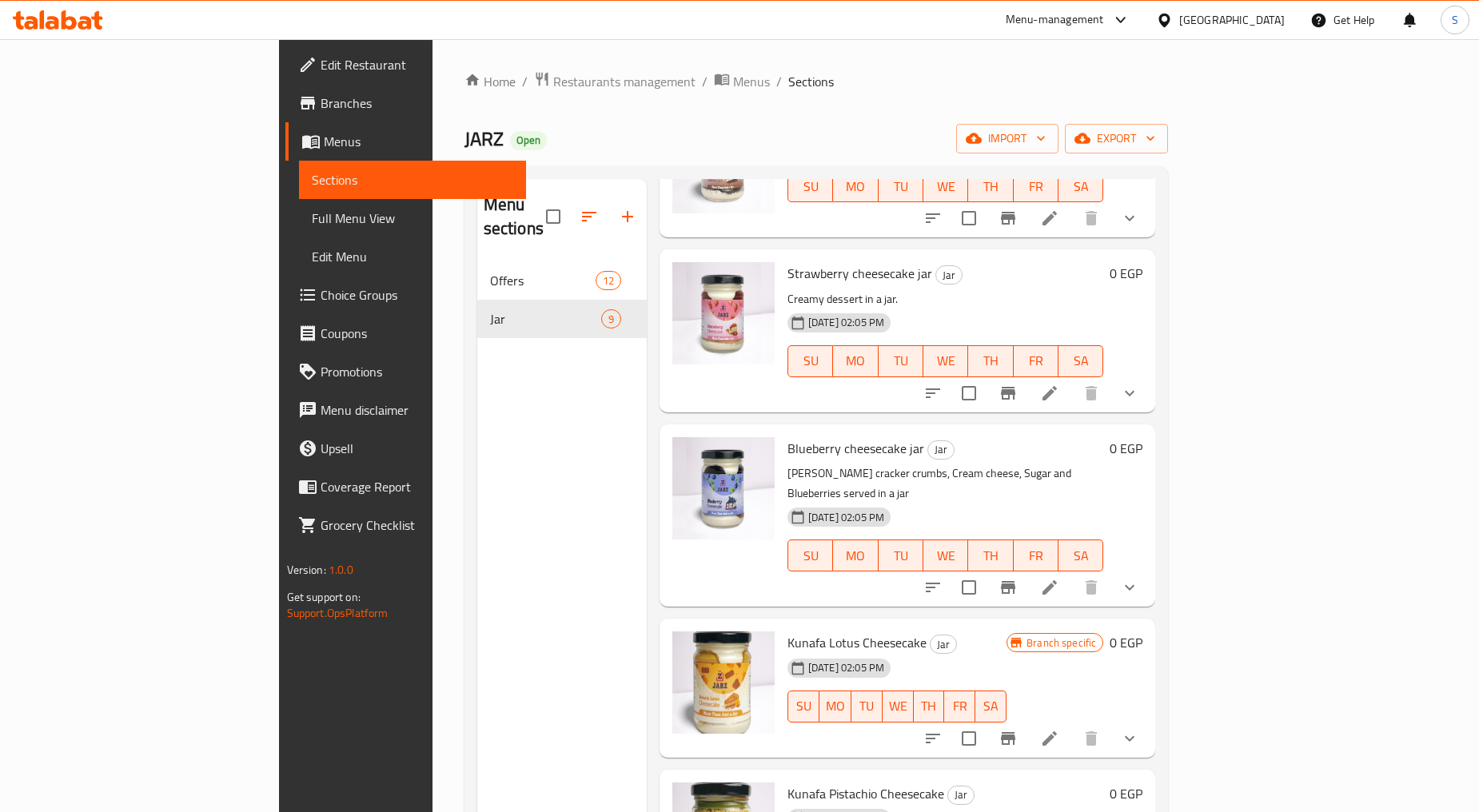
scroll to position [10, 0]
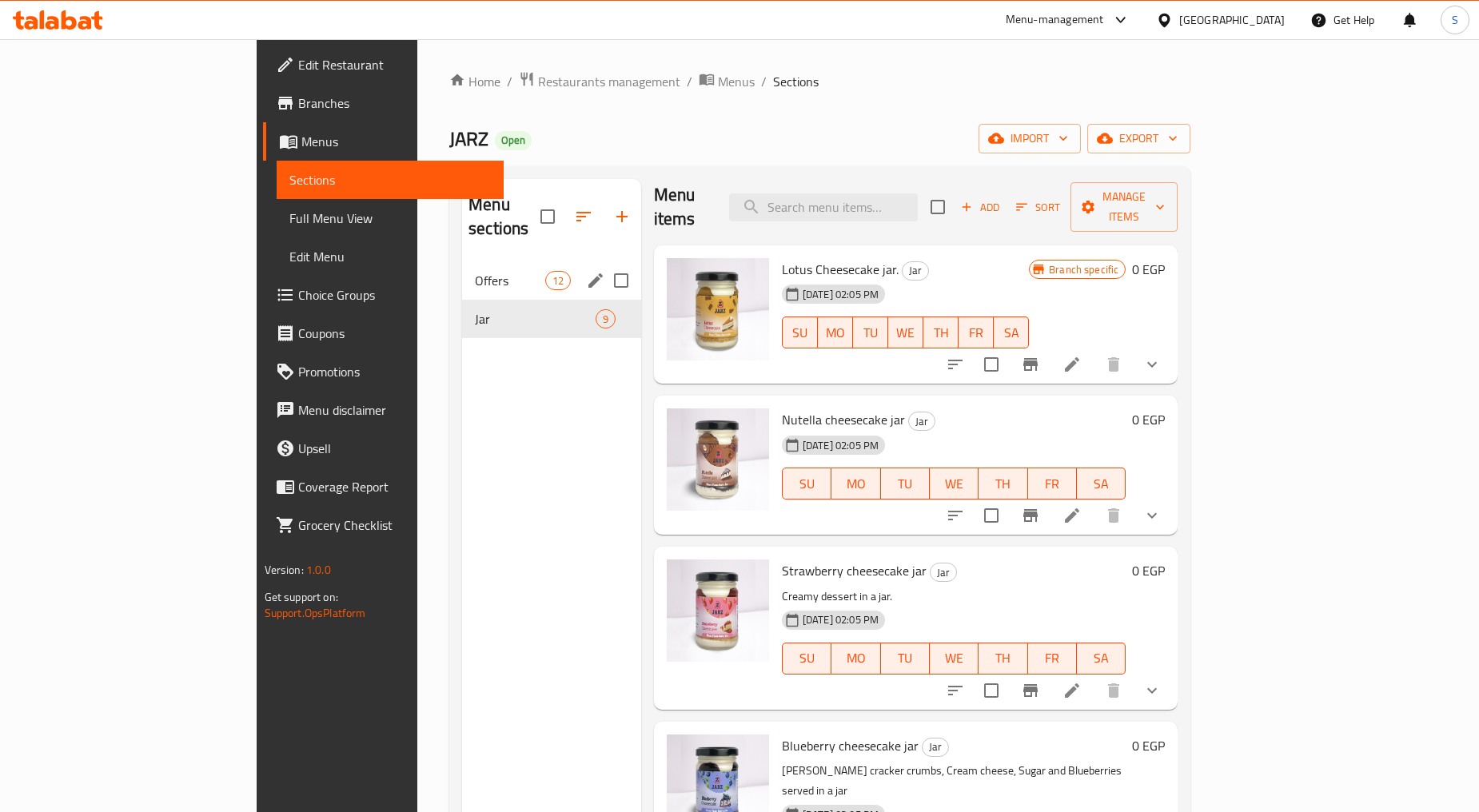
click at [475, 270] on span "Offers" at bounding box center [510, 280] width 70 height 20
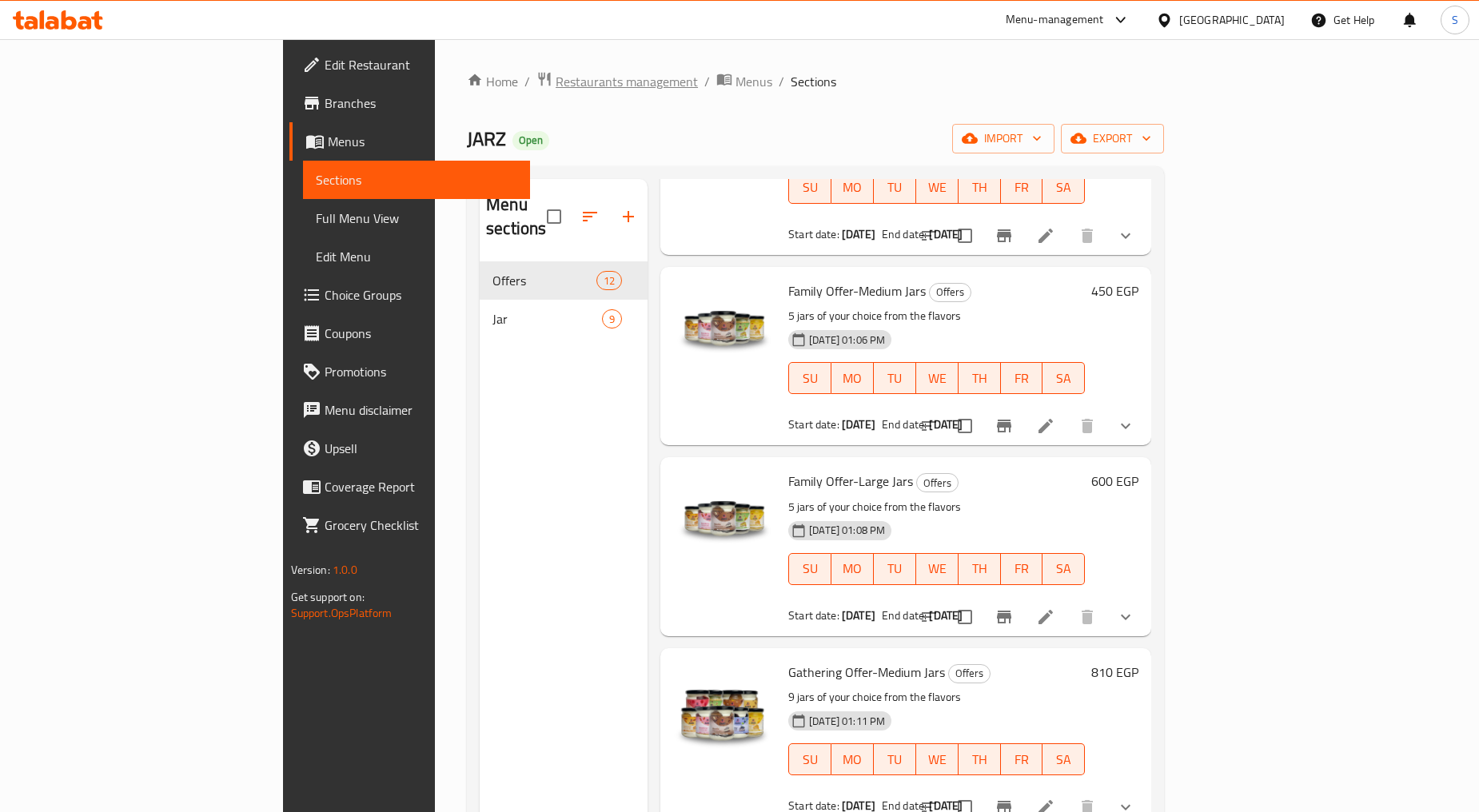
click at [555, 83] on span "Restaurants management" at bounding box center [626, 82] width 142 height 20
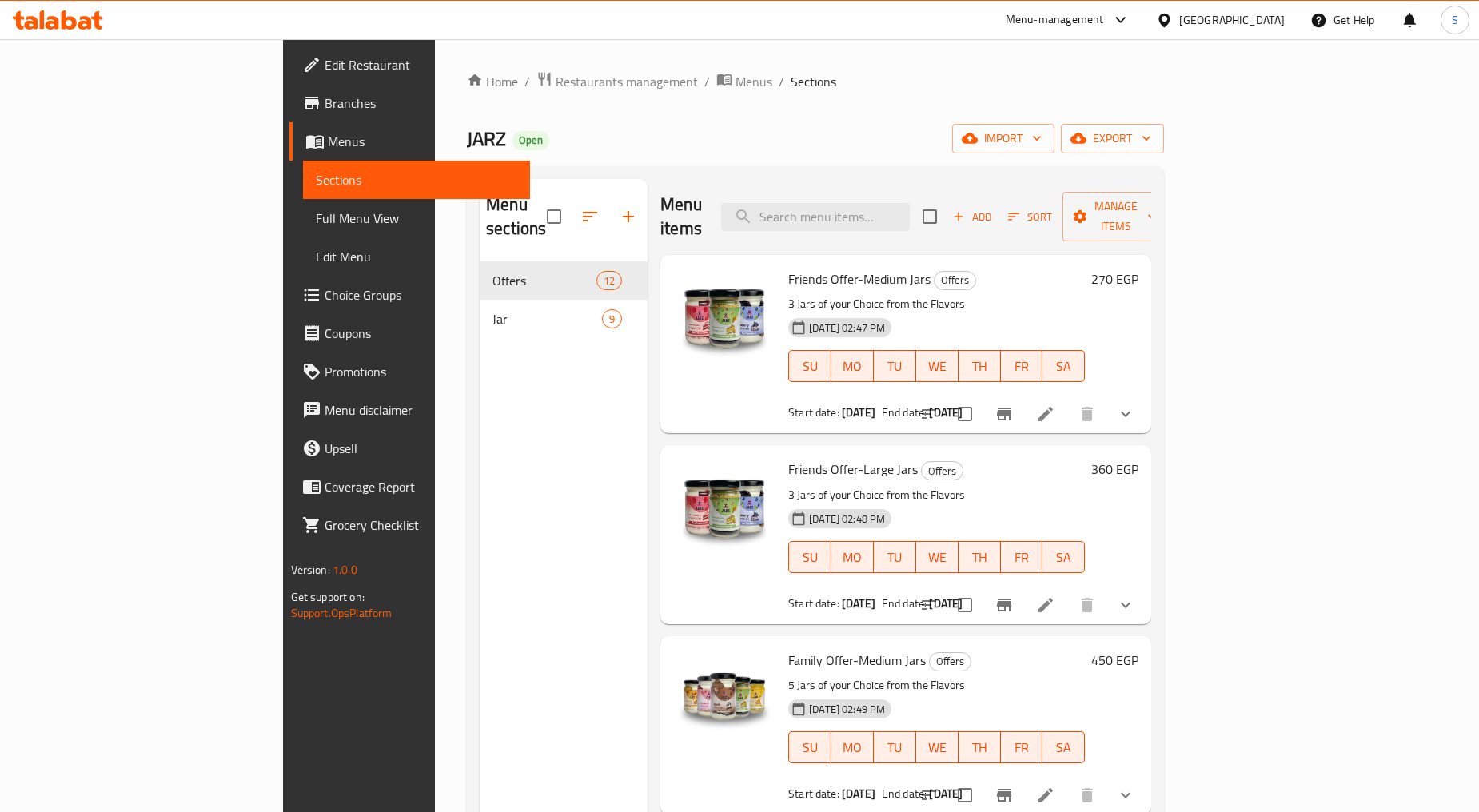
click at [289, 115] on link "Branches" at bounding box center [409, 102] width 240 height 38
